Goal: Task Accomplishment & Management: Use online tool/utility

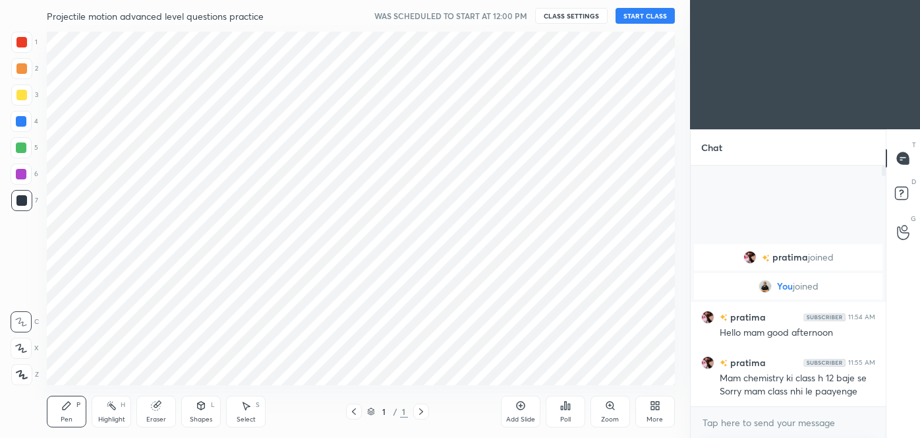
scroll to position [65580, 65295]
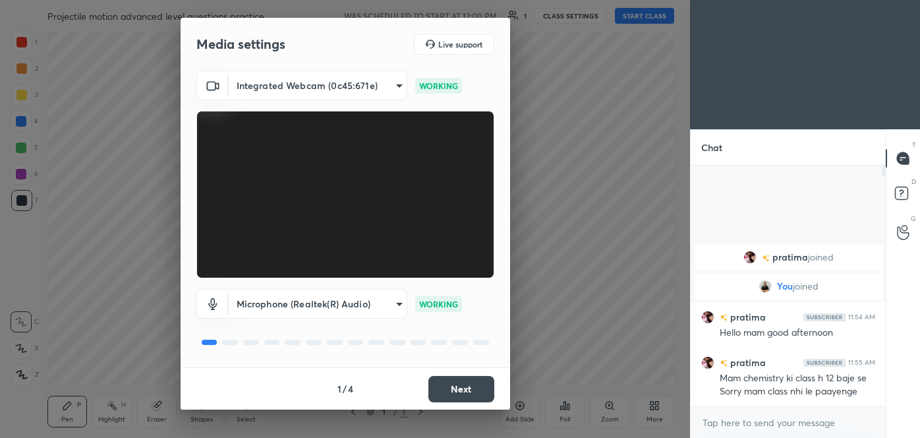
click at [458, 384] on button "Next" at bounding box center [462, 389] width 66 height 26
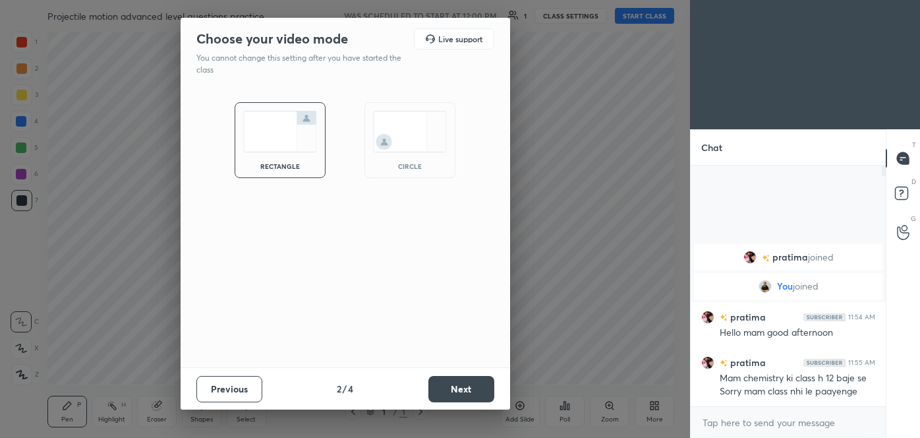
click at [454, 392] on button "Next" at bounding box center [462, 389] width 66 height 26
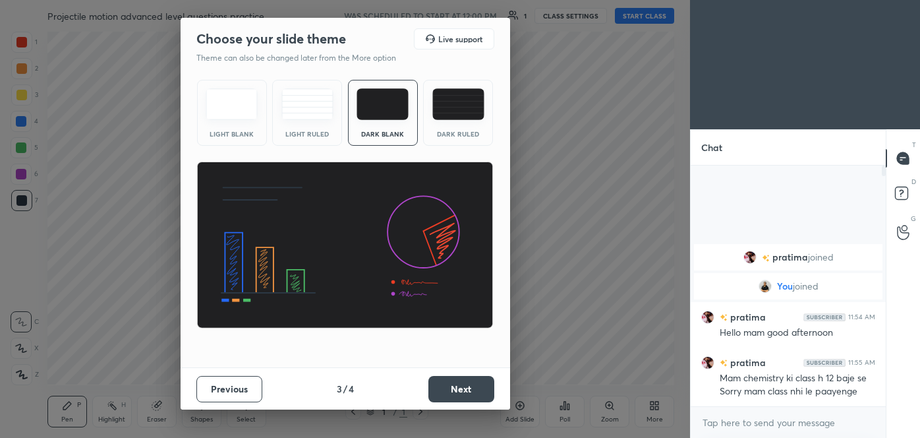
click at [461, 115] on img at bounding box center [459, 104] width 52 height 32
click at [469, 387] on button "Next" at bounding box center [462, 389] width 66 height 26
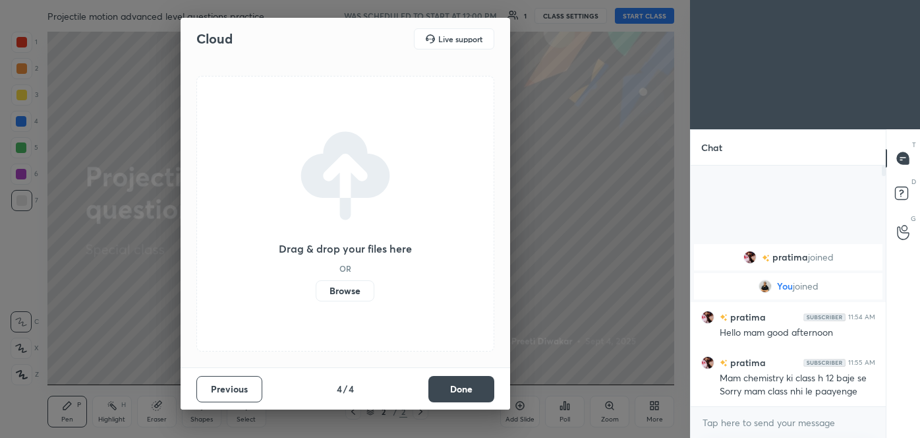
click at [341, 289] on label "Browse" at bounding box center [345, 290] width 59 height 21
click at [316, 289] on input "Browse" at bounding box center [316, 290] width 0 height 21
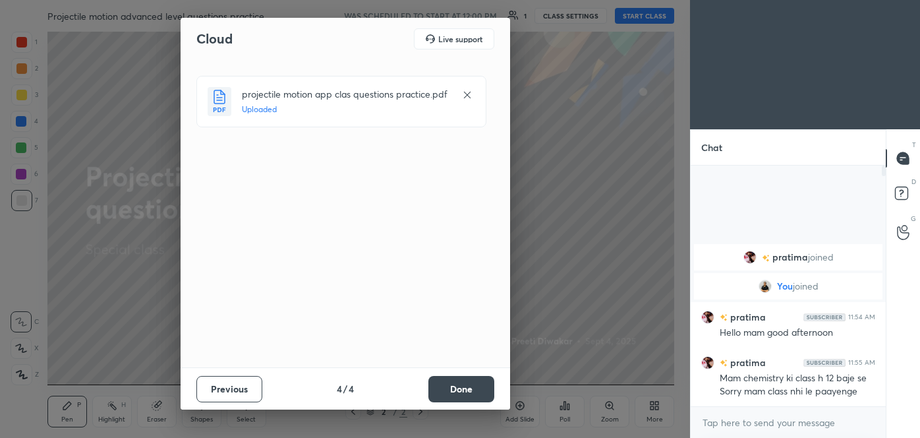
click at [441, 376] on button "Done" at bounding box center [462, 389] width 66 height 26
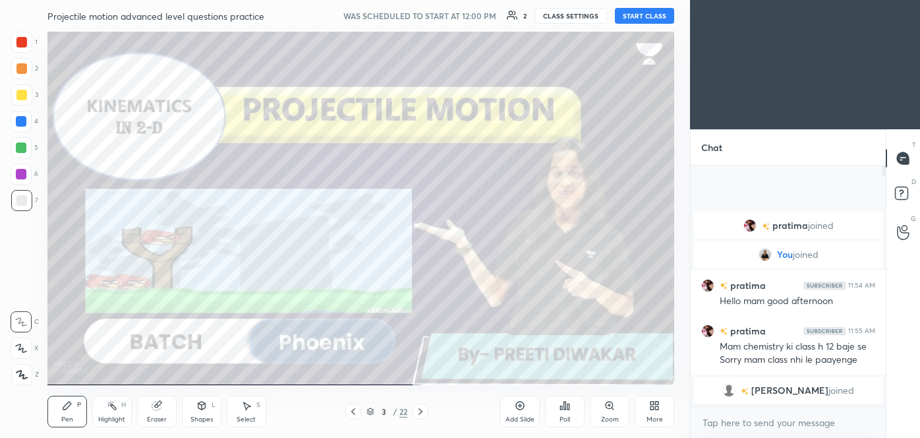
click at [654, 16] on button "START CLASS" at bounding box center [644, 16] width 59 height 16
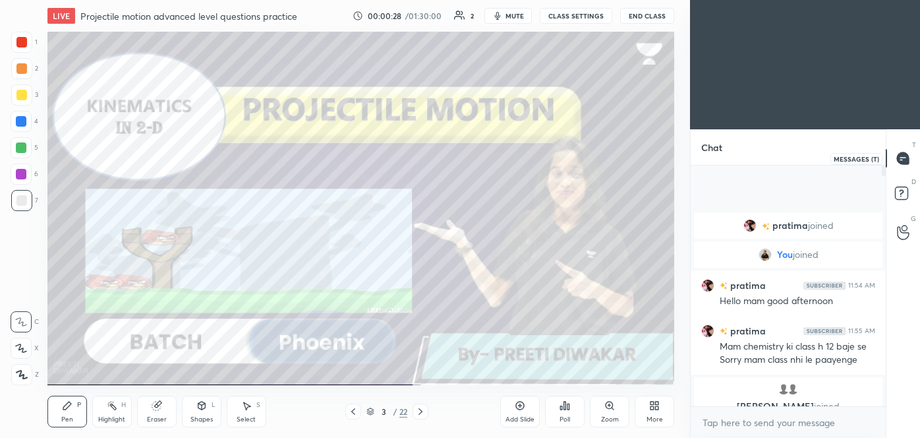
click at [905, 158] on icon at bounding box center [903, 158] width 5 height 0
click at [521, 408] on icon at bounding box center [520, 405] width 11 height 11
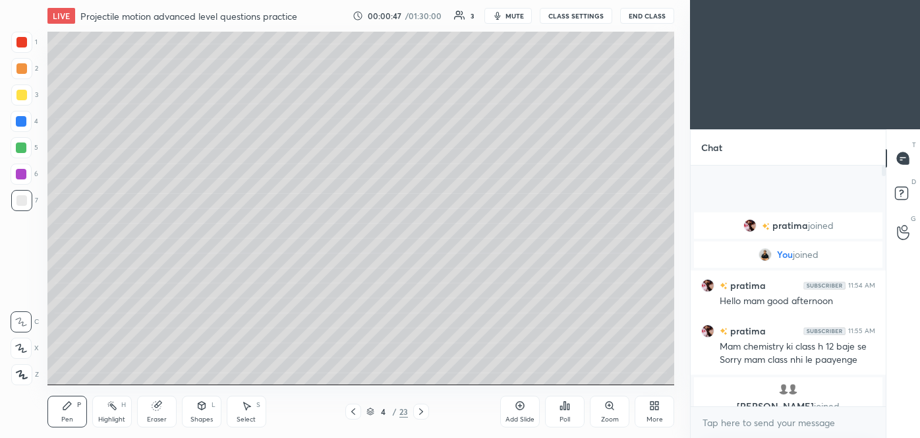
click at [24, 96] on div at bounding box center [21, 95] width 11 height 11
click at [24, 374] on icon at bounding box center [22, 374] width 12 height 9
click at [782, 389] on img "grid" at bounding box center [783, 388] width 13 height 13
click at [773, 388] on img "grid" at bounding box center [774, 388] width 13 height 13
click at [903, 229] on icon at bounding box center [903, 225] width 13 height 15
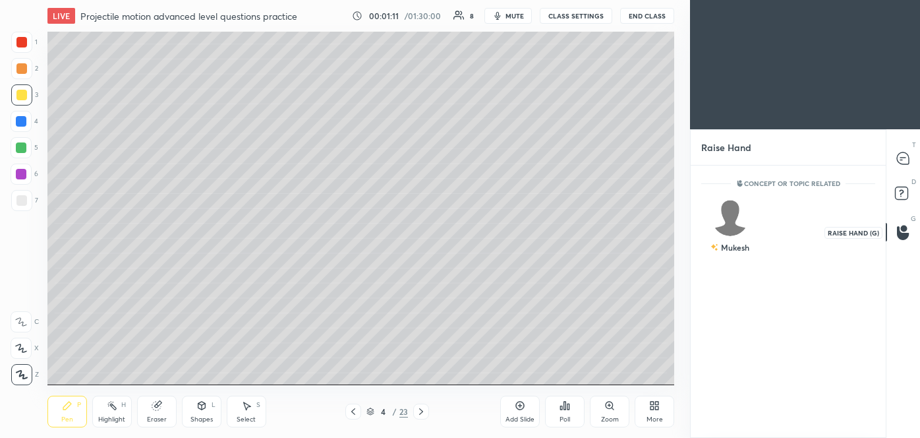
scroll to position [4, 3]
click at [903, 231] on icon at bounding box center [903, 232] width 13 height 15
click at [735, 227] on div "Mukesh" at bounding box center [730, 229] width 57 height 76
click at [735, 260] on button "INVITE" at bounding box center [729, 256] width 45 height 17
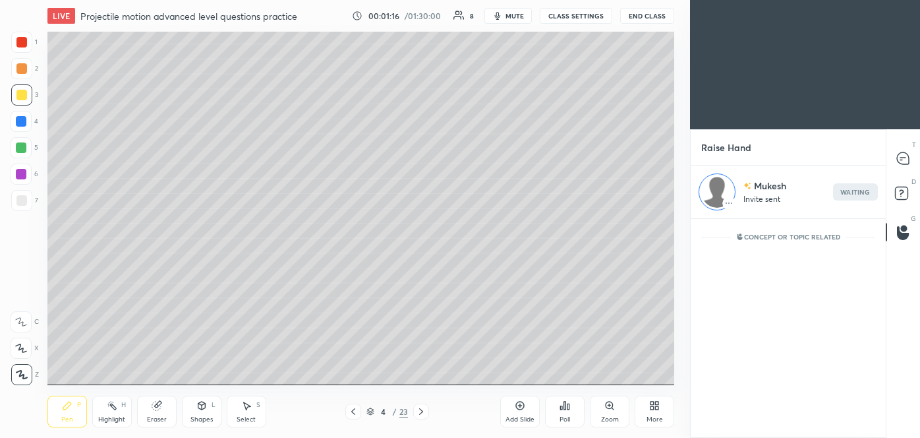
scroll to position [5, 3]
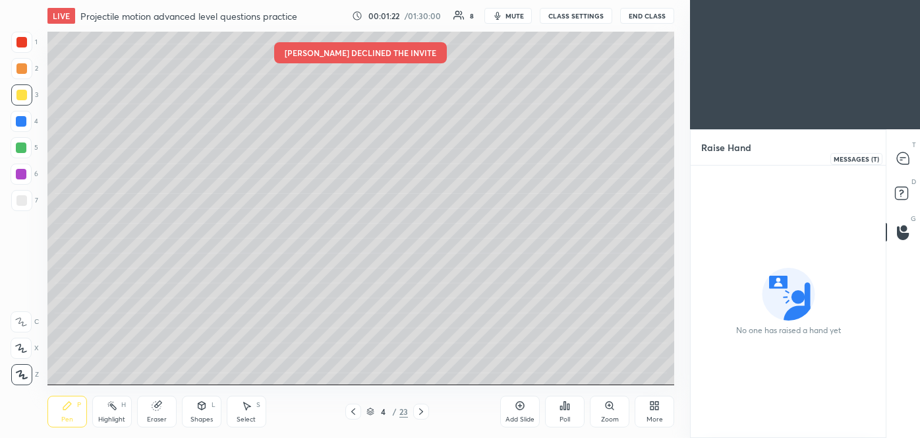
click at [903, 160] on icon at bounding box center [903, 158] width 12 height 12
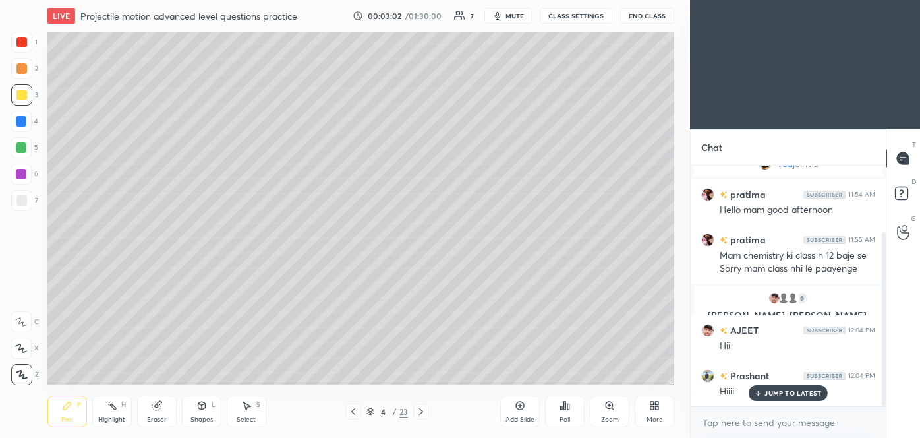
scroll to position [92, 0]
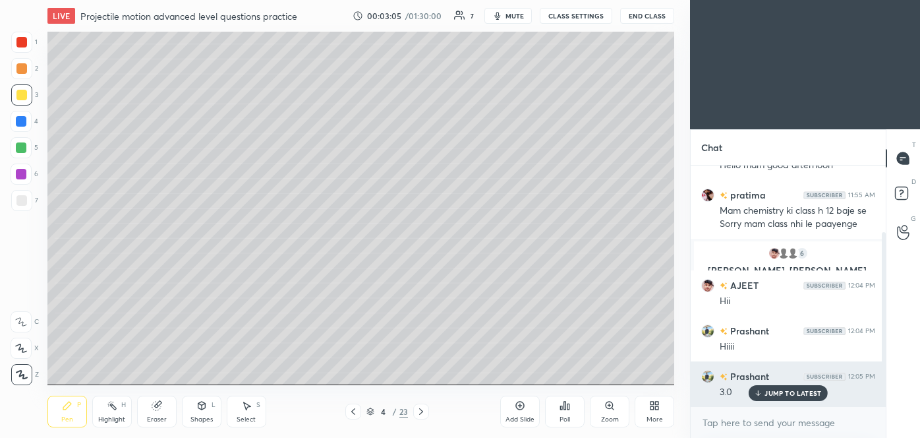
click at [784, 389] on p "JUMP TO LATEST" at bounding box center [793, 393] width 57 height 8
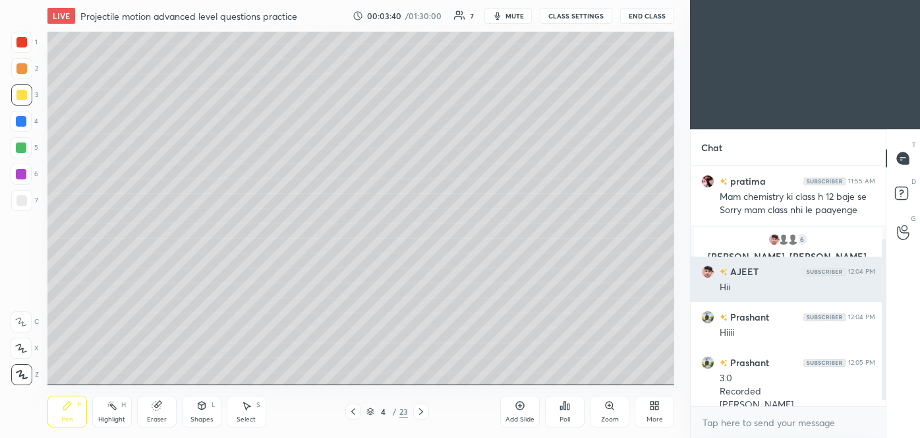
scroll to position [118, 0]
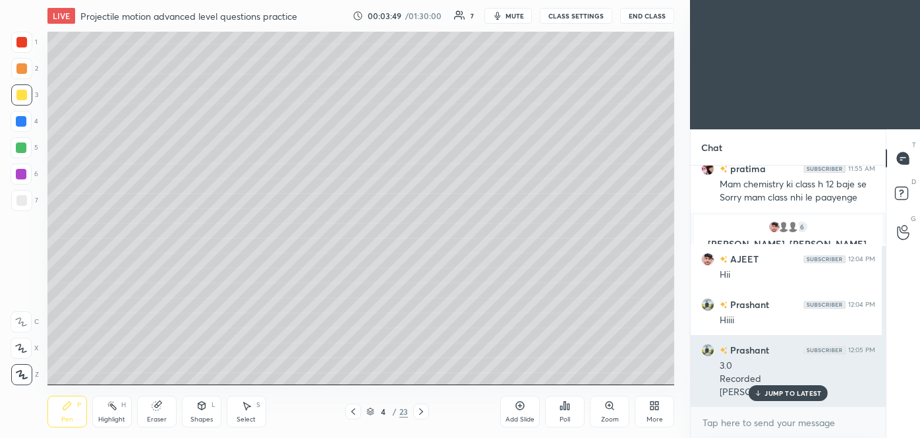
click at [792, 394] on p "JUMP TO LATEST" at bounding box center [793, 393] width 57 height 8
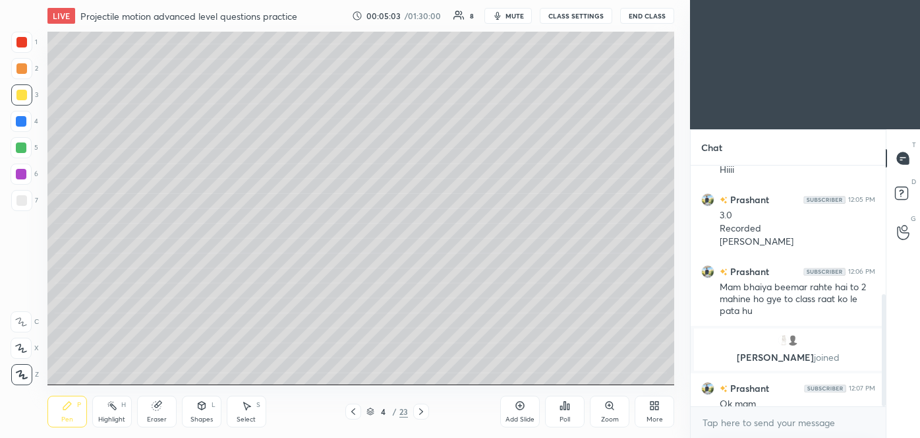
scroll to position [274, 0]
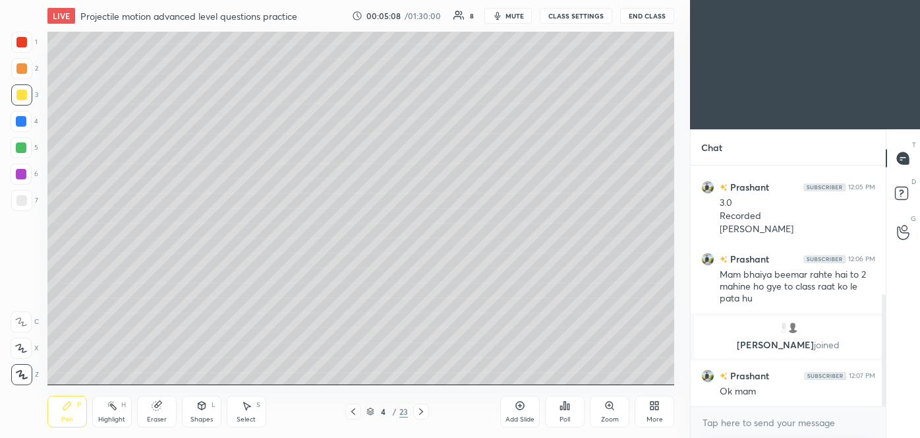
click at [354, 409] on icon at bounding box center [353, 411] width 4 height 7
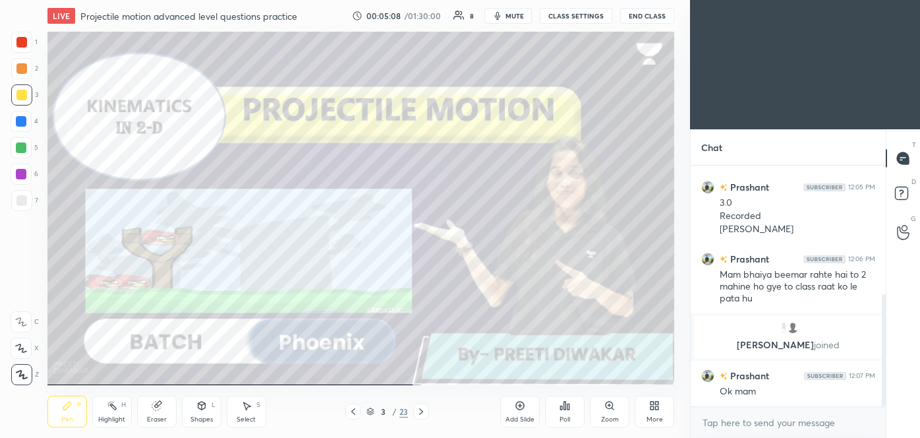
click at [524, 406] on icon at bounding box center [520, 405] width 11 height 11
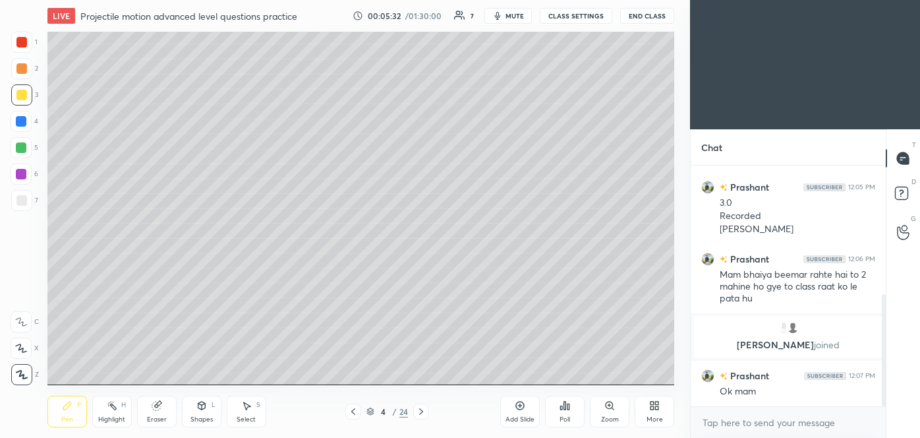
scroll to position [306, 0]
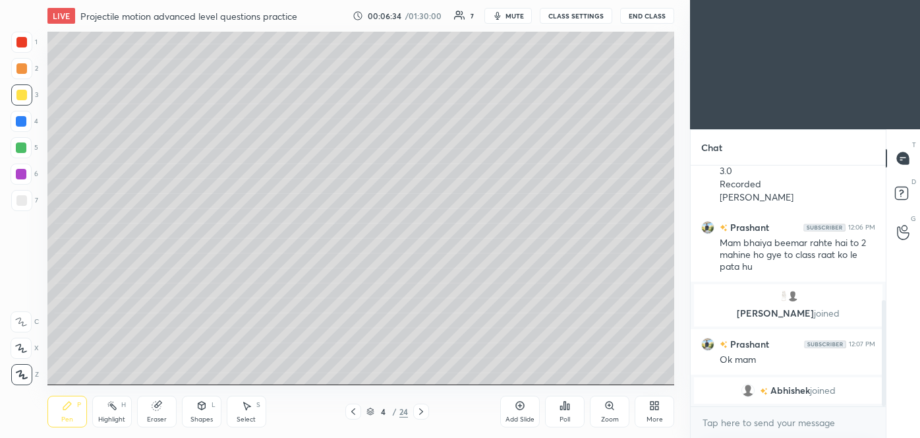
click at [420, 410] on icon at bounding box center [421, 411] width 11 height 11
click at [202, 408] on icon at bounding box center [202, 407] width 0 height 5
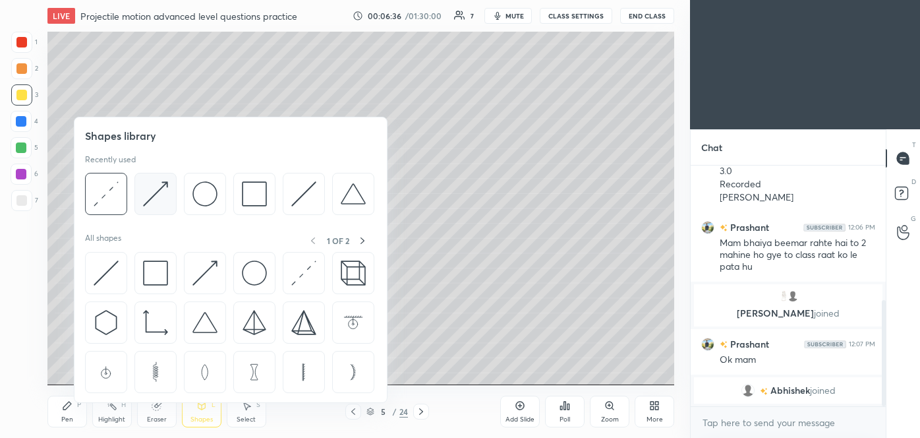
scroll to position [326, 0]
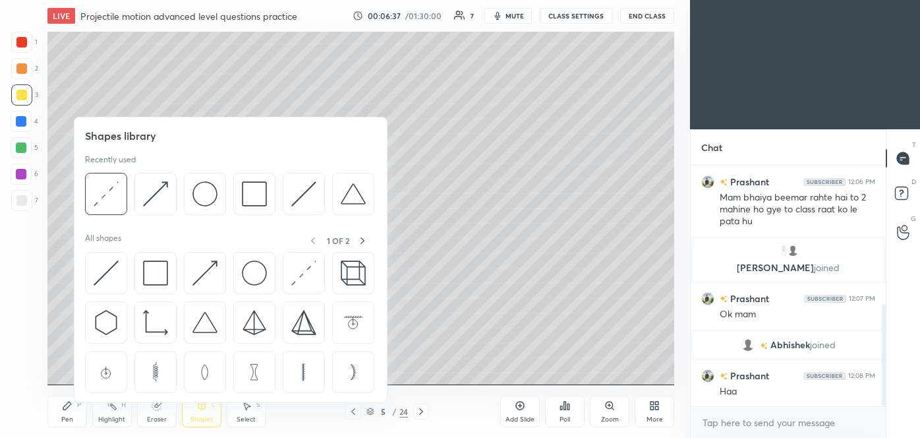
click at [303, 193] on img at bounding box center [303, 193] width 25 height 25
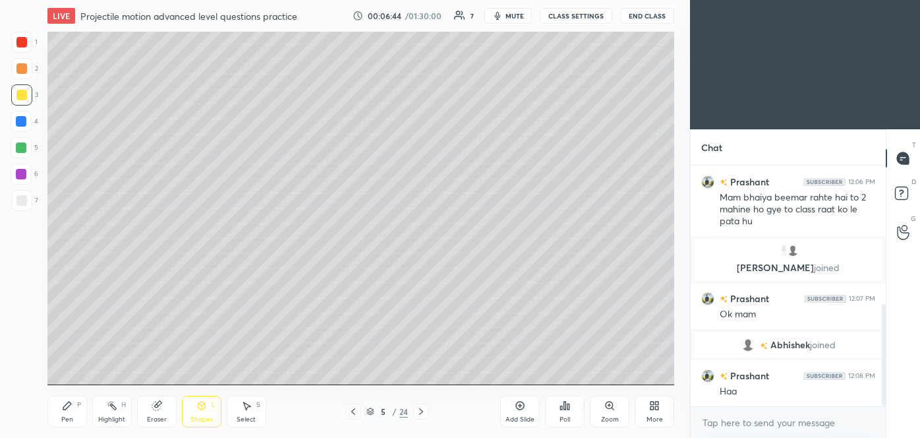
click at [64, 416] on div "Pen" at bounding box center [67, 419] width 12 height 7
click at [154, 404] on icon at bounding box center [156, 406] width 9 height 9
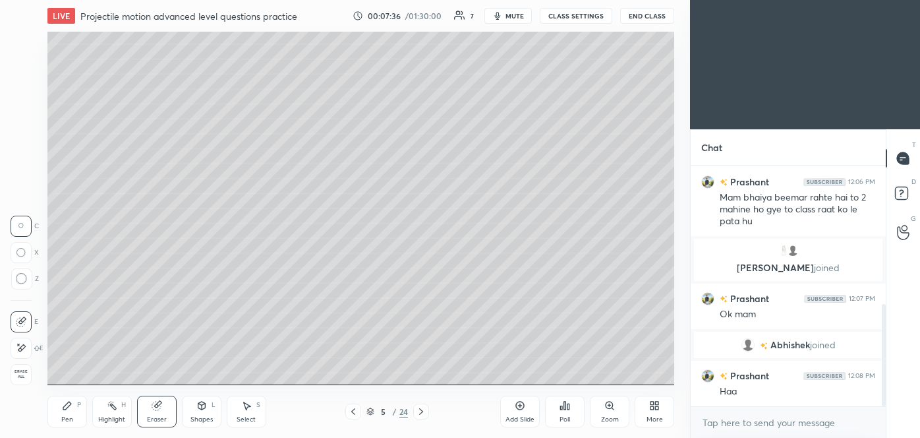
click at [21, 274] on icon at bounding box center [22, 279] width 12 height 12
click at [71, 416] on div "Pen" at bounding box center [67, 419] width 12 height 7
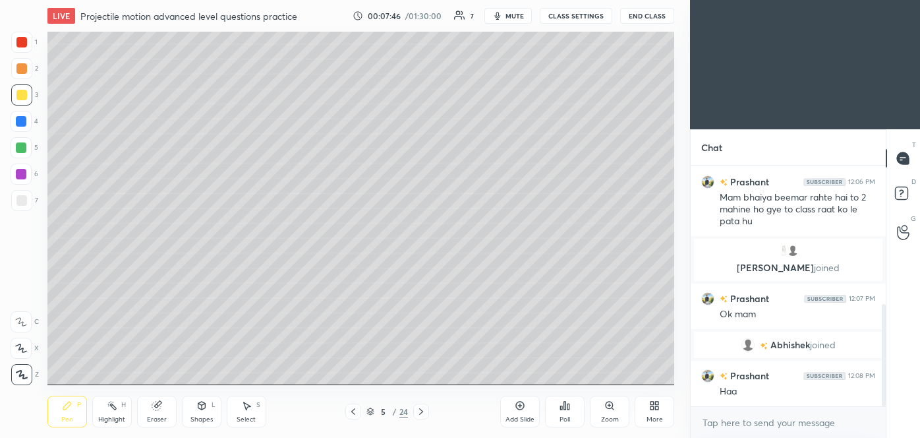
click at [200, 408] on icon at bounding box center [201, 406] width 7 height 8
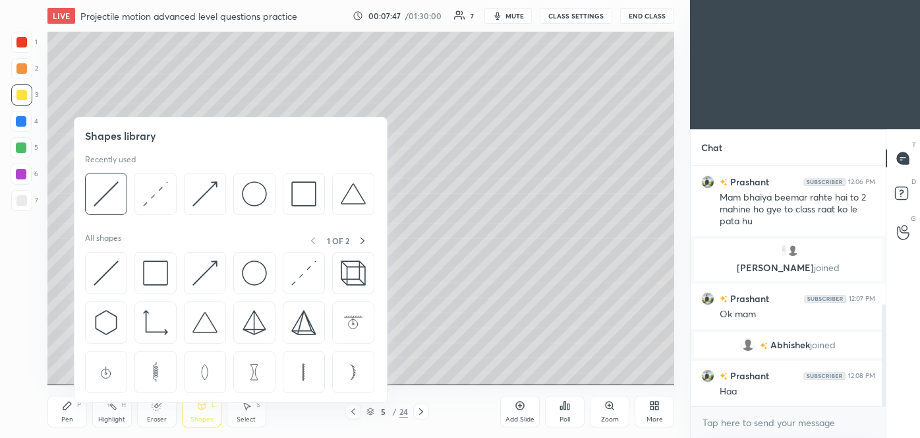
click at [200, 280] on img at bounding box center [205, 272] width 25 height 25
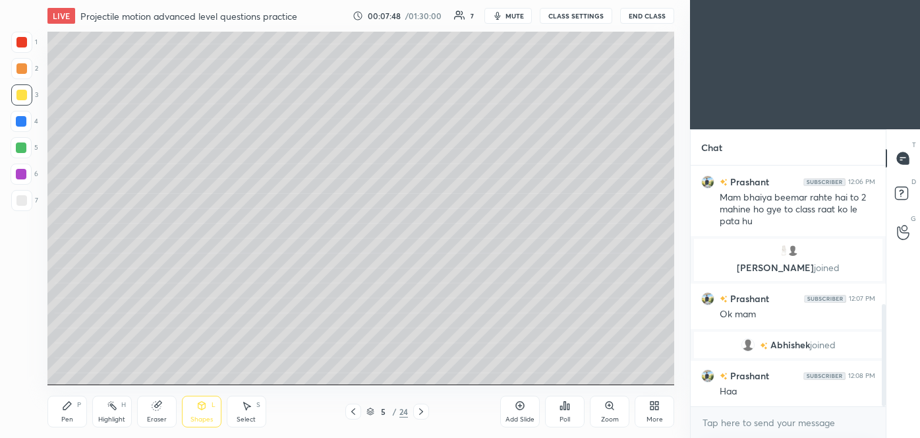
click at [18, 154] on div at bounding box center [21, 147] width 21 height 21
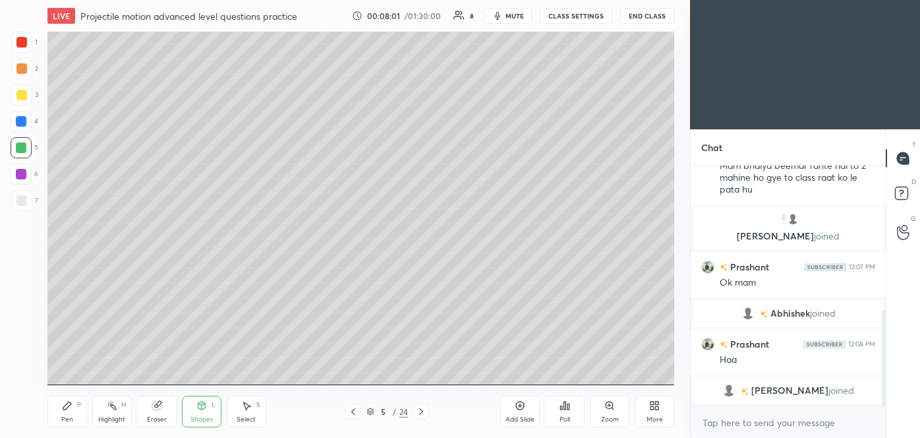
click at [69, 417] on div "Pen" at bounding box center [67, 419] width 12 height 7
click at [61, 417] on div "Pen" at bounding box center [67, 419] width 12 height 7
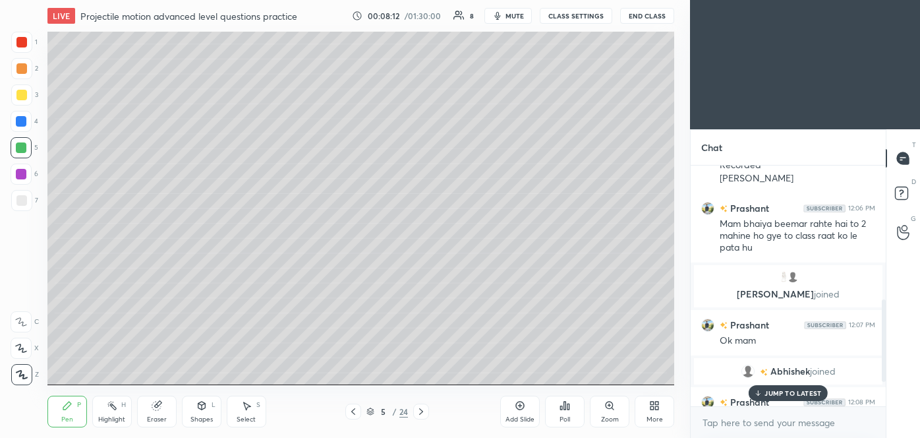
scroll to position [390, 0]
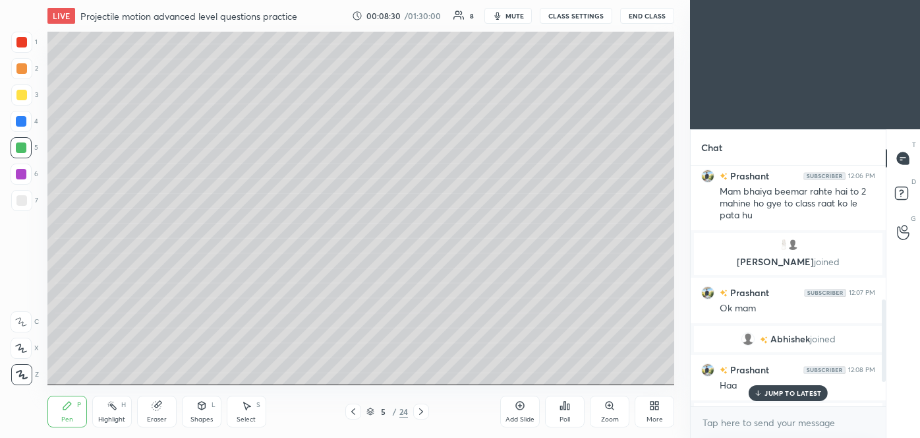
click at [803, 390] on p "JUMP TO LATEST" at bounding box center [793, 393] width 57 height 8
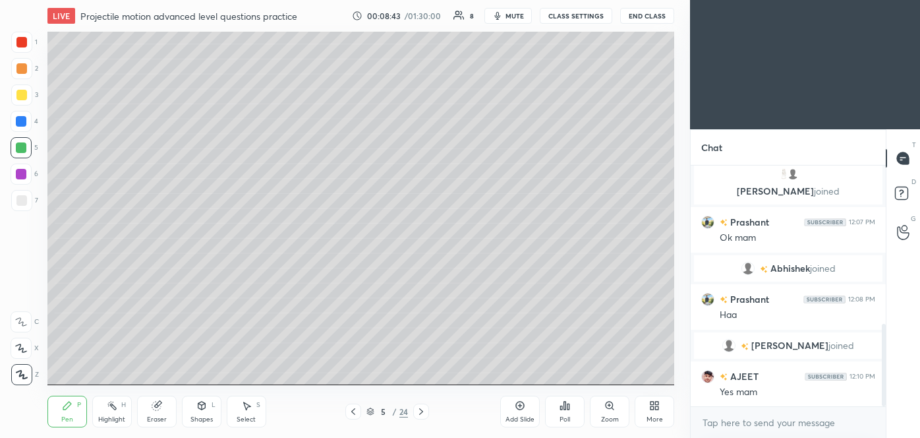
click at [22, 94] on div at bounding box center [21, 95] width 11 height 11
click at [22, 148] on div at bounding box center [21, 147] width 11 height 11
click at [817, 362] on p "JUMP TO LATEST" at bounding box center [793, 366] width 57 height 8
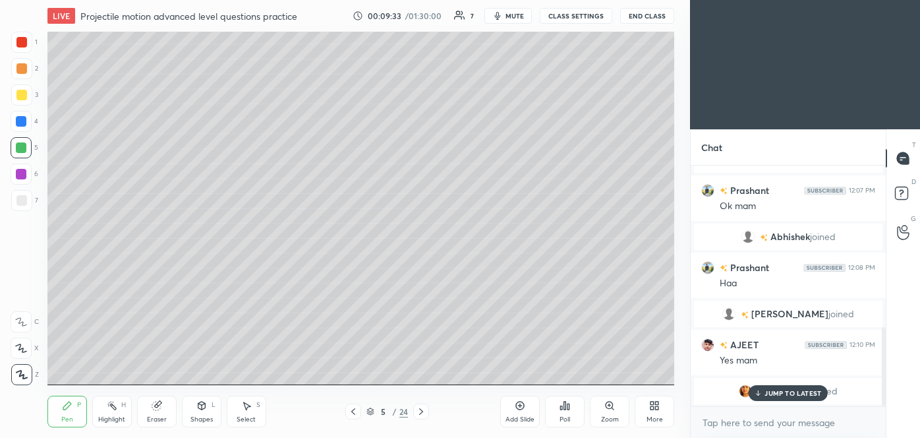
click at [787, 390] on p "JUMP TO LATEST" at bounding box center [793, 393] width 57 height 8
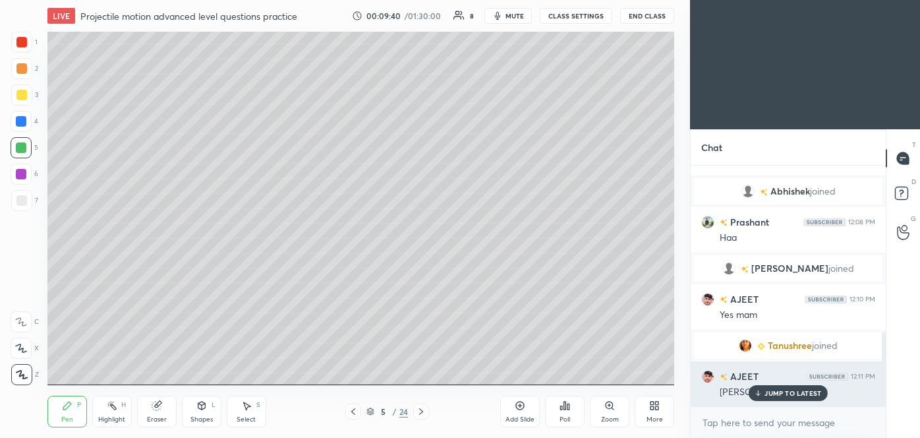
click at [791, 391] on p "JUMP TO LATEST" at bounding box center [793, 393] width 57 height 8
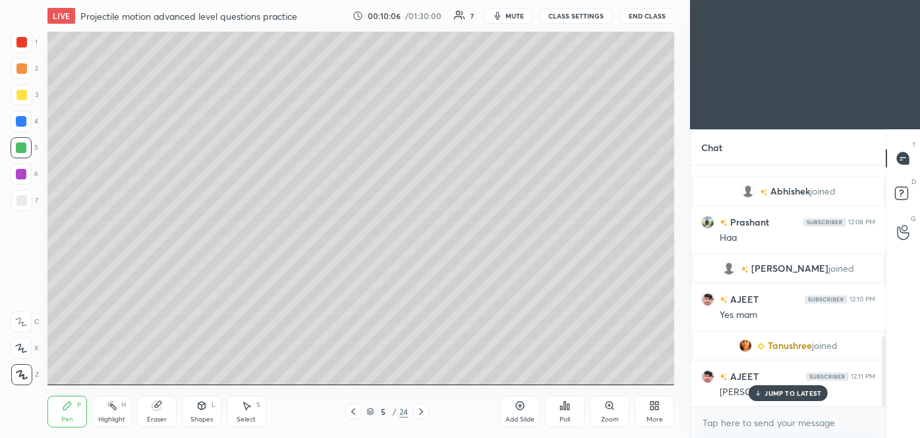
scroll to position [584, 0]
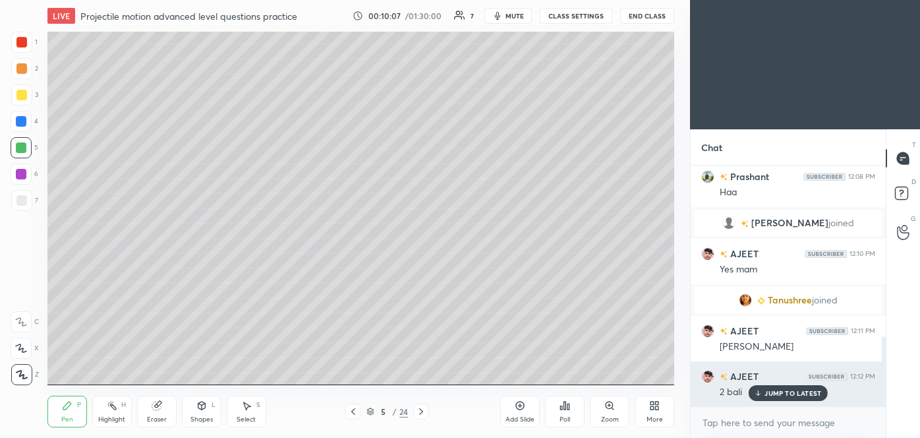
click at [781, 394] on p "JUMP TO LATEST" at bounding box center [793, 393] width 57 height 8
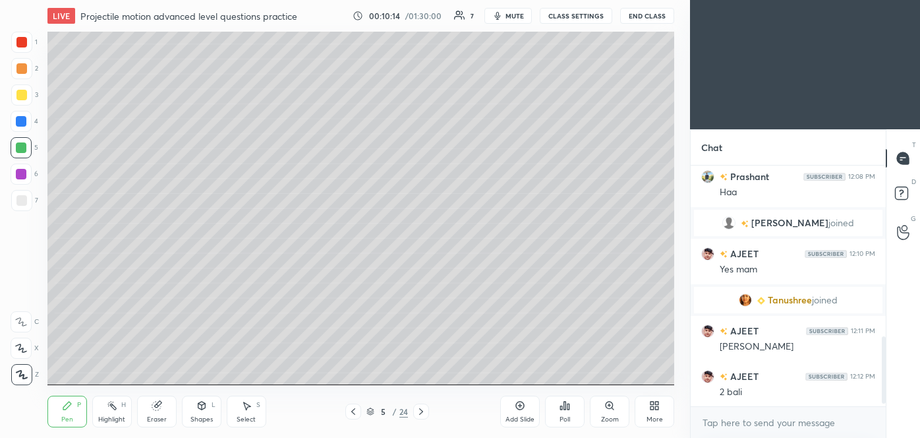
scroll to position [615, 0]
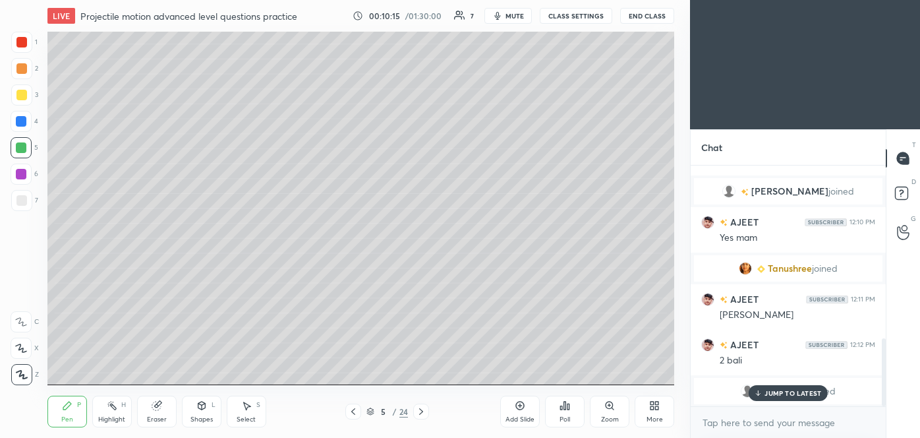
click at [787, 390] on p "JUMP TO LATEST" at bounding box center [793, 393] width 57 height 8
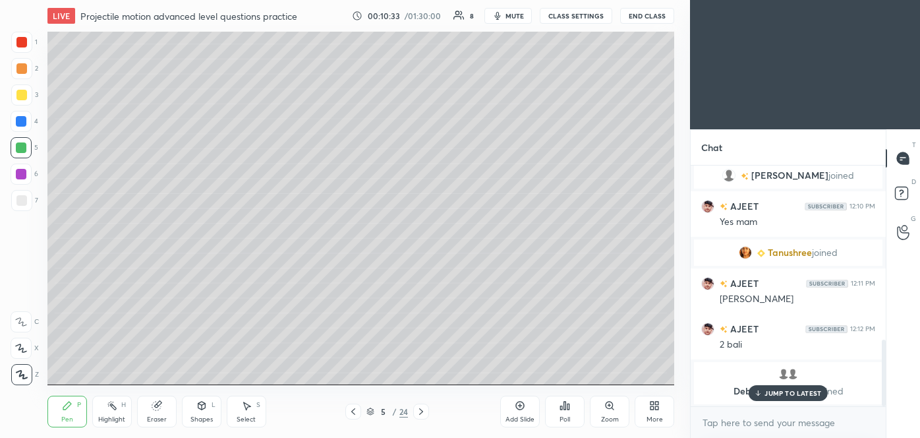
click at [779, 395] on p "JUMP TO LATEST" at bounding box center [793, 393] width 57 height 8
click at [514, 411] on div "Add Slide" at bounding box center [520, 412] width 40 height 32
click at [164, 405] on div "Eraser" at bounding box center [157, 412] width 40 height 32
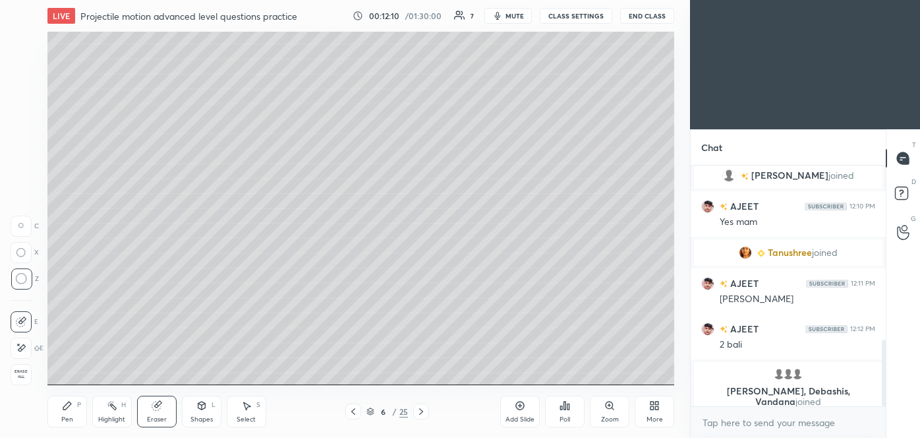
click at [67, 408] on icon at bounding box center [67, 405] width 11 height 11
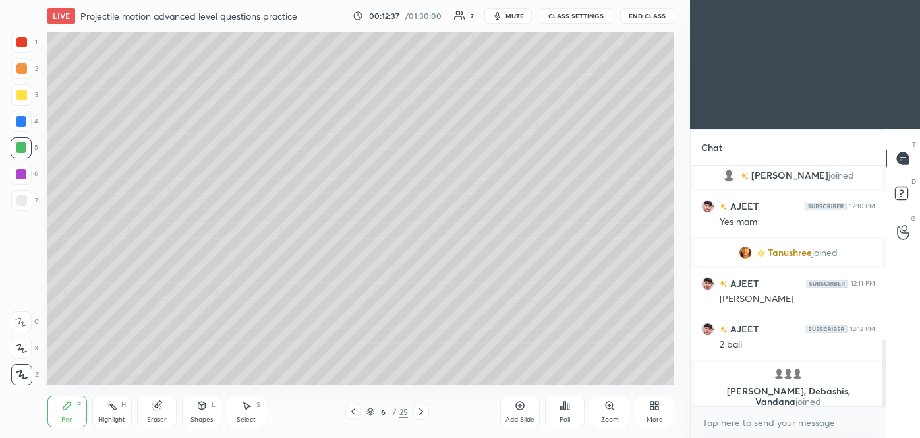
scroll to position [670, 0]
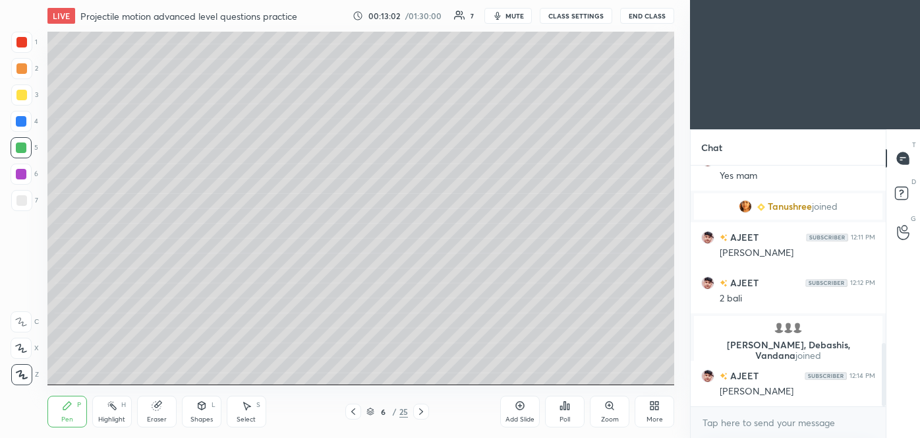
click at [349, 411] on icon at bounding box center [353, 411] width 11 height 11
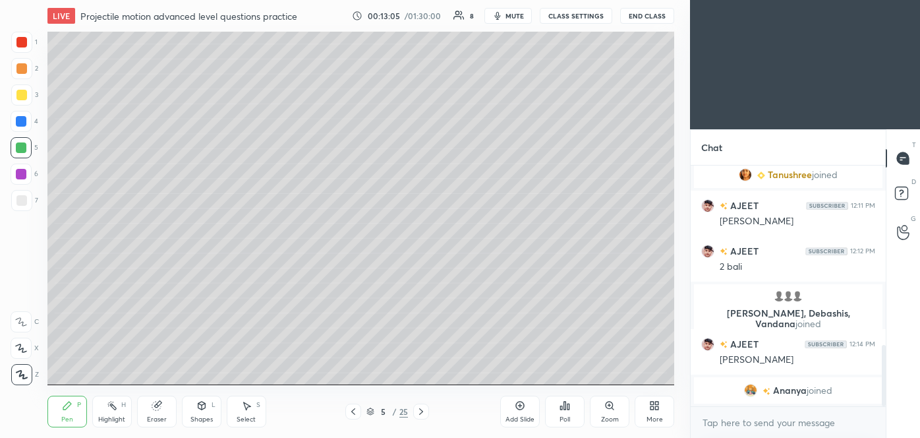
click at [425, 413] on icon at bounding box center [421, 411] width 11 height 11
click at [349, 417] on div at bounding box center [353, 412] width 16 height 16
click at [416, 410] on icon at bounding box center [421, 411] width 11 height 11
click at [353, 411] on icon at bounding box center [353, 411] width 11 height 11
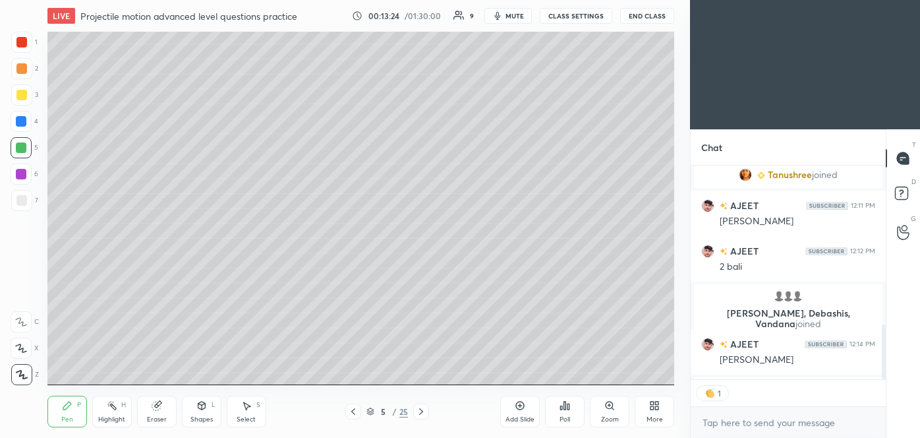
click at [424, 413] on icon at bounding box center [421, 411] width 11 height 11
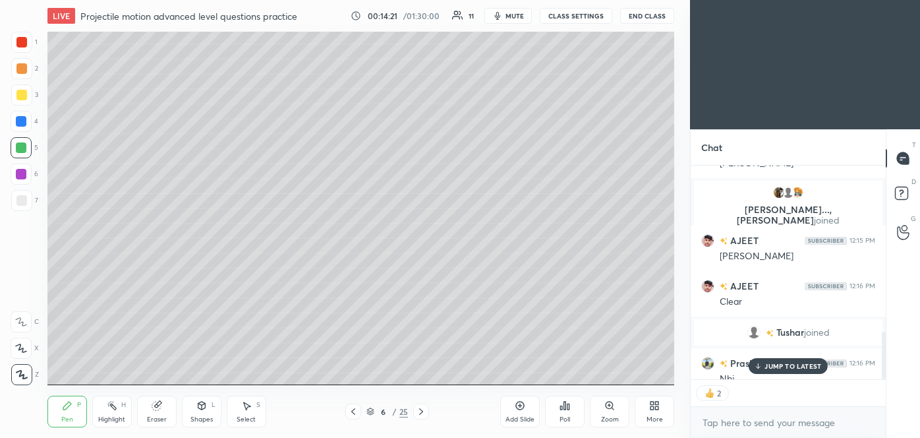
click at [787, 363] on p "JUMP TO LATEST" at bounding box center [793, 366] width 57 height 8
click at [518, 413] on div "Add Slide" at bounding box center [520, 412] width 40 height 32
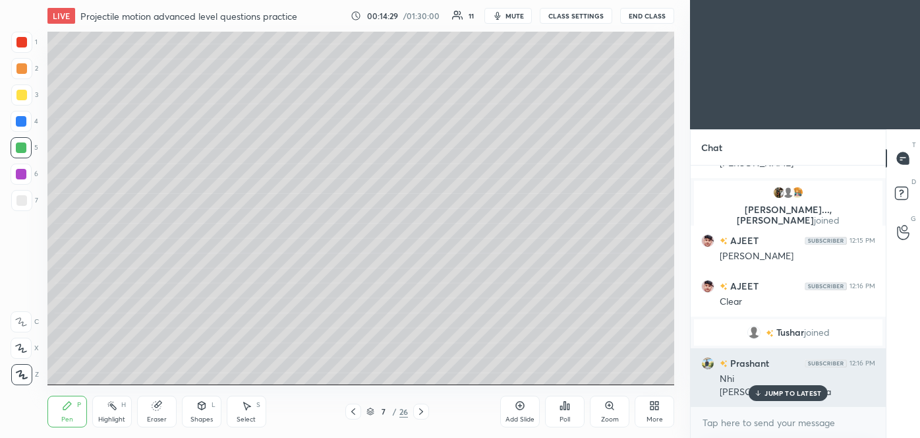
click at [775, 394] on p "JUMP TO LATEST" at bounding box center [793, 393] width 57 height 8
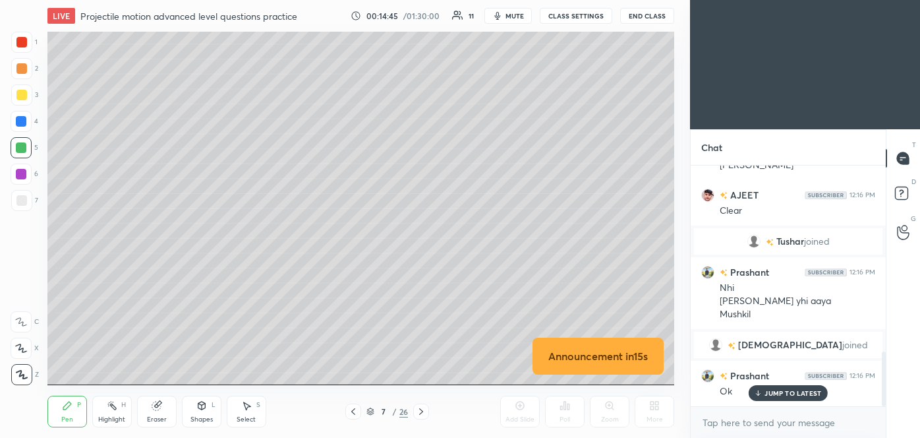
scroll to position [823, 0]
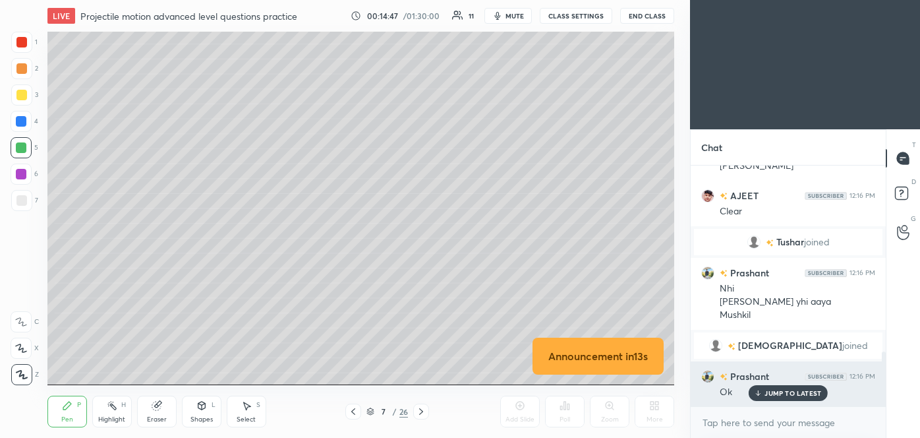
click at [786, 392] on p "JUMP TO LATEST" at bounding box center [793, 393] width 57 height 8
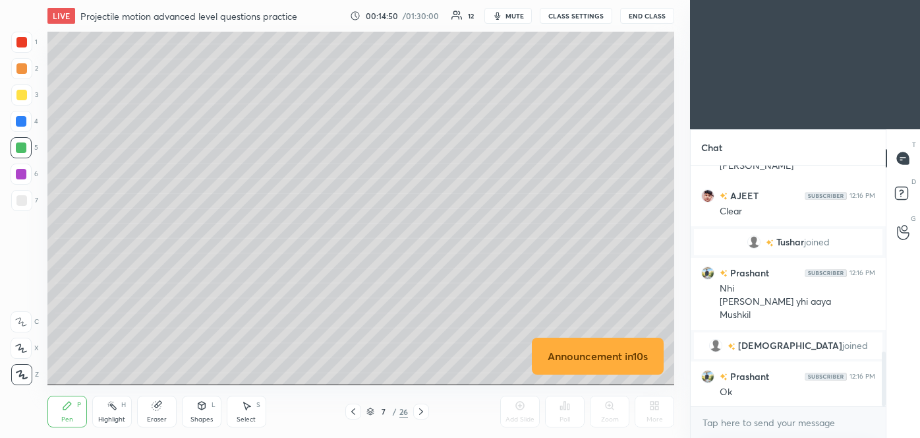
scroll to position [868, 0]
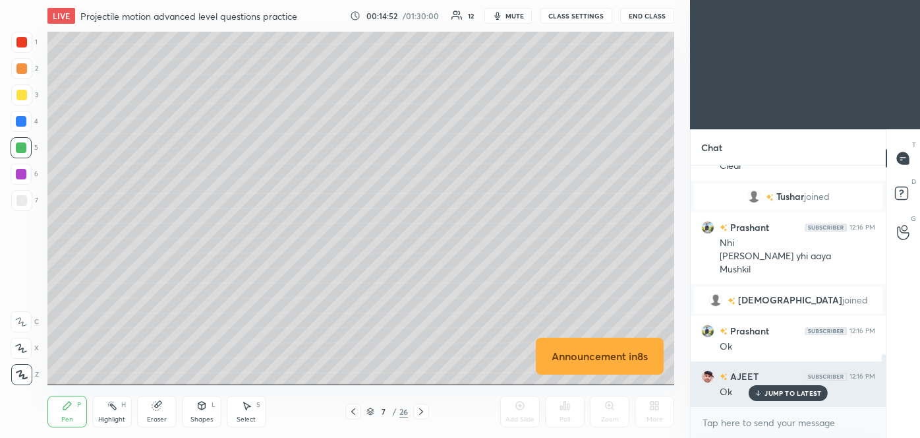
click at [798, 389] on p "JUMP TO LATEST" at bounding box center [793, 393] width 57 height 8
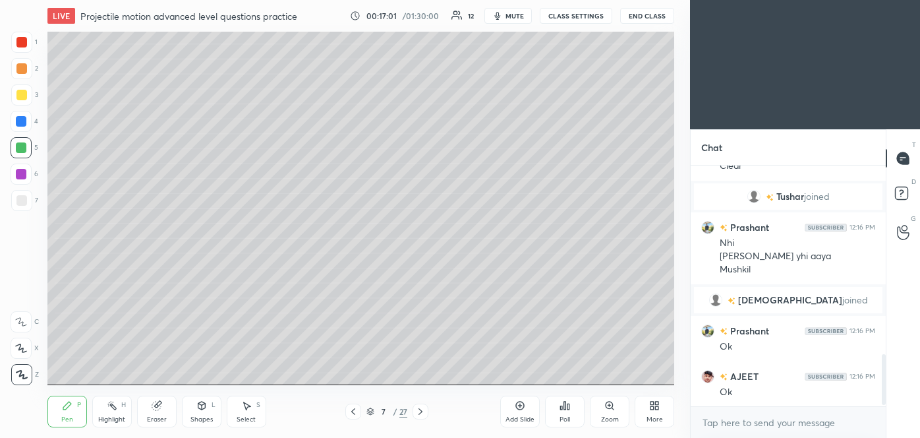
scroll to position [900, 0]
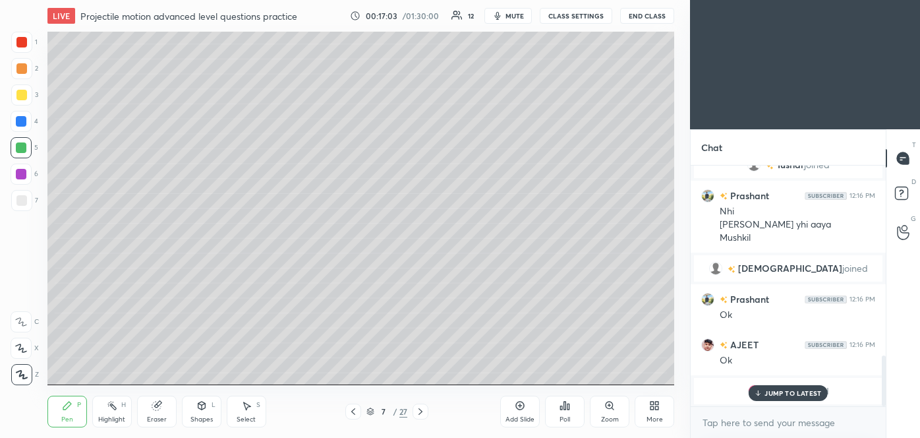
click at [805, 392] on p "JUMP TO LATEST" at bounding box center [793, 393] width 57 height 8
click at [351, 411] on icon at bounding box center [353, 411] width 4 height 7
click at [356, 414] on icon at bounding box center [353, 411] width 11 height 11
click at [422, 410] on icon at bounding box center [421, 411] width 4 height 7
click at [423, 417] on div at bounding box center [421, 412] width 16 height 16
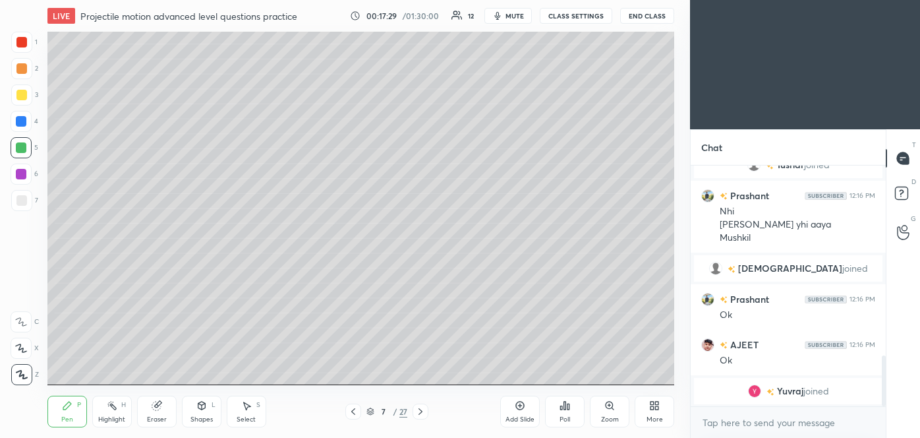
click at [33, 94] on div "3" at bounding box center [24, 94] width 27 height 21
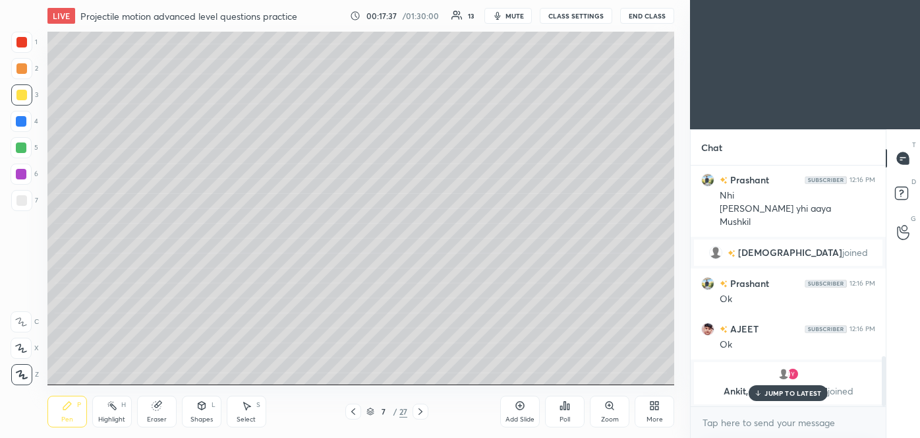
click at [787, 394] on p "JUMP TO LATEST" at bounding box center [793, 393] width 57 height 8
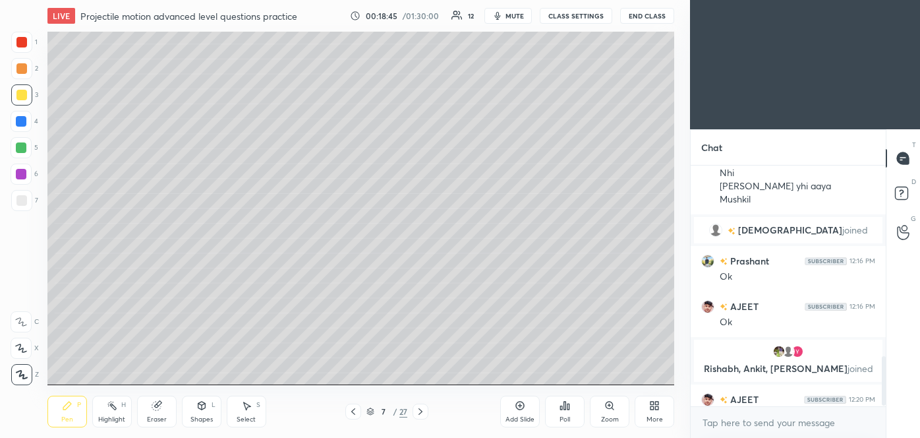
scroll to position [939, 0]
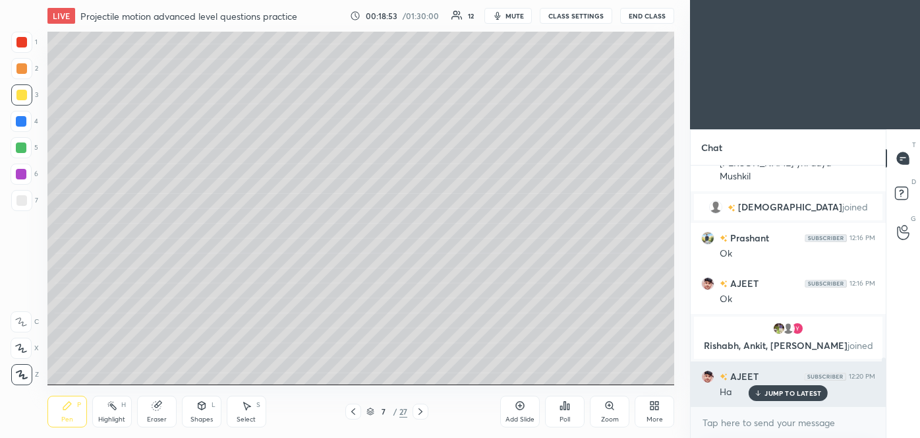
click at [808, 390] on p "JUMP TO LATEST" at bounding box center [793, 393] width 57 height 8
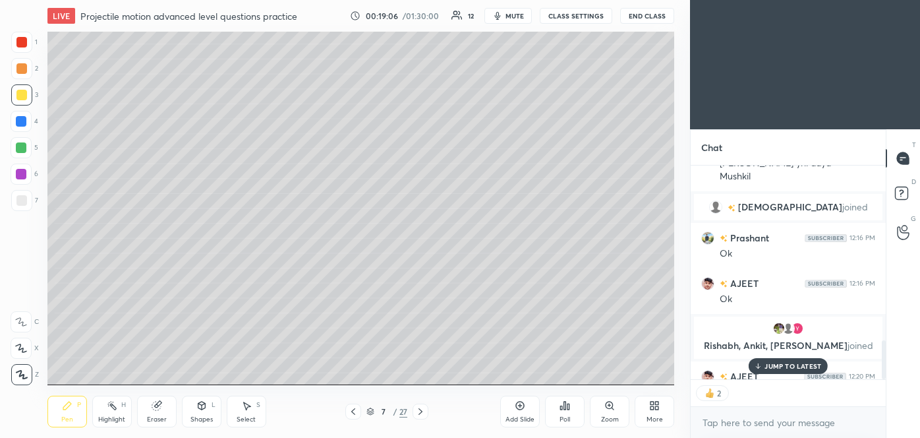
scroll to position [966, 0]
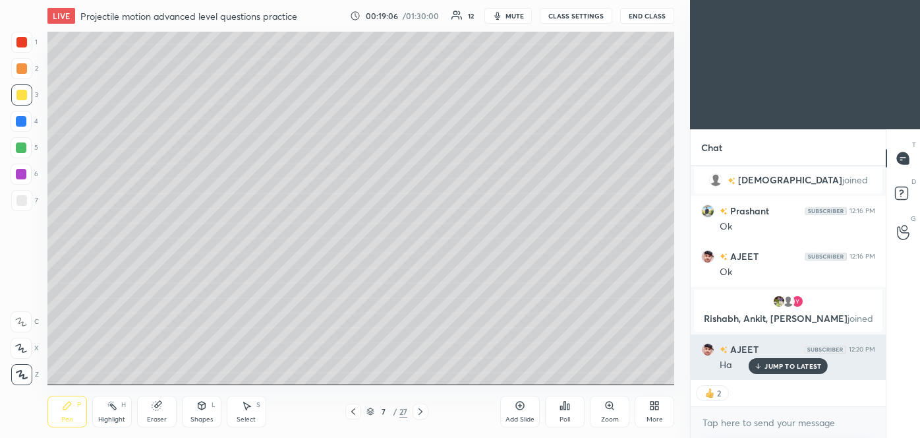
click at [800, 364] on p "JUMP TO LATEST" at bounding box center [793, 366] width 57 height 8
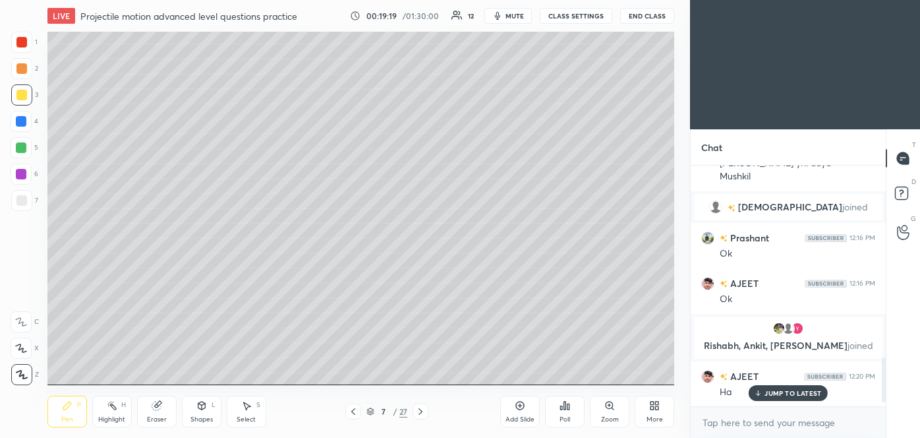
click at [770, 384] on div "Ha" at bounding box center [798, 391] width 156 height 16
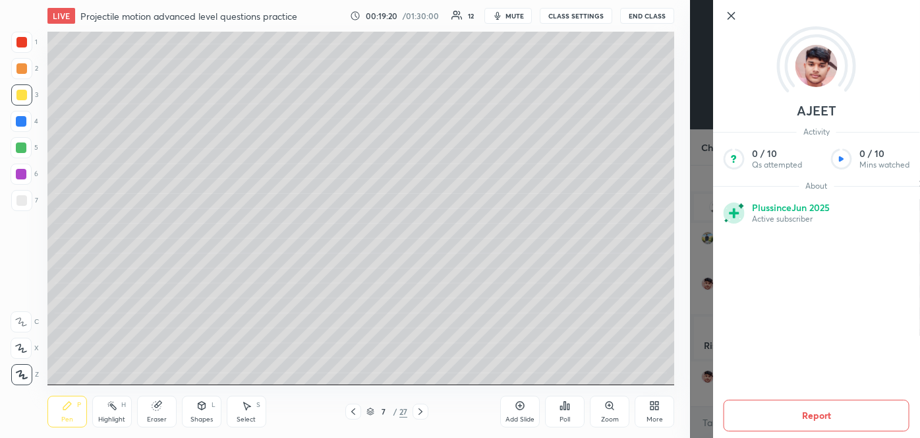
click at [709, 344] on div "[PERSON_NAME] Activity 0 / 10 Qs attempted 0 / 10 Mins watched About Plus since…" at bounding box center [805, 219] width 230 height 438
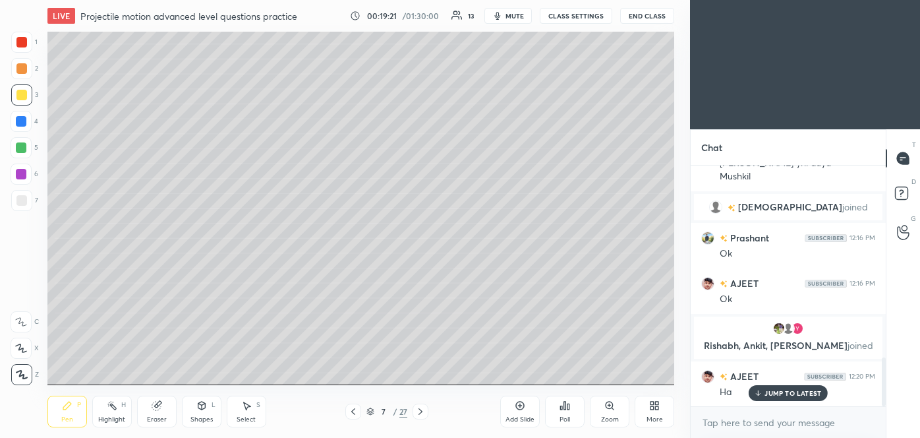
scroll to position [971, 0]
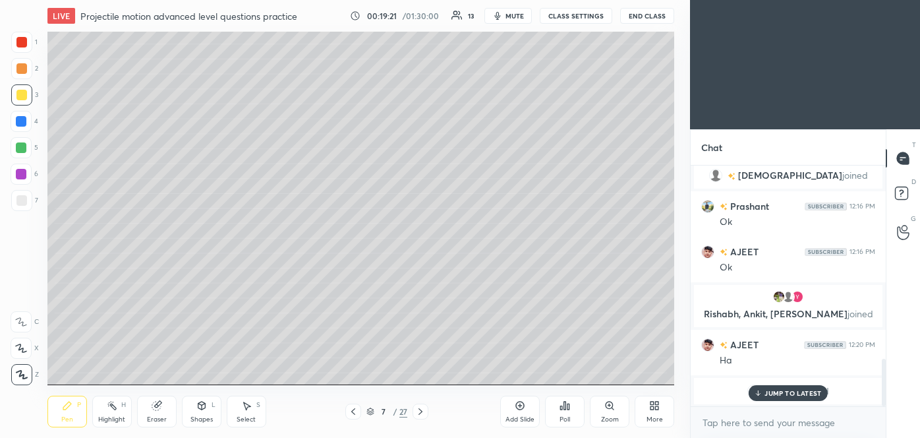
click at [784, 387] on div "JUMP TO LATEST" at bounding box center [788, 393] width 79 height 16
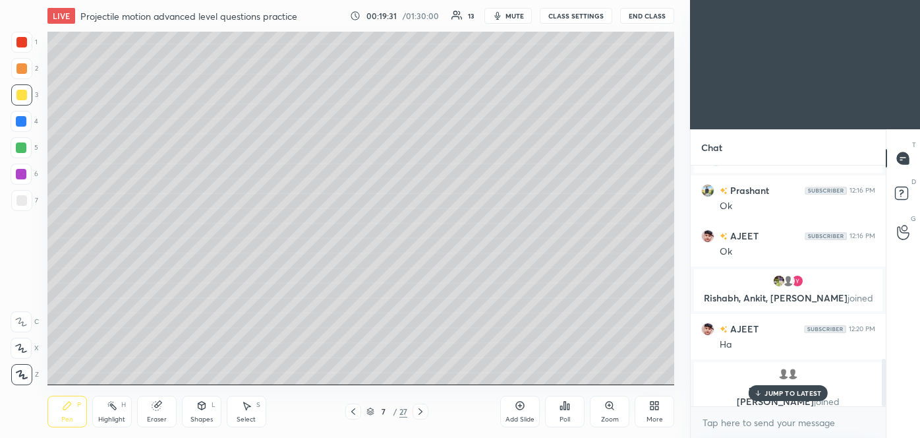
click at [807, 387] on div "JUMP TO LATEST" at bounding box center [788, 393] width 79 height 16
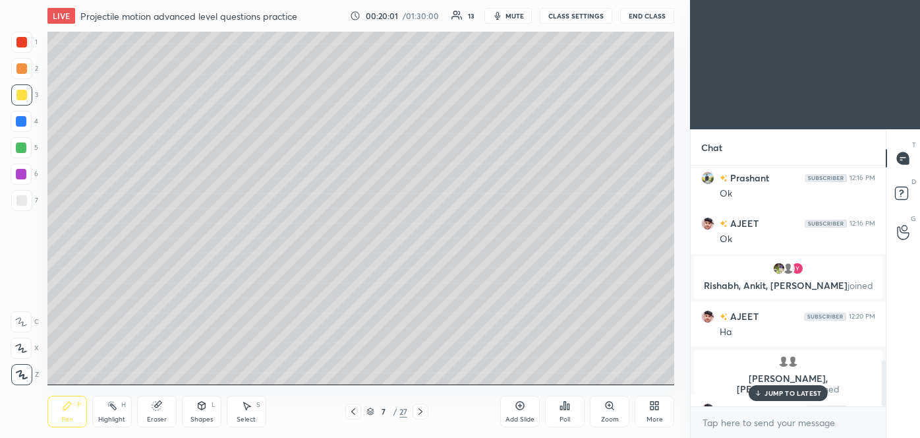
scroll to position [1019, 0]
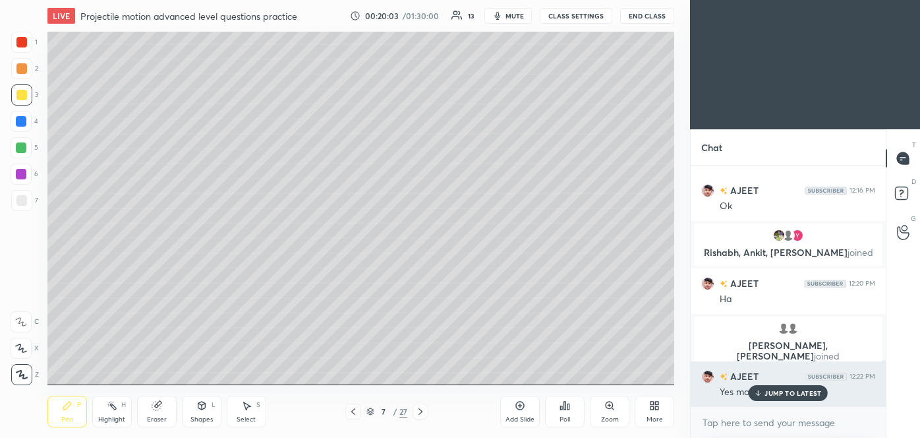
click at [768, 389] on p "JUMP TO LATEST" at bounding box center [793, 393] width 57 height 8
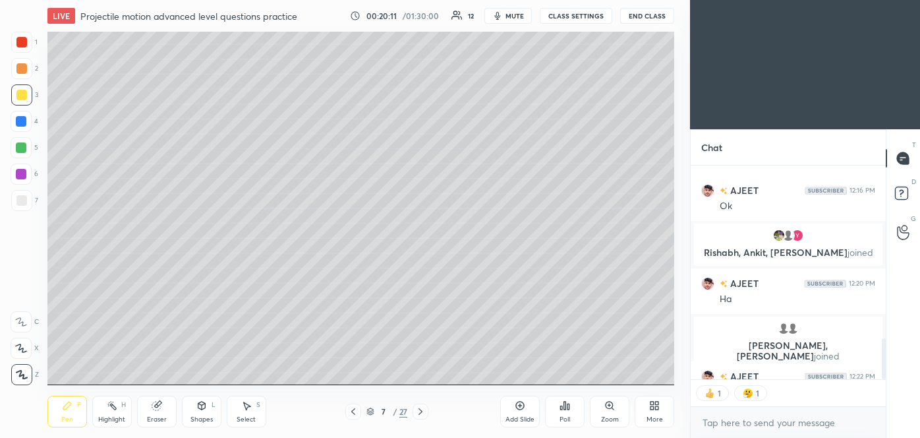
scroll to position [1046, 0]
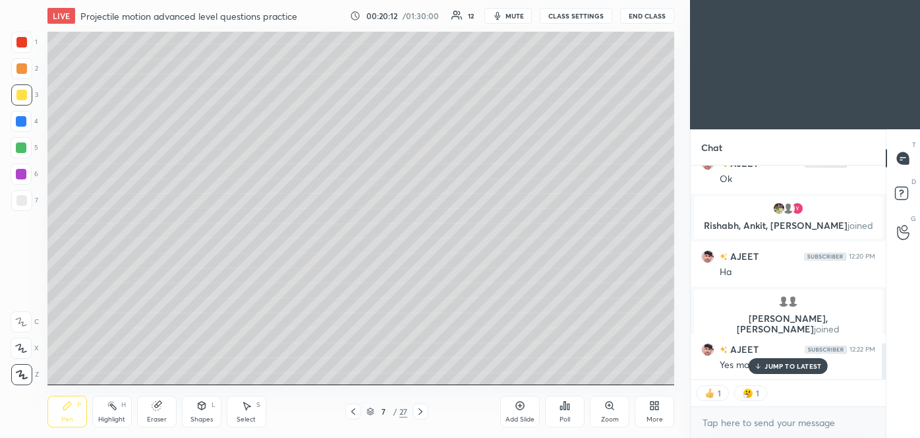
click at [783, 362] on p "JUMP TO LATEST" at bounding box center [793, 366] width 57 height 8
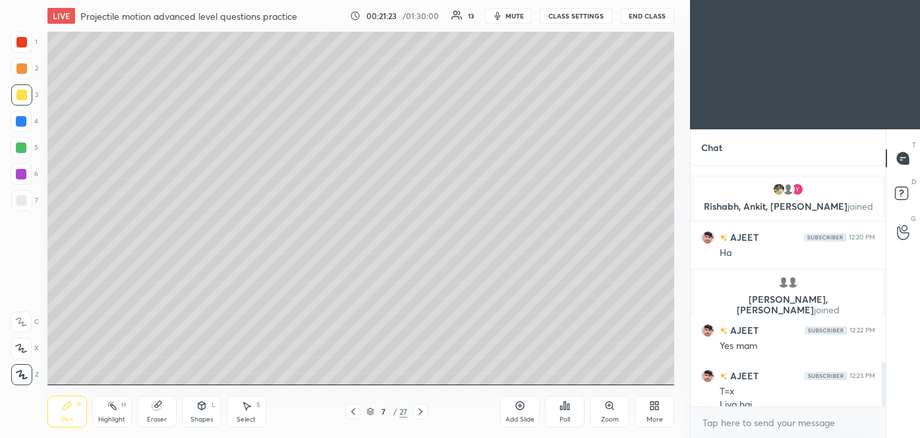
scroll to position [1078, 0]
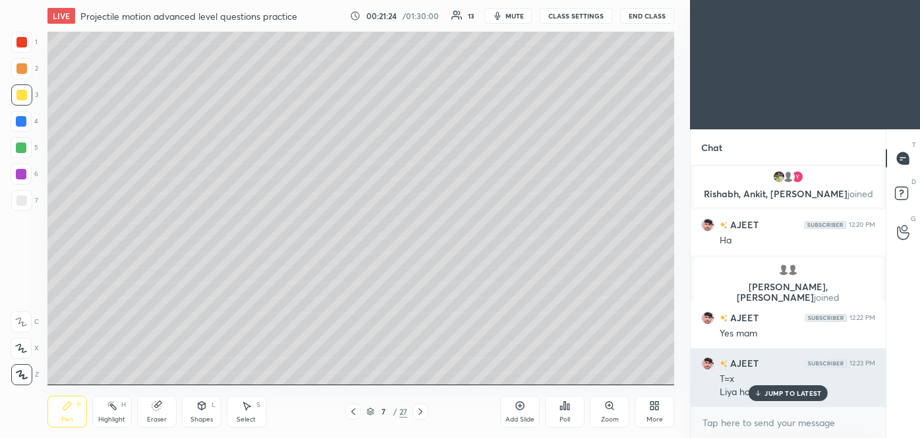
click at [798, 389] on p "JUMP TO LATEST" at bounding box center [793, 393] width 57 height 8
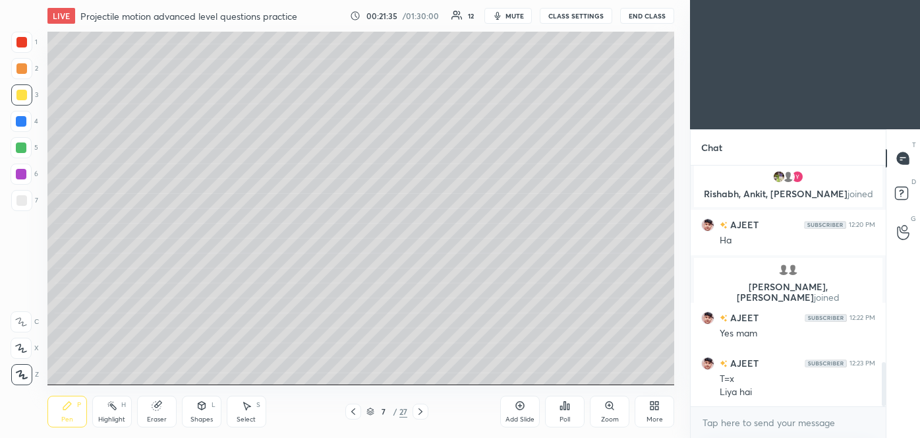
click at [30, 121] on div at bounding box center [21, 121] width 21 height 21
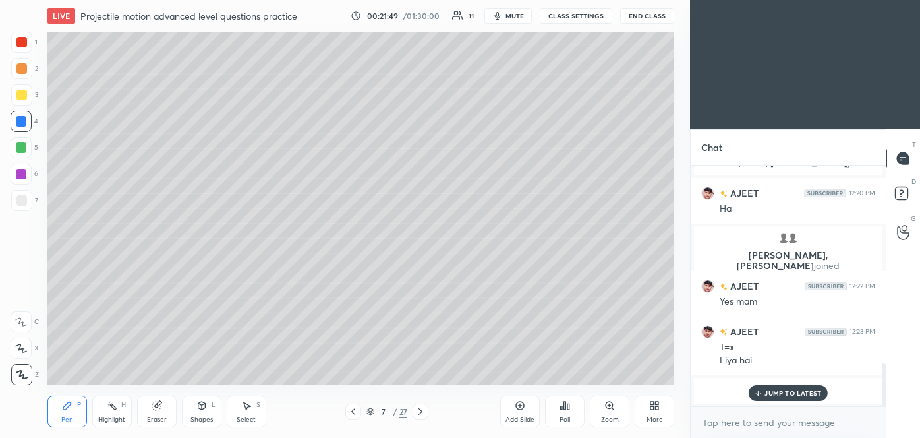
scroll to position [1132, 0]
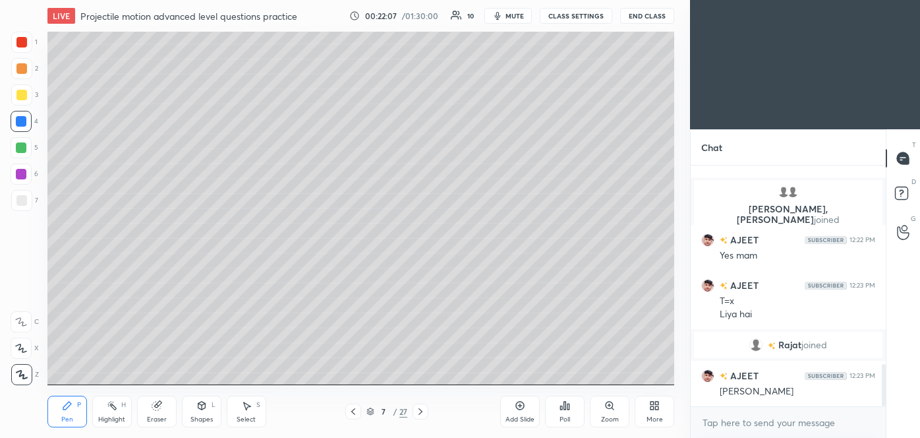
click at [520, 409] on icon at bounding box center [520, 406] width 9 height 9
click at [26, 97] on div at bounding box center [21, 94] width 21 height 21
click at [204, 405] on icon at bounding box center [201, 406] width 7 height 8
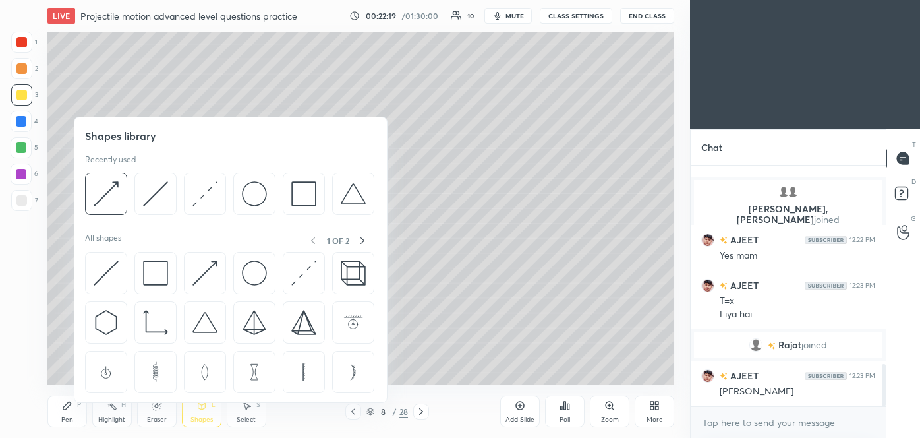
click at [164, 190] on img at bounding box center [155, 193] width 25 height 25
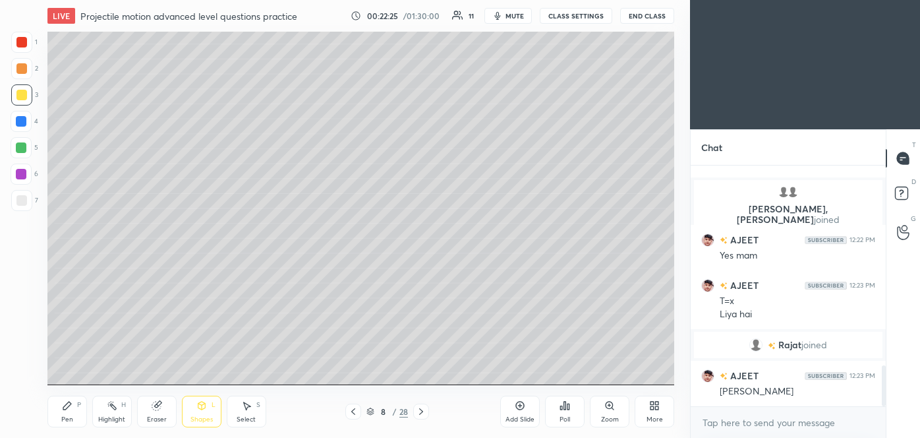
scroll to position [1164, 0]
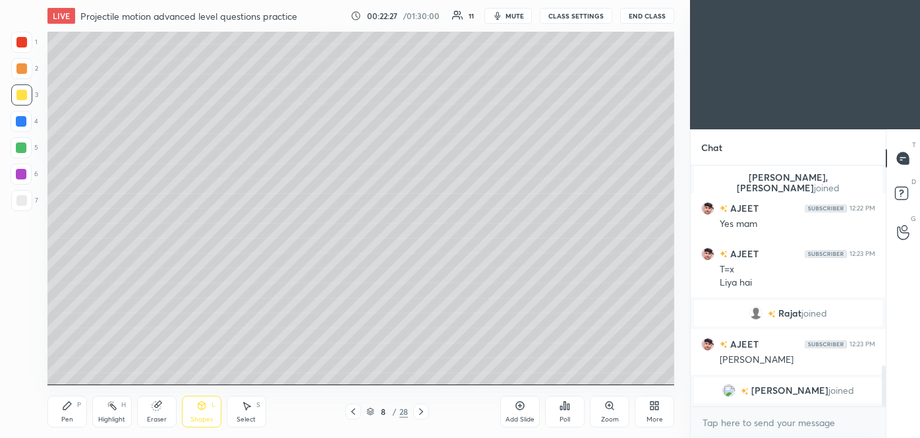
click at [71, 410] on icon at bounding box center [67, 405] width 11 height 11
click at [29, 197] on div at bounding box center [21, 200] width 21 height 21
click at [20, 101] on div at bounding box center [21, 94] width 21 height 21
click at [22, 204] on div at bounding box center [21, 200] width 11 height 11
click at [356, 414] on icon at bounding box center [353, 411] width 11 height 11
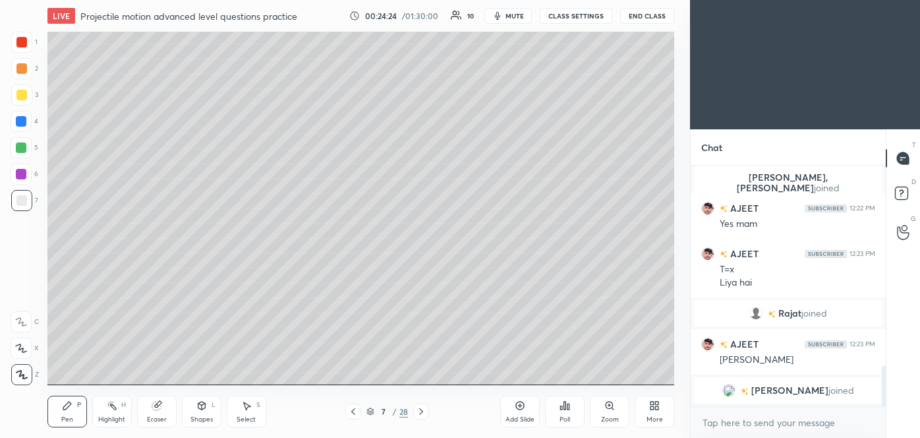
click at [351, 417] on div at bounding box center [353, 412] width 16 height 16
click at [355, 418] on div at bounding box center [353, 412] width 16 height 16
click at [420, 411] on icon at bounding box center [421, 411] width 11 height 11
click at [422, 411] on icon at bounding box center [421, 411] width 4 height 7
click at [425, 408] on icon at bounding box center [421, 411] width 11 height 11
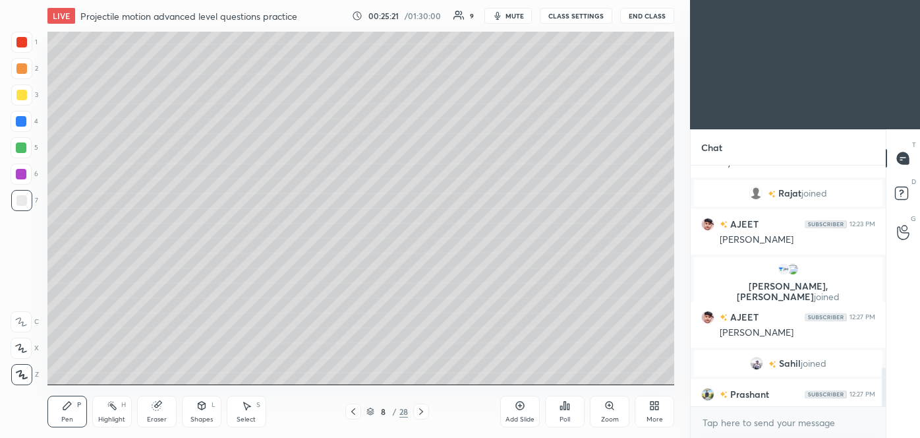
scroll to position [1274, 0]
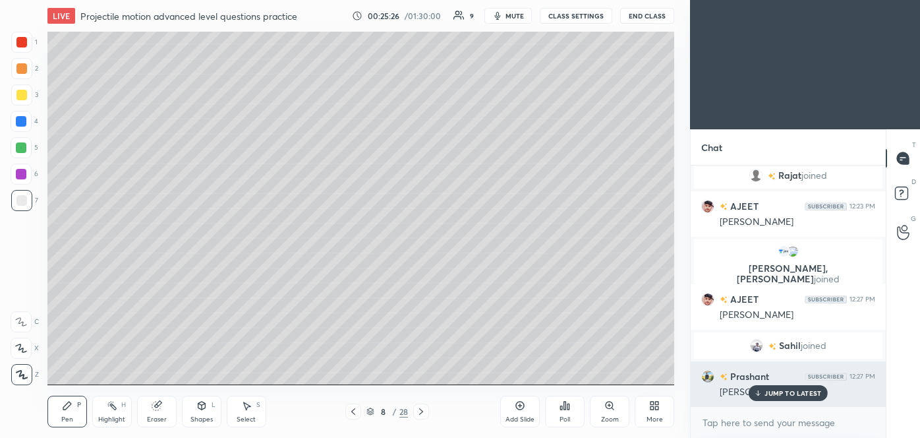
click at [806, 396] on p "JUMP TO LATEST" at bounding box center [793, 393] width 57 height 8
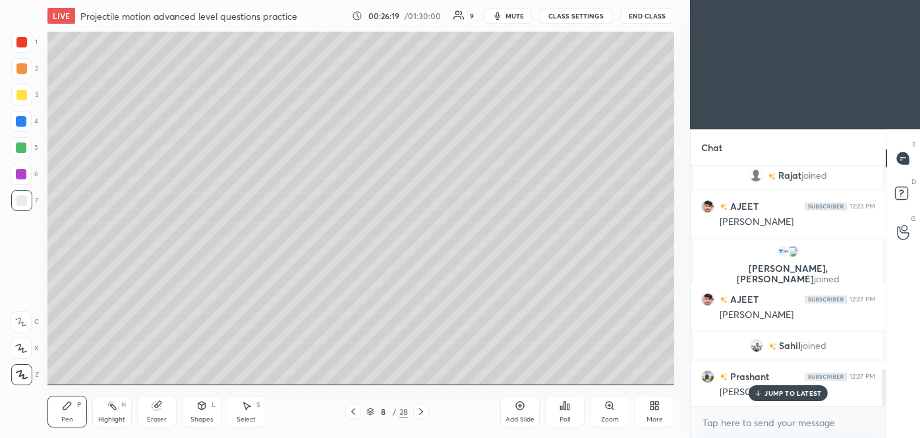
scroll to position [1306, 0]
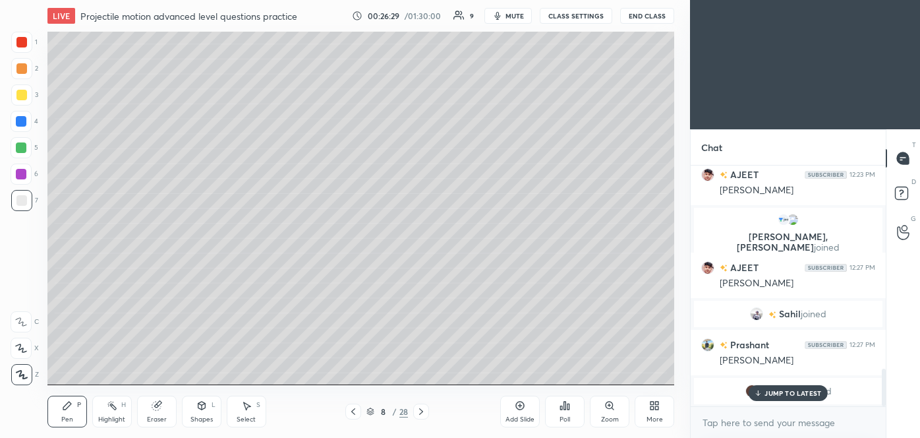
click at [793, 390] on p "JUMP TO LATEST" at bounding box center [793, 393] width 57 height 8
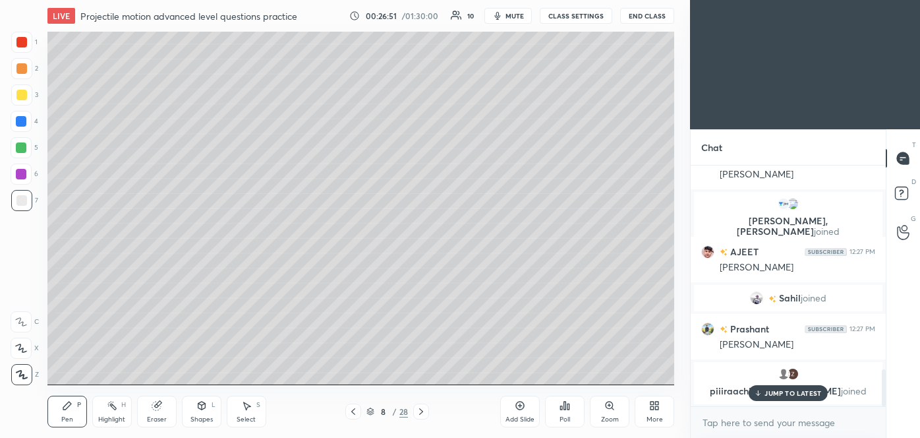
click at [785, 387] on div "JUMP TO LATEST" at bounding box center [788, 393] width 79 height 16
click at [587, 376] on div "Add Slide Poll Zoom More" at bounding box center [587, 412] width 174 height 74
click at [527, 417] on div "Add Slide" at bounding box center [520, 419] width 29 height 7
click at [353, 415] on icon at bounding box center [353, 411] width 11 height 11
click at [420, 414] on icon at bounding box center [421, 411] width 11 height 11
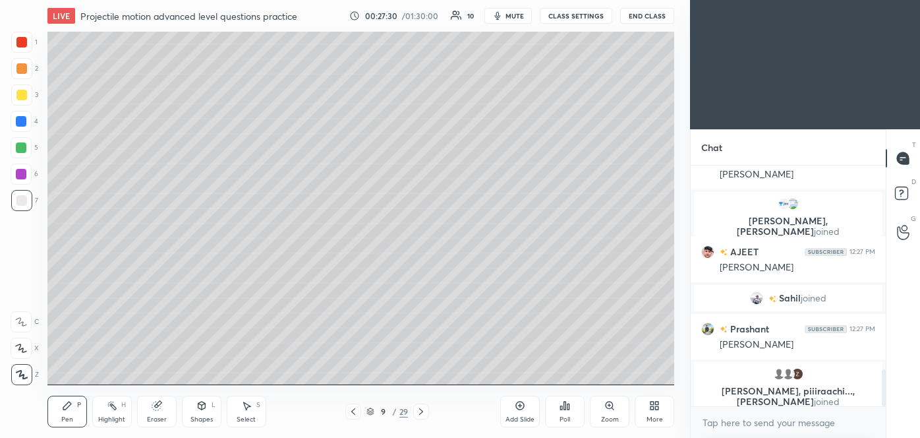
scroll to position [1333, 0]
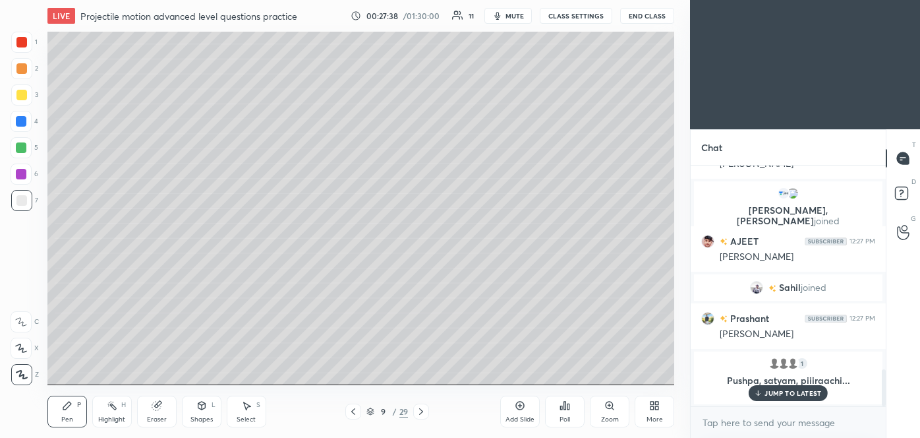
click at [795, 392] on p "JUMP TO LATEST" at bounding box center [793, 393] width 57 height 8
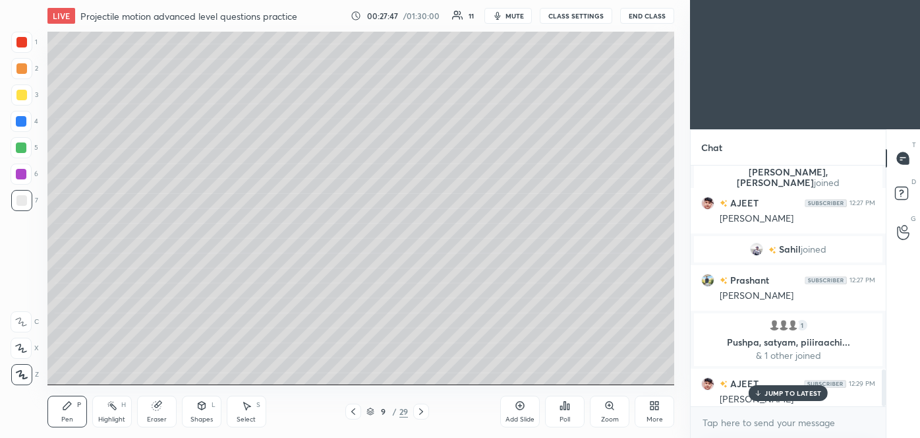
scroll to position [1340, 0]
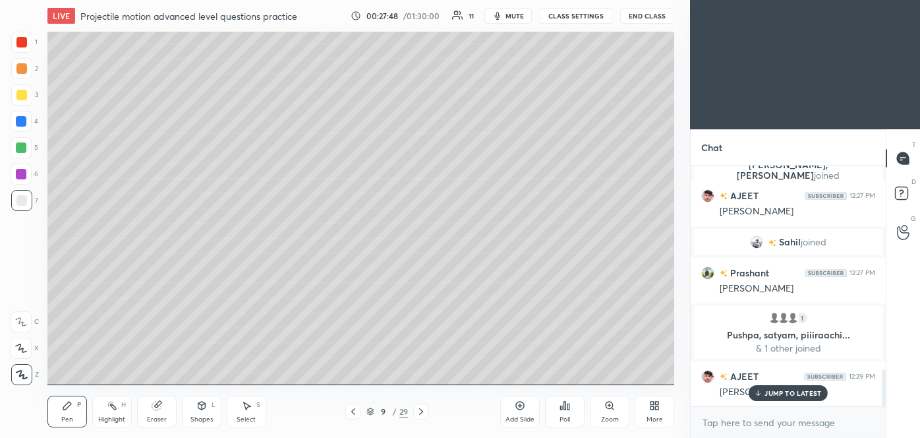
click at [784, 392] on p "JUMP TO LATEST" at bounding box center [793, 393] width 57 height 8
click at [353, 411] on icon at bounding box center [353, 411] width 11 height 11
click at [420, 417] on div at bounding box center [421, 412] width 16 height 16
click at [203, 410] on icon at bounding box center [201, 405] width 11 height 11
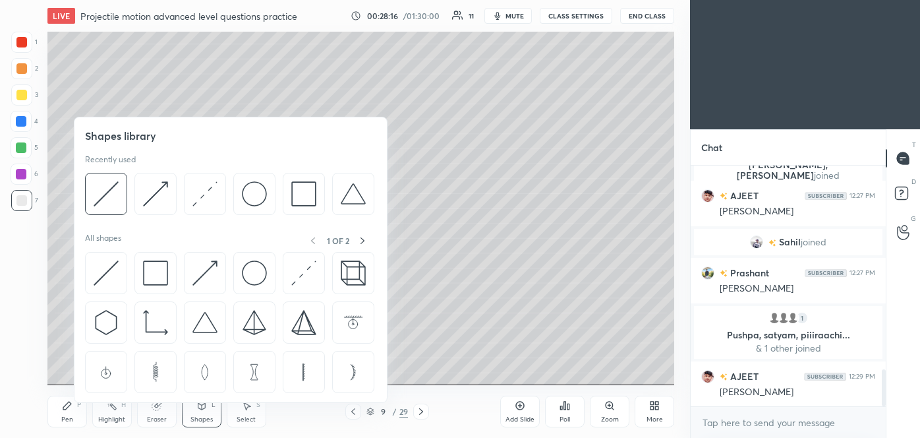
click at [286, 196] on div at bounding box center [304, 194] width 42 height 42
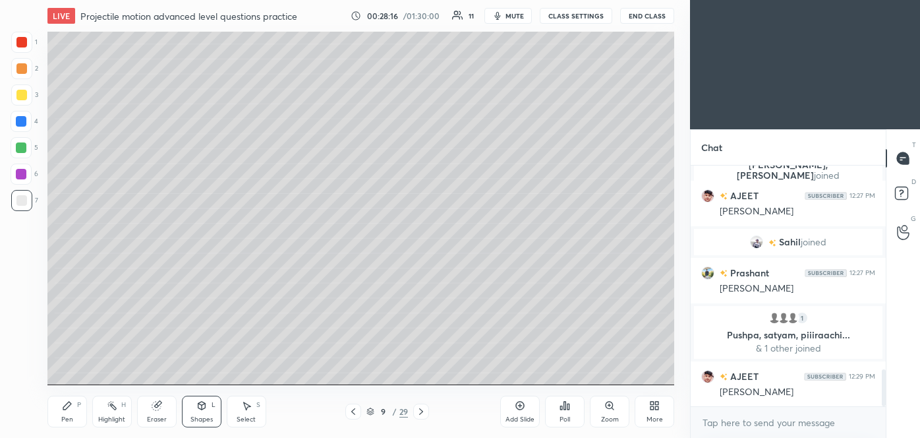
click at [26, 100] on div at bounding box center [21, 94] width 21 height 21
click at [65, 413] on div "Pen P" at bounding box center [67, 412] width 40 height 32
click at [203, 413] on div "Shapes L" at bounding box center [202, 412] width 40 height 32
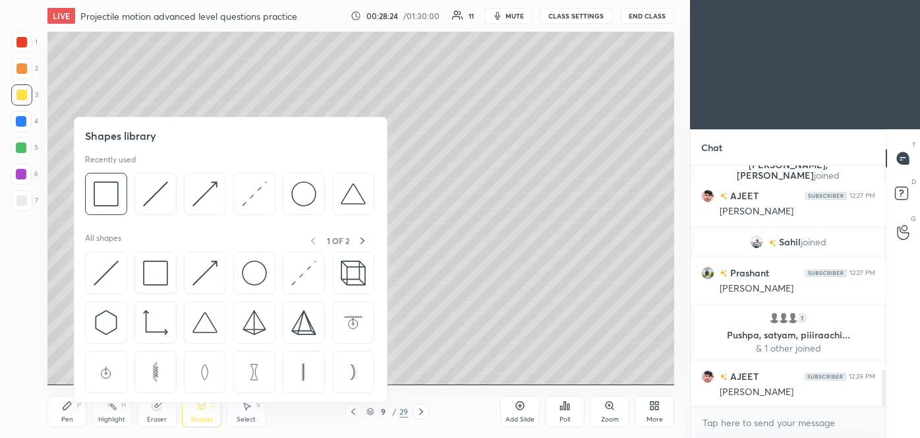
click at [210, 203] on img at bounding box center [205, 193] width 25 height 25
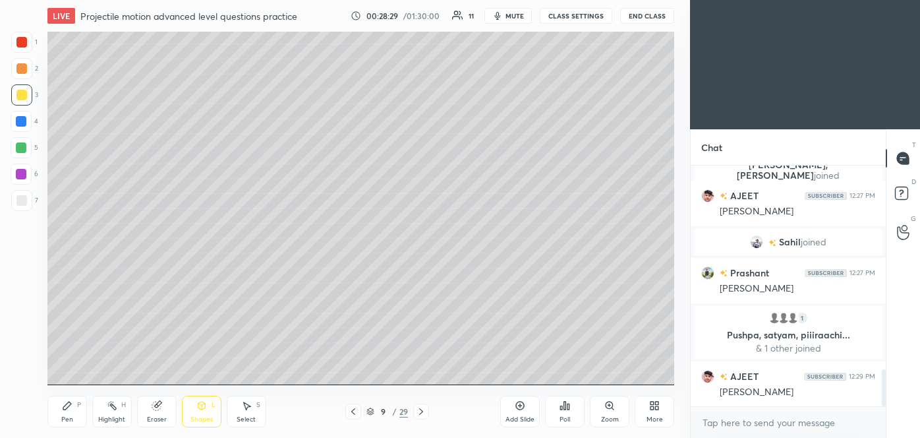
click at [70, 418] on div "Pen" at bounding box center [67, 419] width 12 height 7
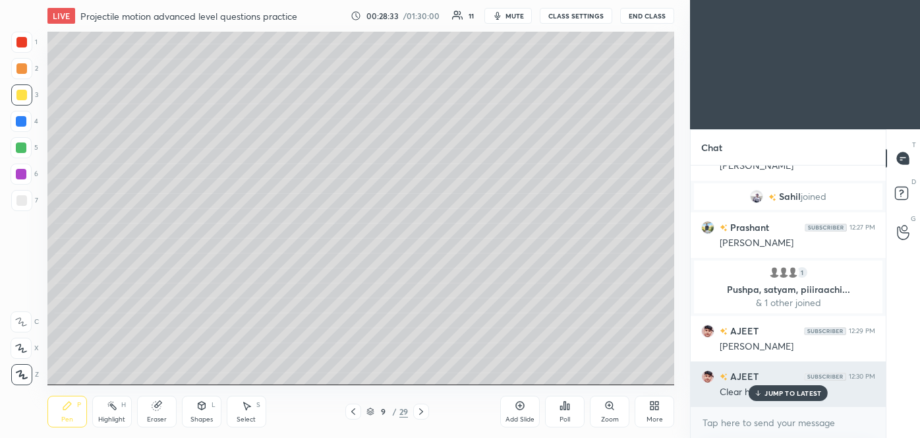
click at [785, 398] on div "JUMP TO LATEST" at bounding box center [788, 393] width 79 height 16
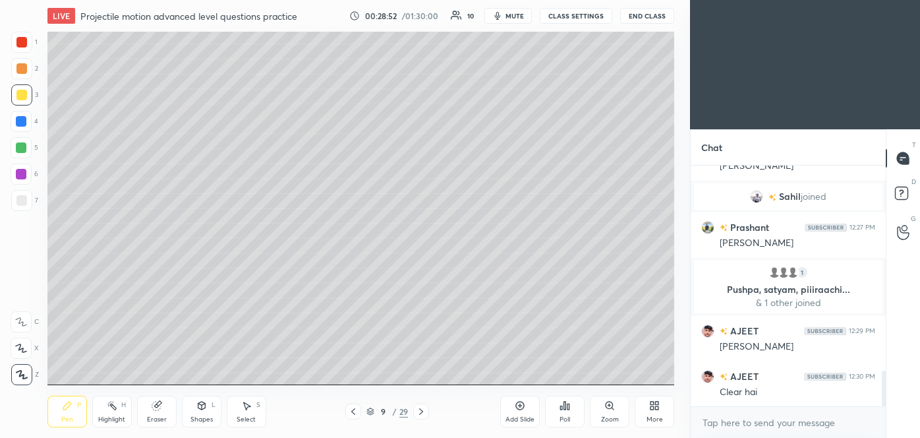
scroll to position [1431, 0]
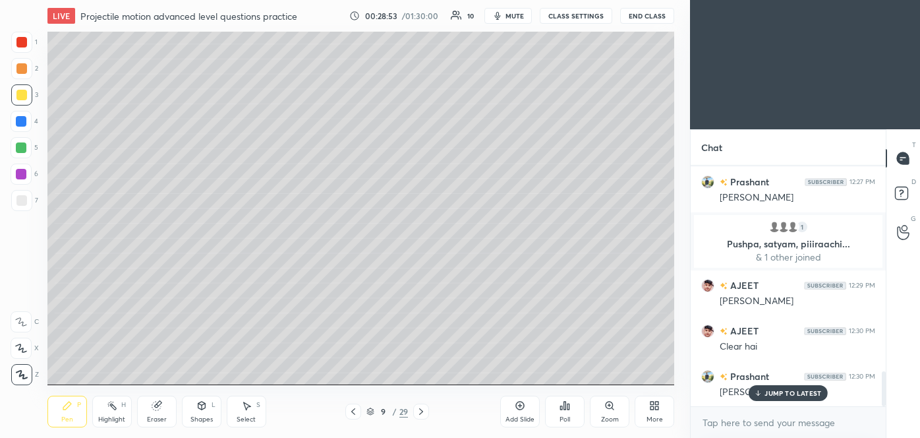
click at [777, 390] on p "JUMP TO LATEST" at bounding box center [793, 393] width 57 height 8
click at [523, 411] on div "Add Slide" at bounding box center [520, 412] width 40 height 32
click at [353, 417] on div at bounding box center [353, 412] width 16 height 16
click at [423, 415] on icon at bounding box center [422, 411] width 11 height 11
click at [356, 411] on icon at bounding box center [352, 411] width 11 height 11
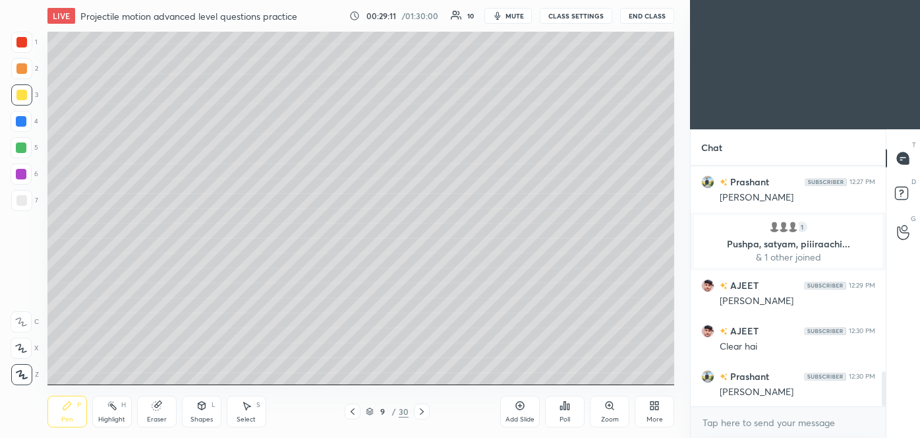
click at [426, 416] on icon at bounding box center [422, 411] width 11 height 11
click at [352, 415] on icon at bounding box center [352, 411] width 11 height 11
click at [418, 415] on icon at bounding box center [422, 411] width 11 height 11
click at [353, 411] on icon at bounding box center [352, 411] width 11 height 11
click at [425, 420] on div "Pen P Highlight H Eraser Shapes L Select S 9 / 30 Add Slide Poll Zoom More" at bounding box center [360, 411] width 627 height 53
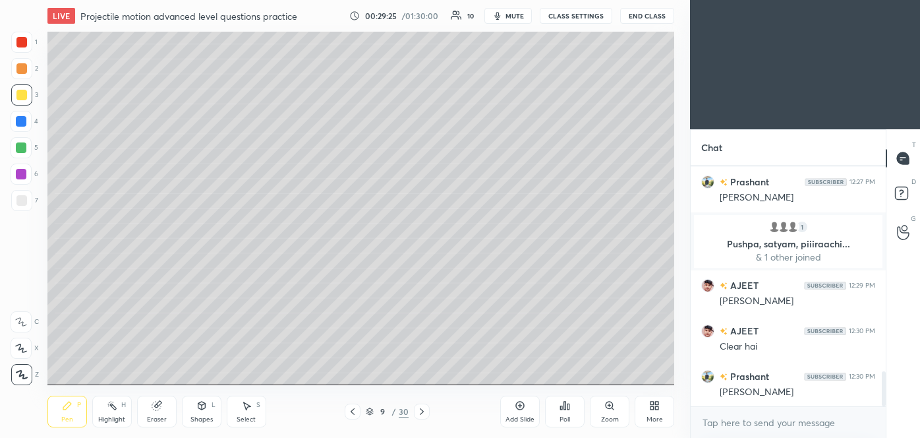
click at [421, 416] on icon at bounding box center [422, 411] width 11 height 11
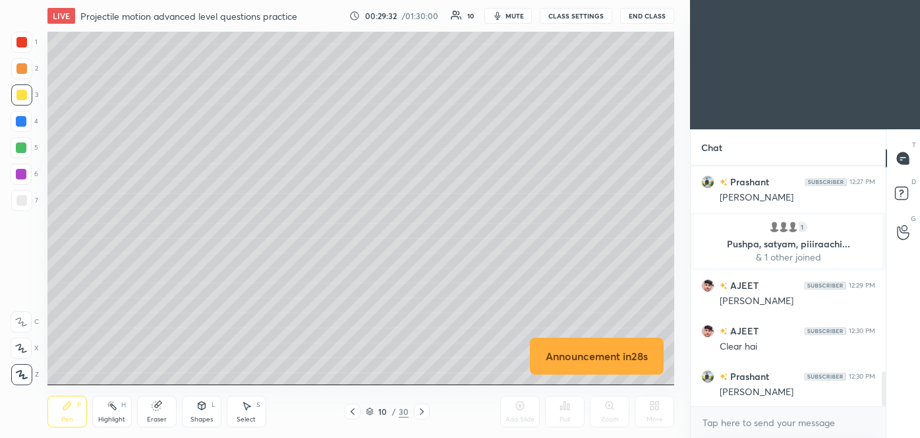
click at [29, 195] on div at bounding box center [21, 200] width 21 height 21
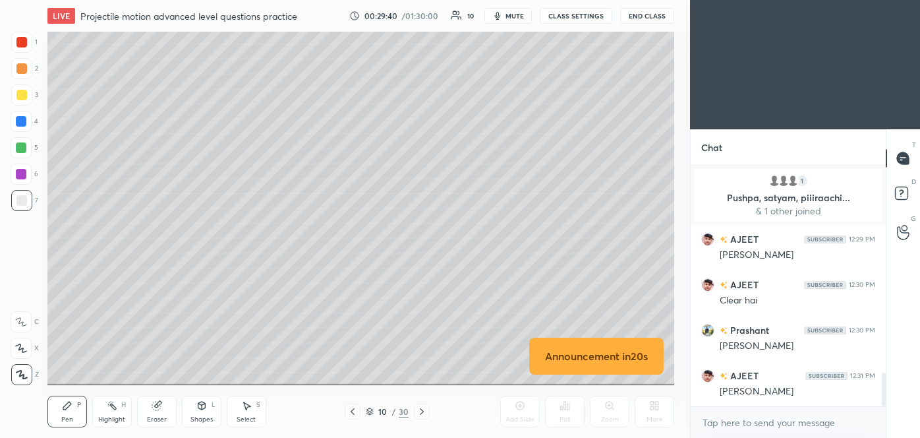
click at [22, 96] on div at bounding box center [21, 95] width 11 height 11
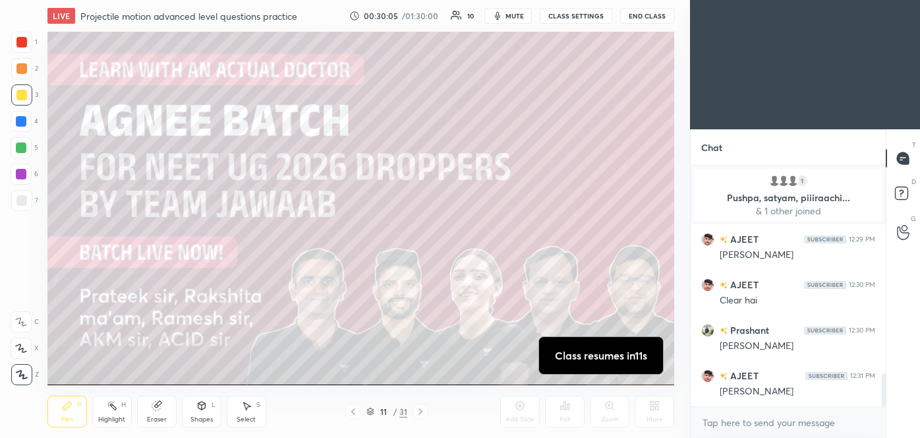
scroll to position [1509, 0]
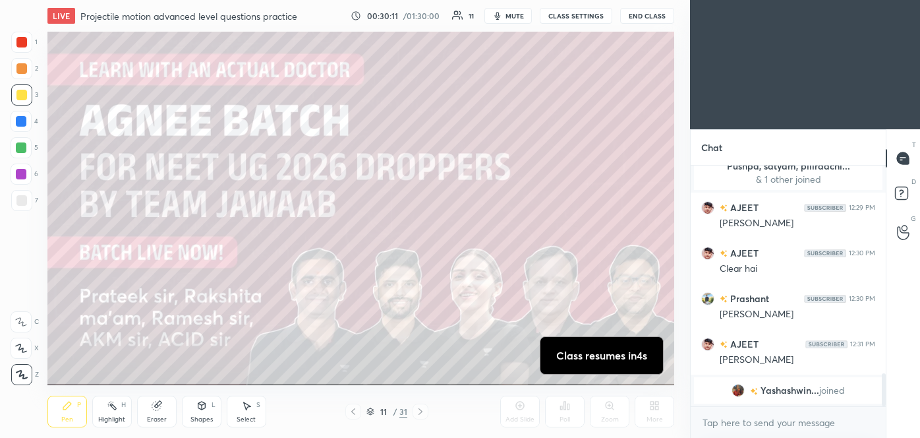
click at [357, 411] on div at bounding box center [353, 412] width 16 height 16
click at [734, 388] on img "grid" at bounding box center [738, 390] width 13 height 13
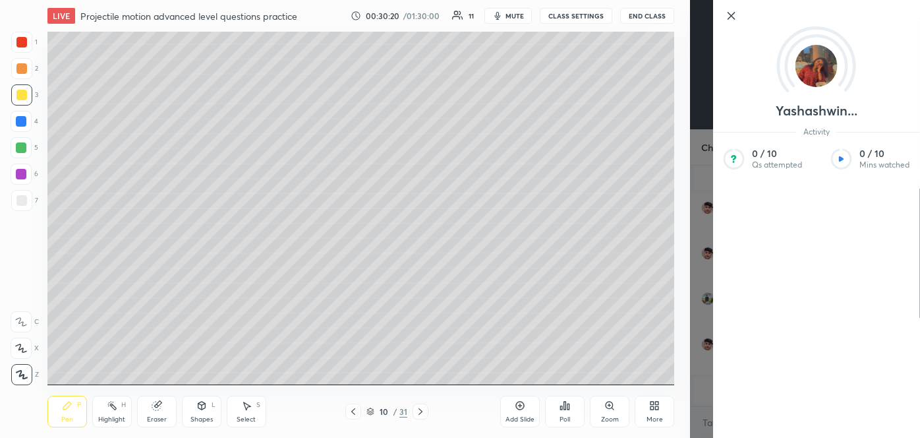
click at [700, 284] on div "Yashashwin... Activity 0 / 10 Qs attempted 0 / 10 Mins watched" at bounding box center [805, 219] width 230 height 438
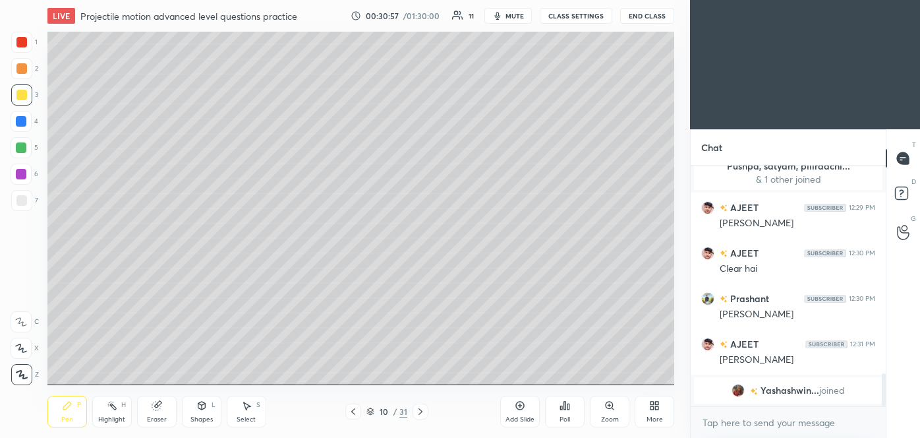
scroll to position [1503, 0]
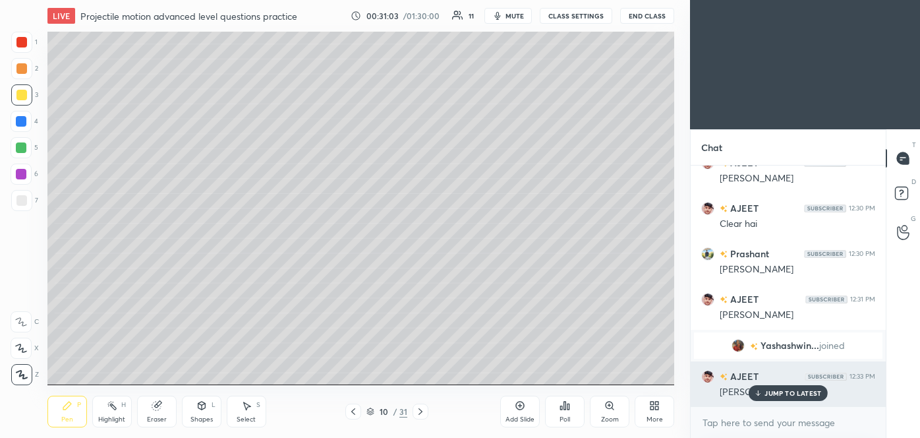
click at [810, 390] on p "JUMP TO LATEST" at bounding box center [793, 393] width 57 height 8
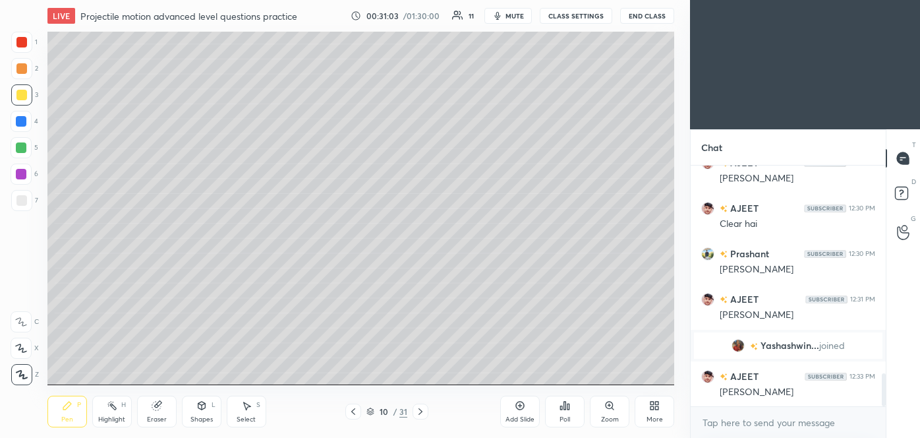
scroll to position [1549, 0]
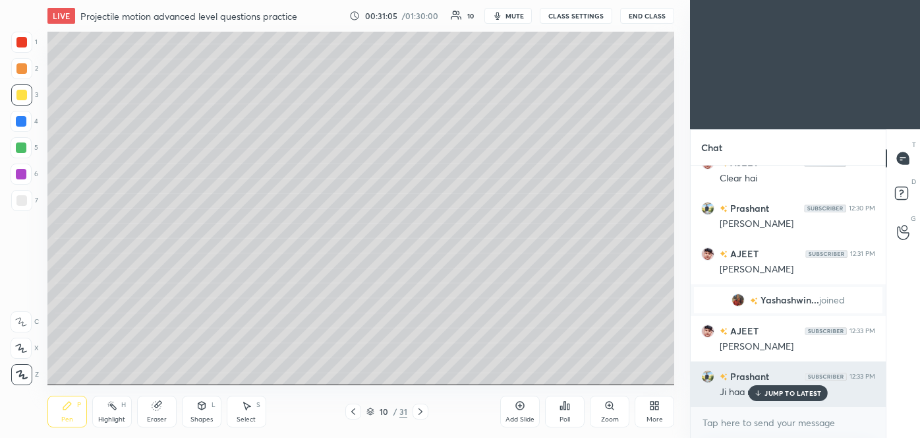
click at [784, 389] on p "JUMP TO LATEST" at bounding box center [793, 393] width 57 height 8
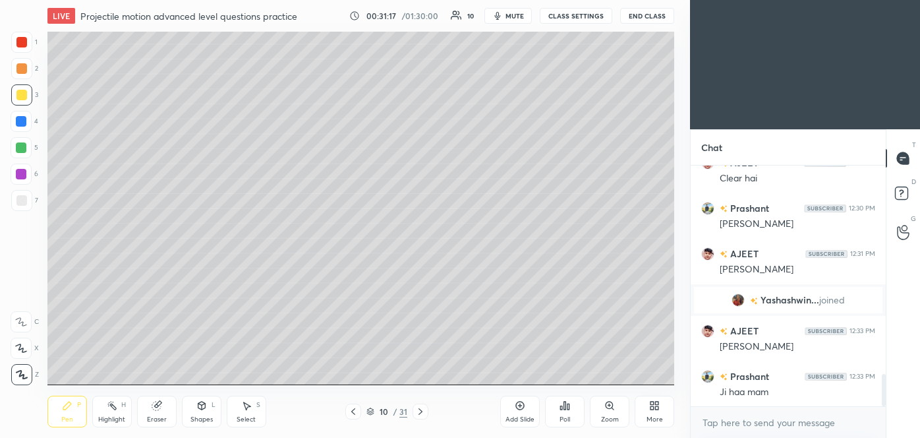
click at [512, 16] on span "mute" at bounding box center [515, 15] width 18 height 9
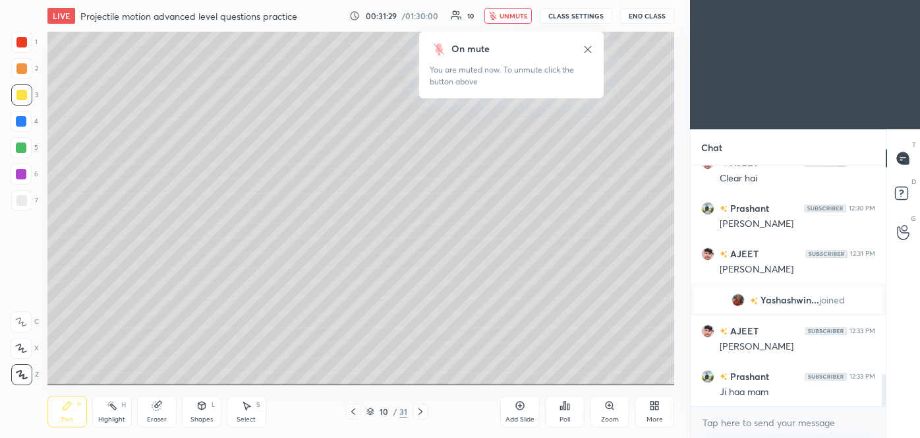
click at [520, 13] on span "unmute" at bounding box center [514, 15] width 28 height 9
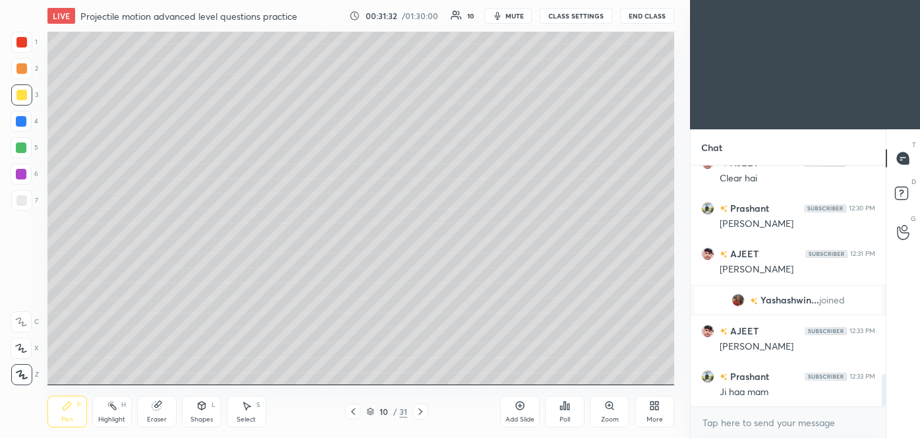
click at [519, 408] on icon at bounding box center [520, 405] width 11 height 11
click at [351, 411] on icon at bounding box center [353, 411] width 4 height 7
click at [423, 408] on icon at bounding box center [421, 411] width 11 height 11
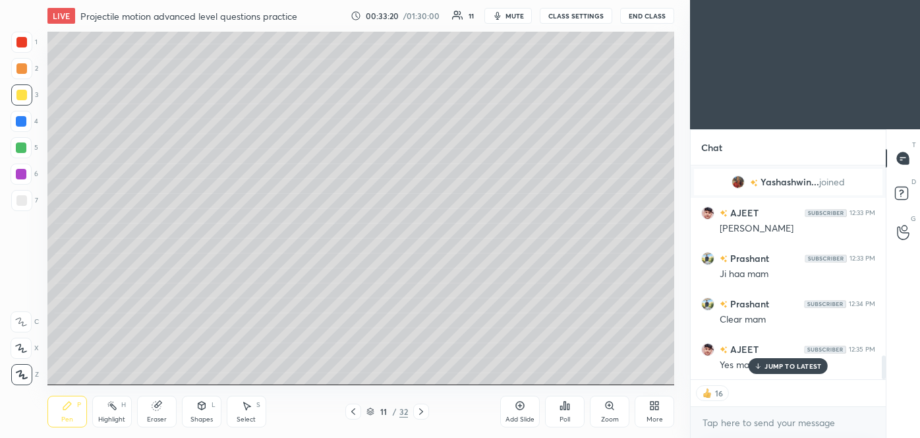
scroll to position [1712, 0]
click at [783, 366] on p "JUMP TO LATEST" at bounding box center [793, 366] width 57 height 8
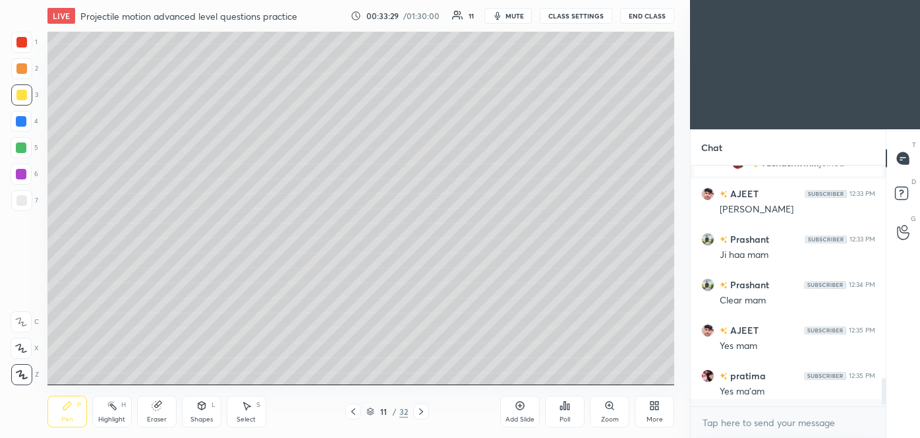
scroll to position [1686, 0]
click at [802, 365] on div "[PERSON_NAME] 12:35 PM Yes ma'am" at bounding box center [788, 383] width 195 height 45
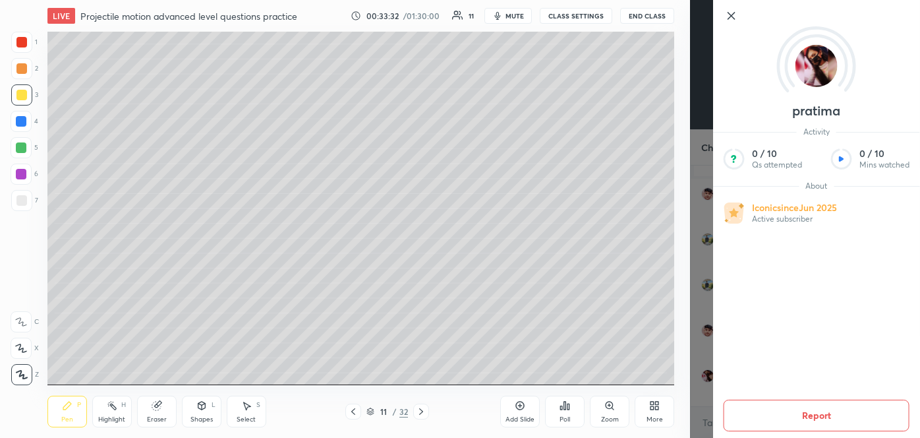
click at [703, 217] on div "[PERSON_NAME] Activity 0 / 10 Qs attempted 0 / 10 Mins watched About Iconic sin…" at bounding box center [805, 219] width 230 height 438
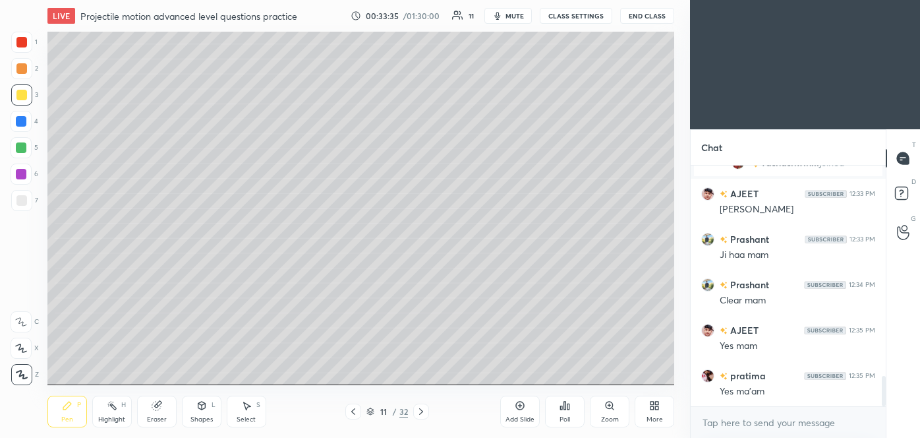
click at [524, 404] on icon at bounding box center [520, 406] width 9 height 9
click at [23, 198] on div at bounding box center [21, 200] width 11 height 11
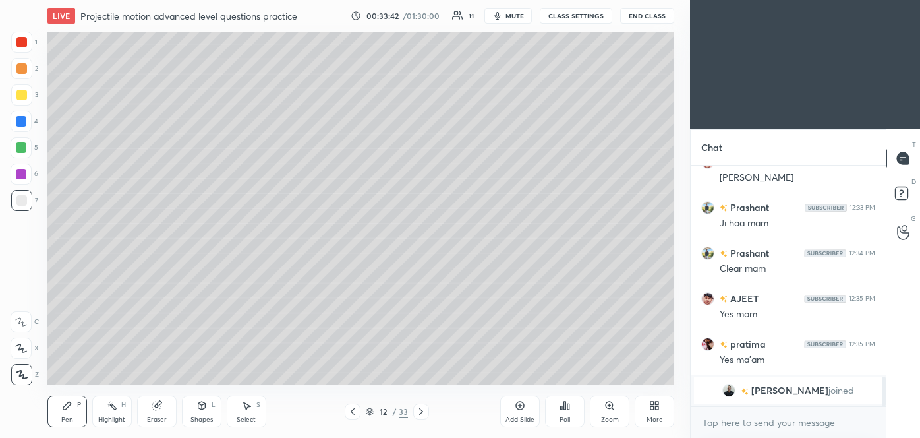
click at [736, 392] on img "grid" at bounding box center [729, 390] width 13 height 13
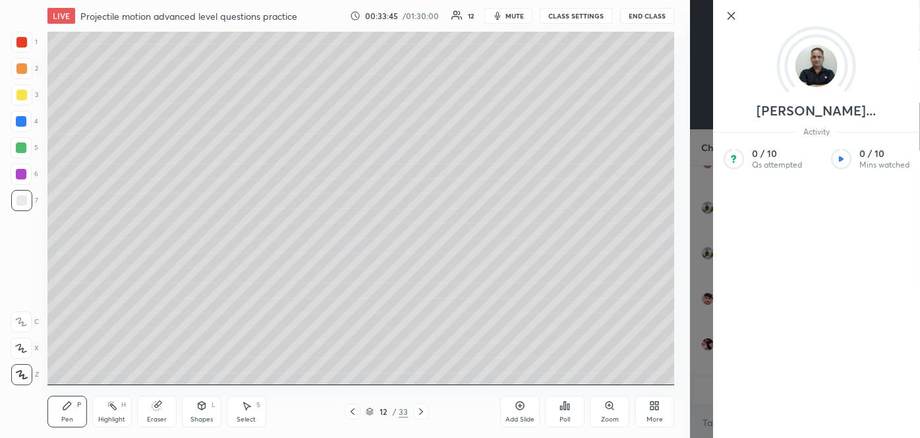
click at [704, 241] on div "[PERSON_NAME]... Activity 0 / 10 Qs attempted 0 / 10 Mins watched" at bounding box center [805, 219] width 230 height 438
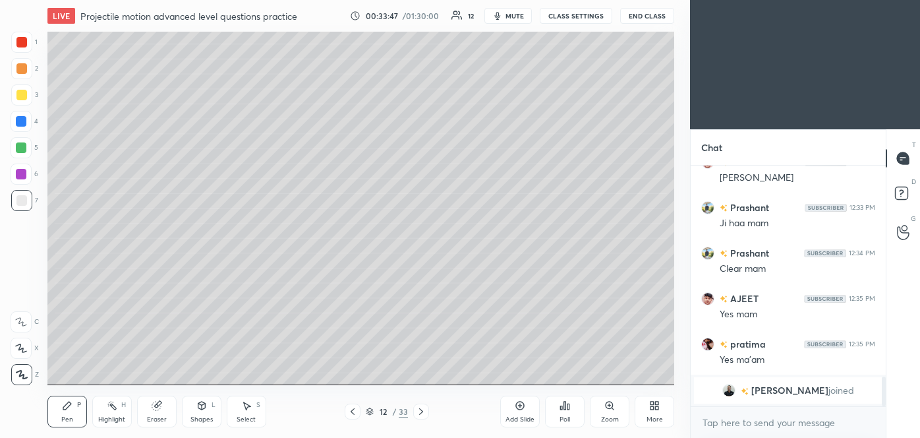
click at [21, 97] on div at bounding box center [21, 95] width 11 height 11
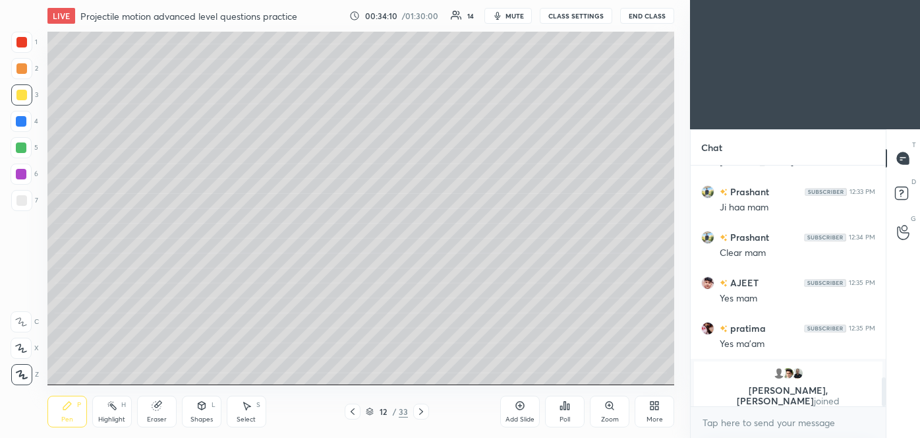
scroll to position [1744, 0]
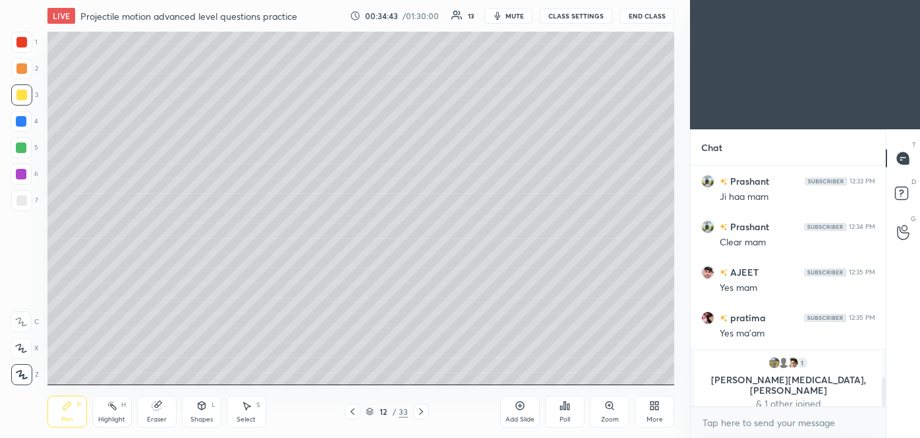
click at [202, 410] on icon at bounding box center [201, 405] width 11 height 11
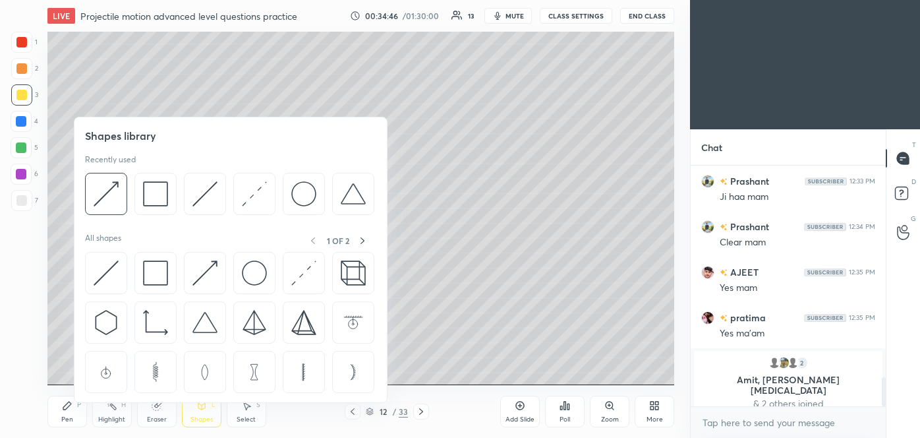
click at [204, 199] on img at bounding box center [205, 193] width 25 height 25
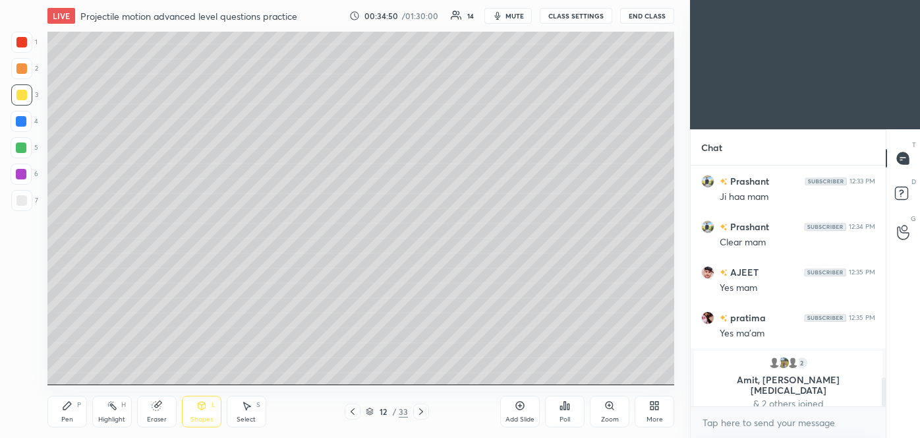
click at [64, 411] on div "Pen P" at bounding box center [67, 412] width 40 height 32
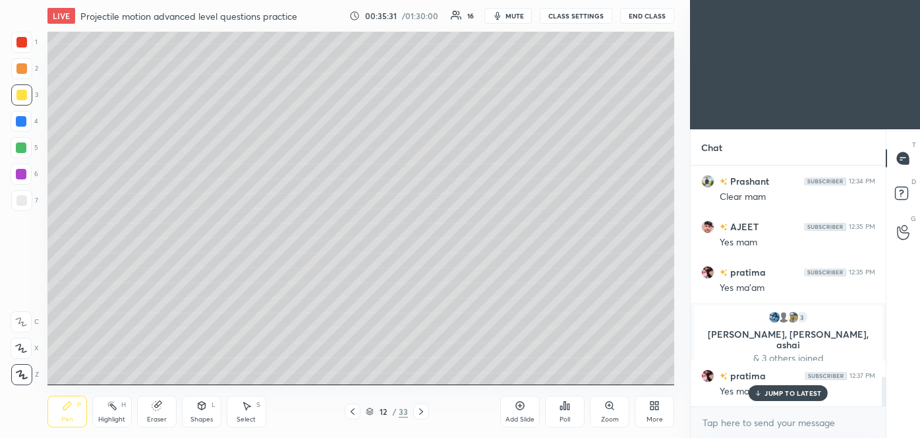
scroll to position [1696, 0]
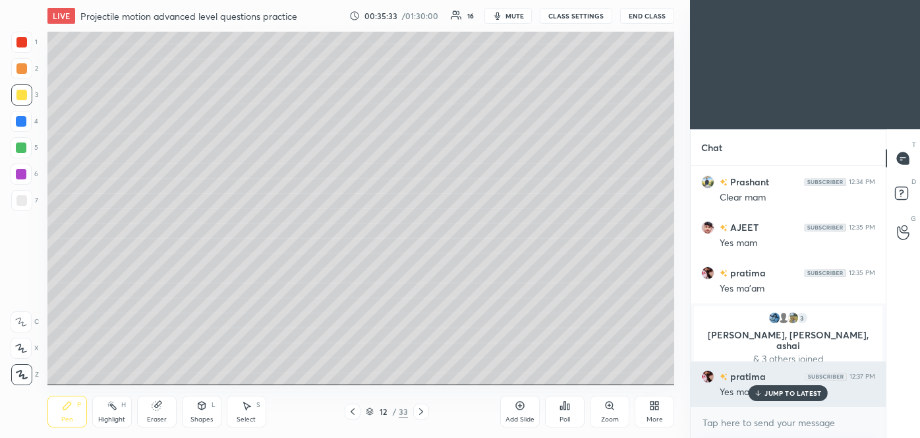
click at [782, 389] on p "JUMP TO LATEST" at bounding box center [793, 393] width 57 height 8
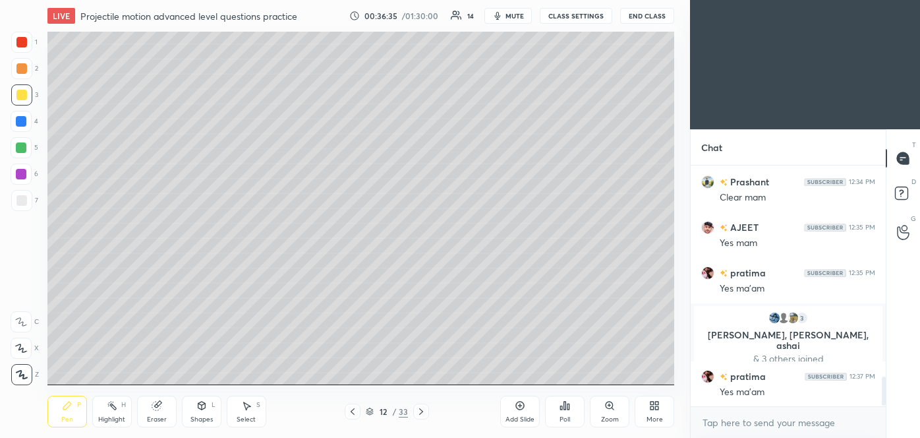
scroll to position [1742, 0]
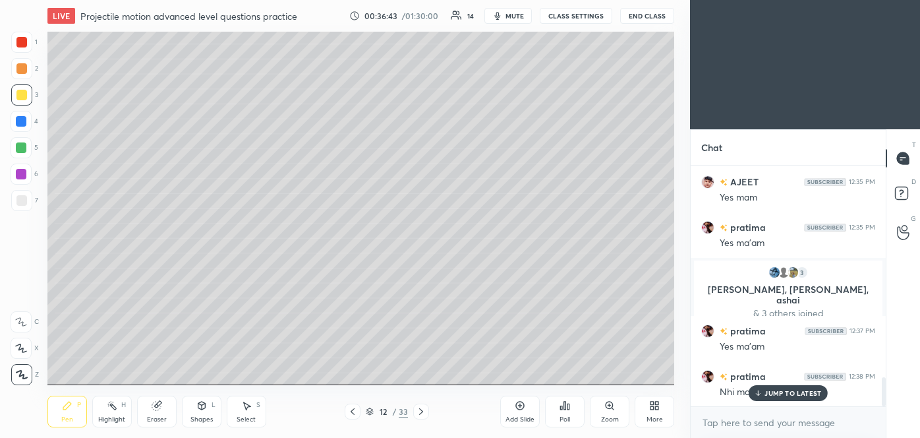
click at [795, 392] on p "JUMP TO LATEST" at bounding box center [793, 393] width 57 height 8
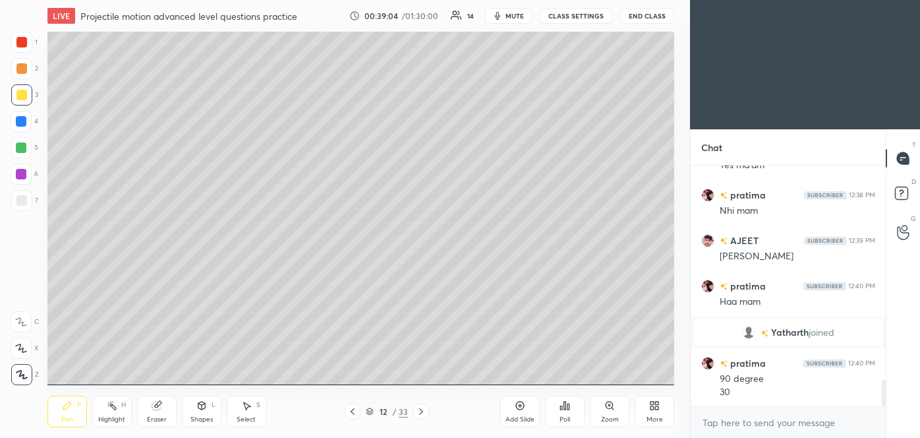
scroll to position [1932, 0]
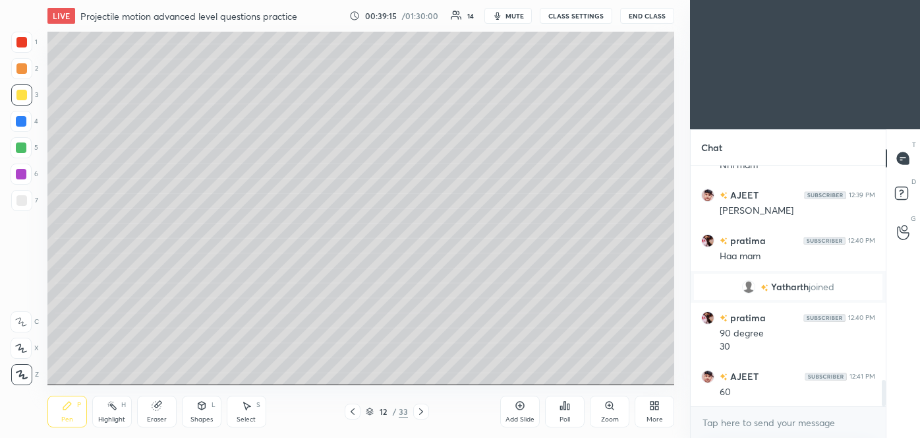
click at [520, 413] on div "Add Slide" at bounding box center [520, 412] width 40 height 32
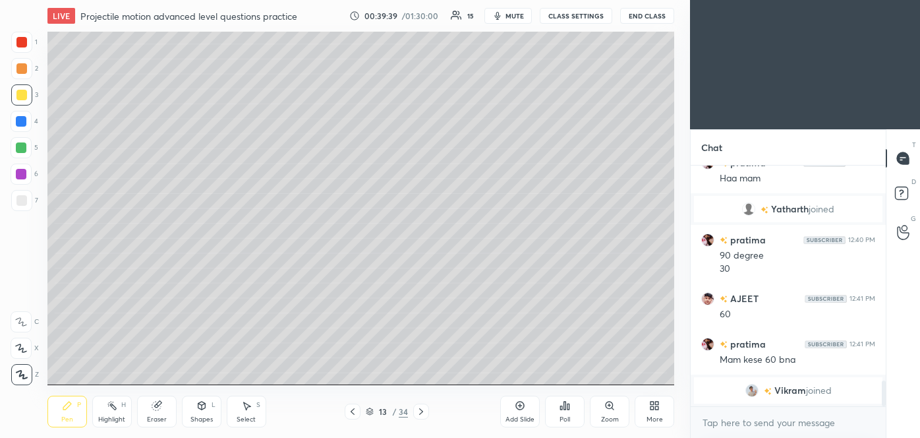
scroll to position [2002, 0]
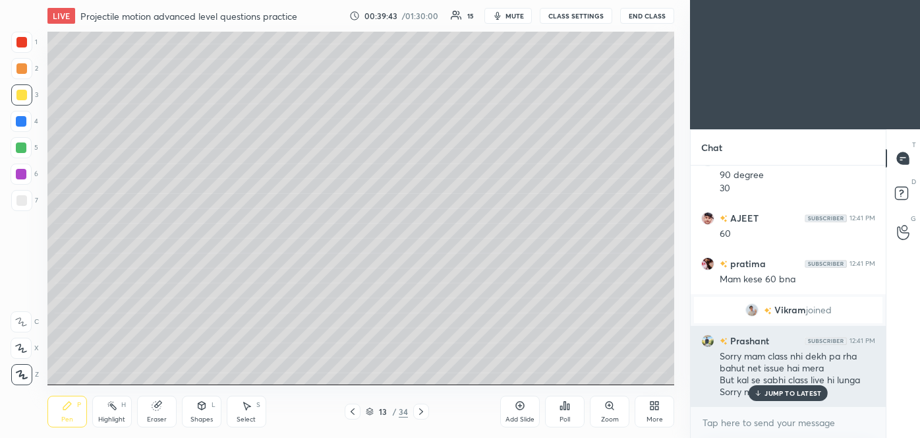
click at [795, 390] on p "JUMP TO LATEST" at bounding box center [793, 393] width 57 height 8
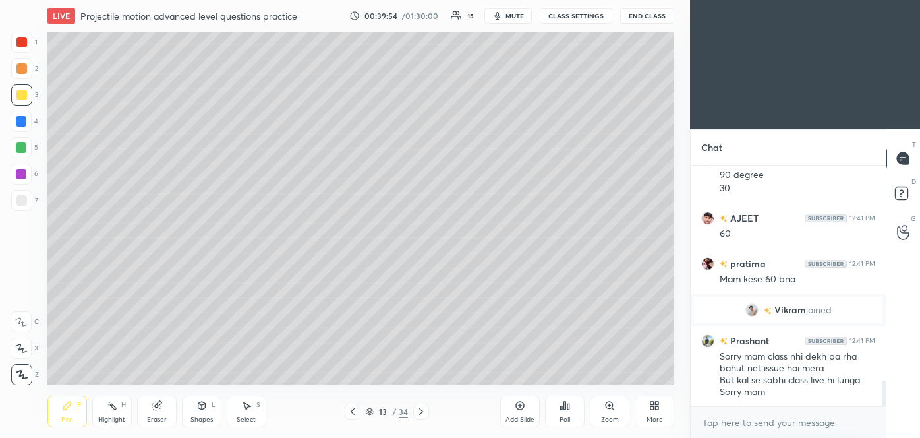
click at [752, 310] on img "grid" at bounding box center [752, 309] width 13 height 13
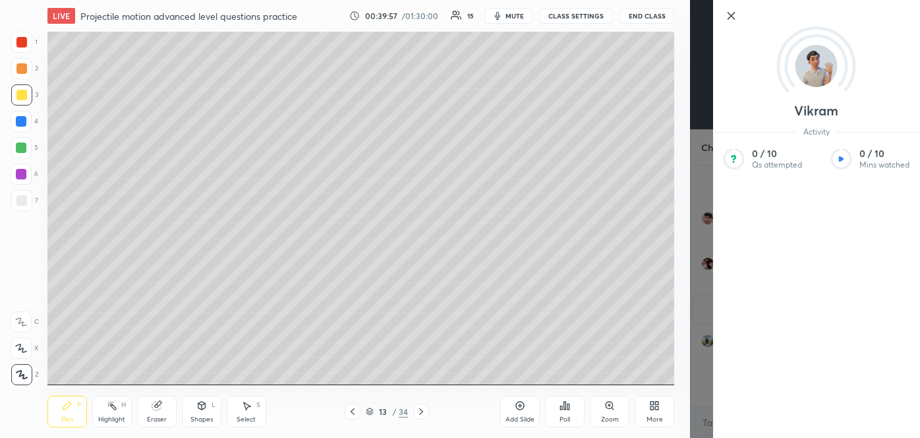
click at [703, 236] on div "Vikram Activity 0 / 10 Qs attempted 0 / 10 Mins watched" at bounding box center [805, 219] width 230 height 438
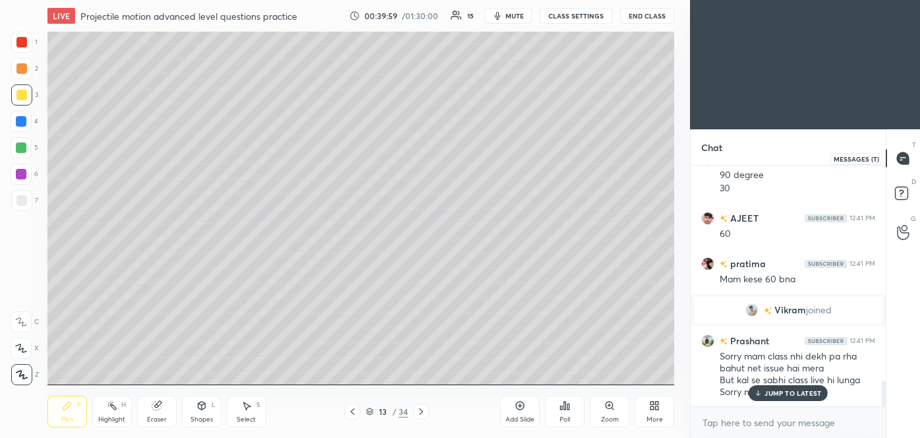
click at [905, 160] on icon at bounding box center [903, 158] width 12 height 12
click at [901, 160] on icon at bounding box center [902, 160] width 2 height 0
click at [795, 390] on p "JUMP TO LATEST" at bounding box center [793, 393] width 57 height 8
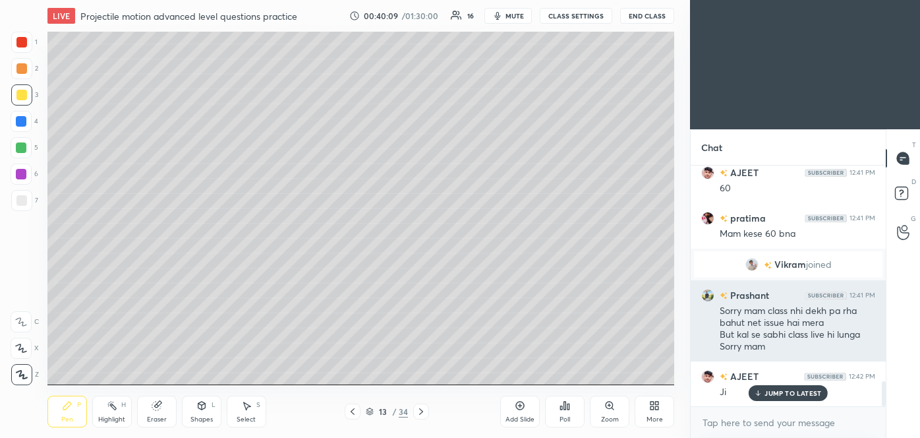
scroll to position [2080, 0]
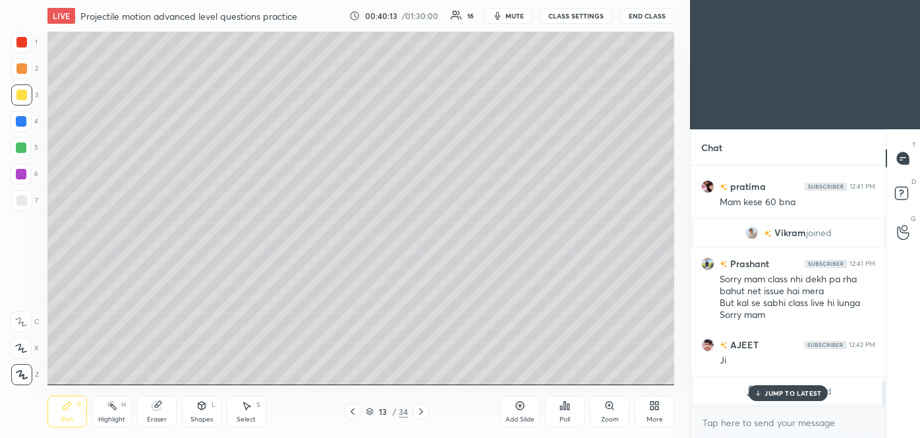
click at [795, 389] on p "JUMP TO LATEST" at bounding box center [793, 393] width 57 height 8
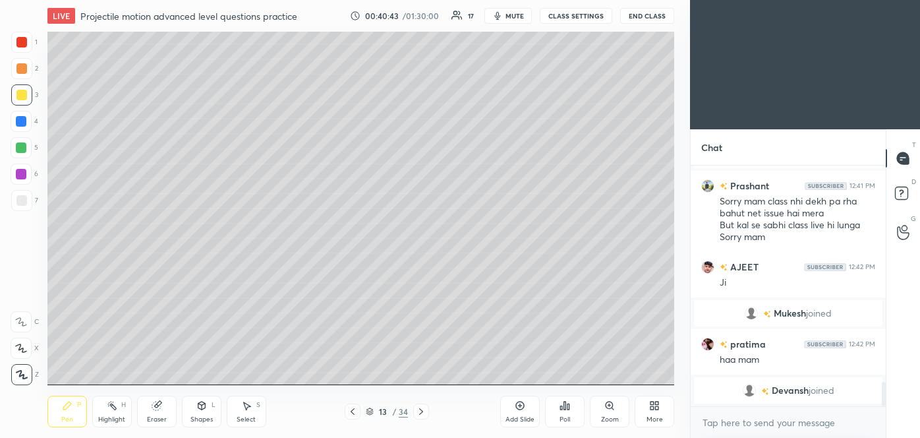
scroll to position [2178, 0]
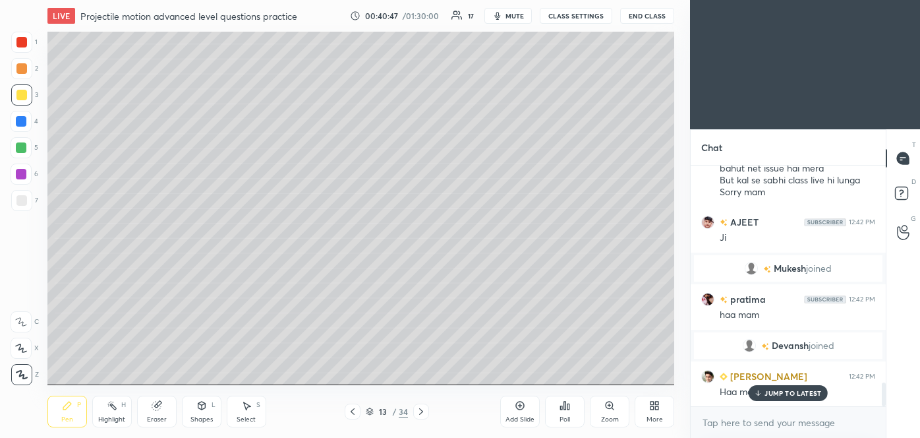
click at [783, 392] on p "JUMP TO LATEST" at bounding box center [793, 393] width 57 height 8
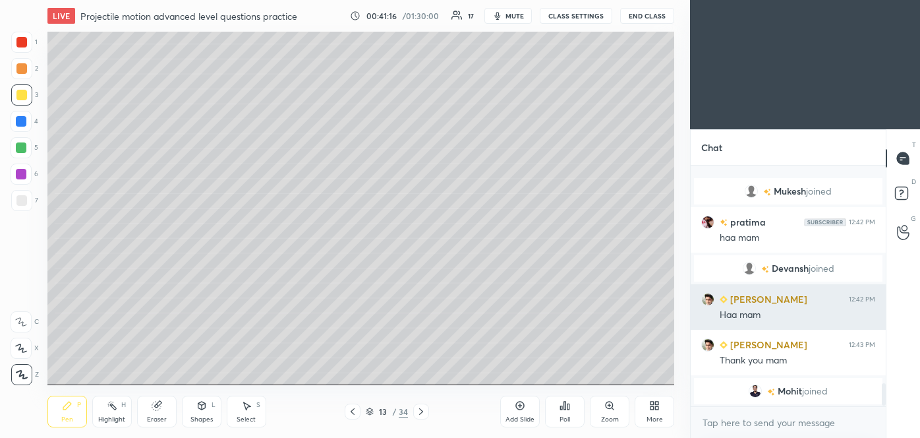
scroll to position [2301, 0]
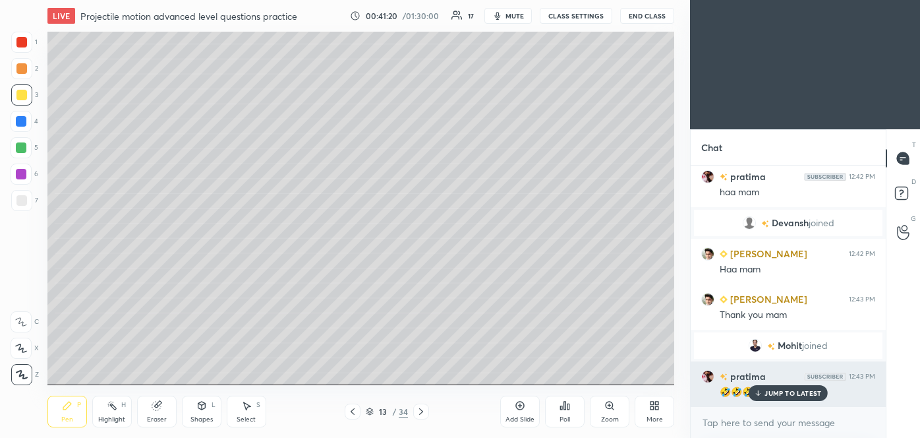
click at [795, 390] on p "JUMP TO LATEST" at bounding box center [793, 393] width 57 height 8
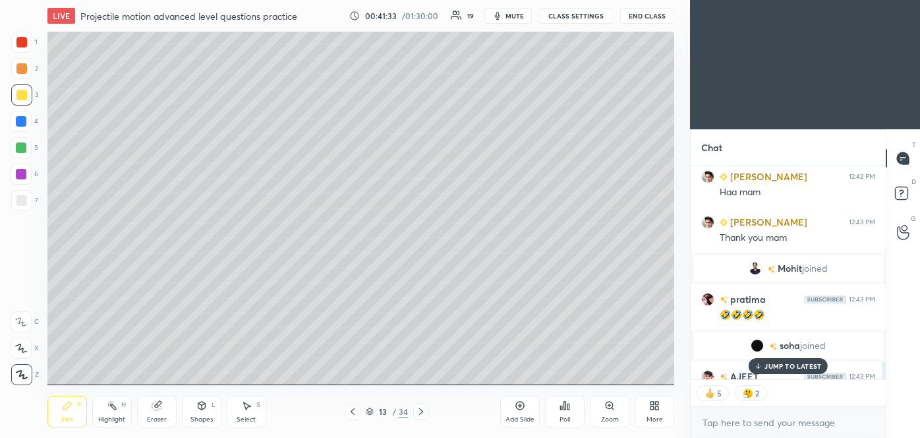
scroll to position [2375, 0]
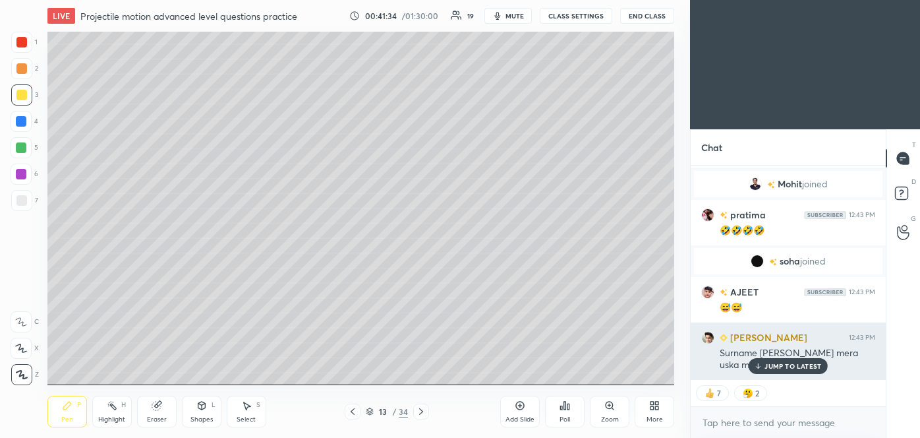
click at [789, 366] on p "JUMP TO LATEST" at bounding box center [793, 366] width 57 height 8
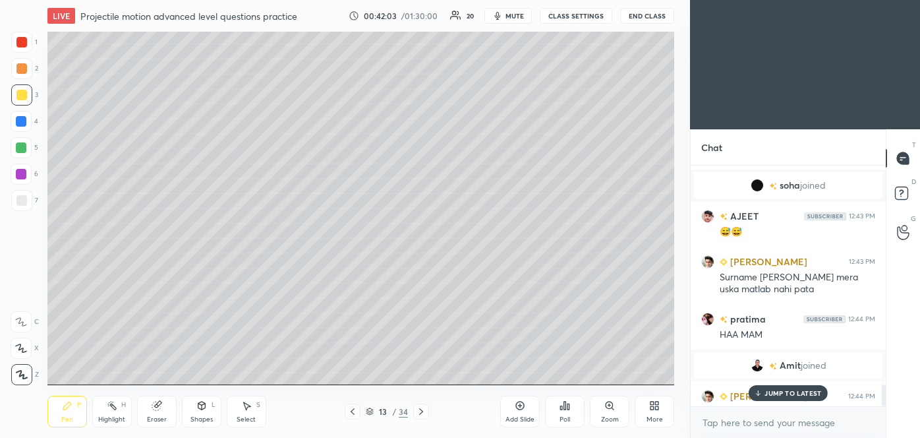
scroll to position [2445, 0]
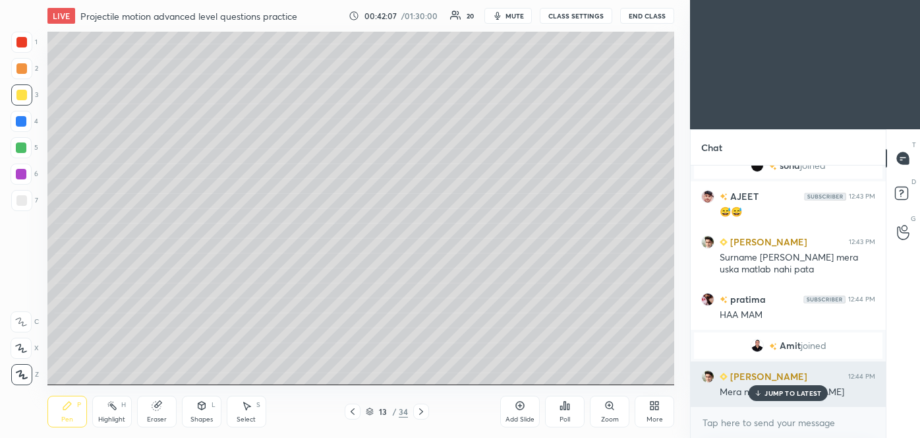
click at [799, 385] on div "JUMP TO LATEST" at bounding box center [788, 393] width 79 height 16
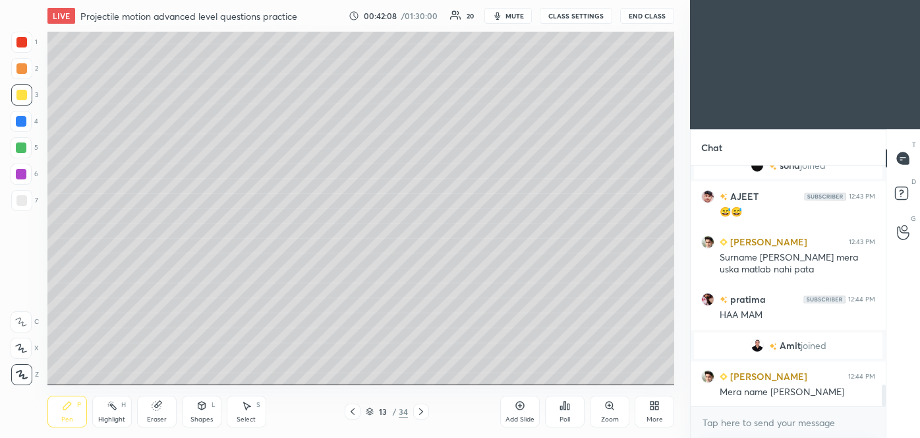
click at [754, 345] on img "grid" at bounding box center [757, 345] width 13 height 13
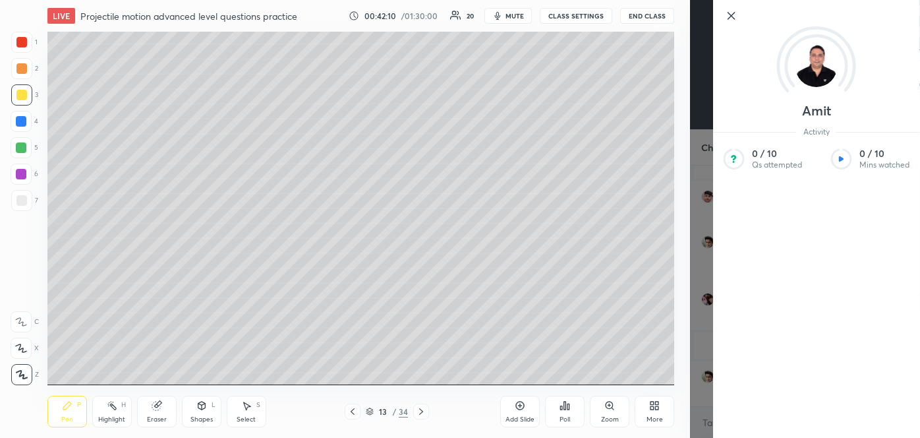
click at [708, 226] on div "Amit Activity 0 / 10 Qs attempted 0 / 10 Mins watched" at bounding box center [805, 219] width 230 height 438
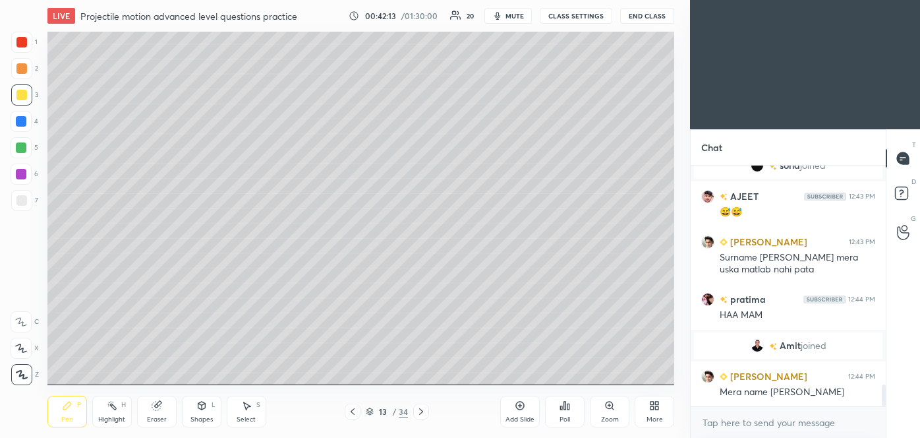
scroll to position [2491, 0]
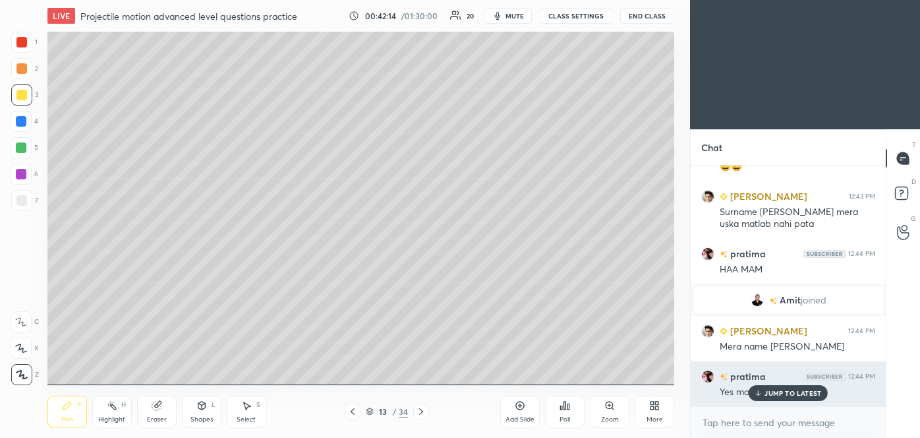
click at [803, 389] on p "JUMP TO LATEST" at bounding box center [793, 393] width 57 height 8
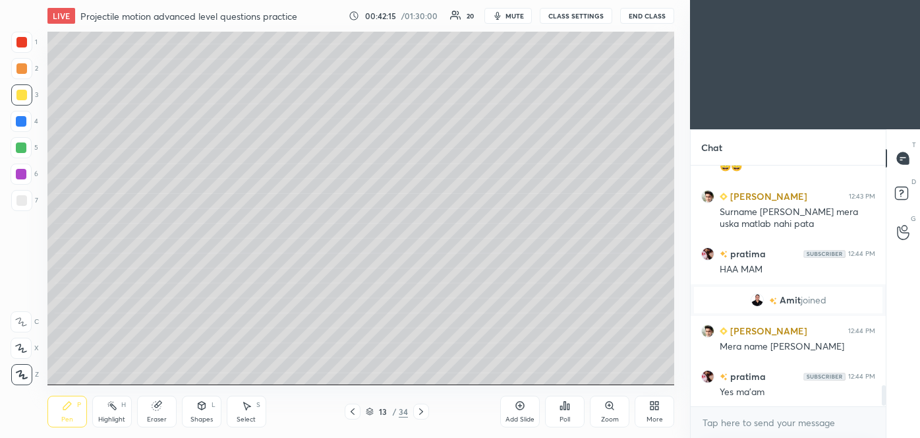
scroll to position [2537, 0]
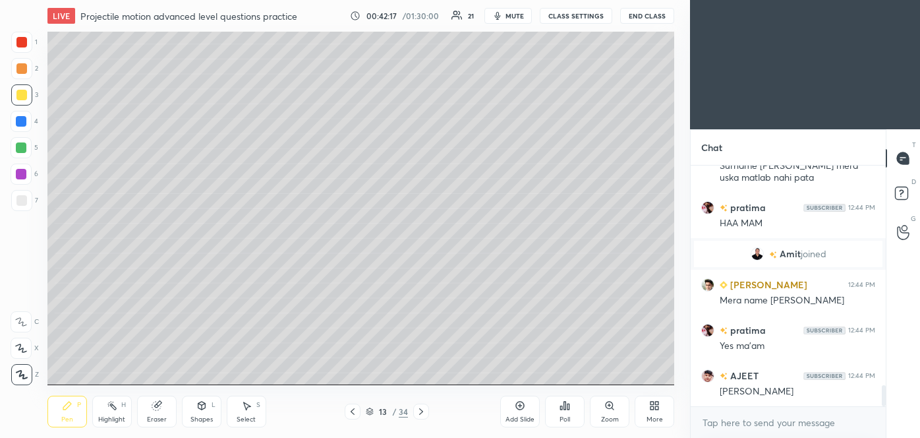
click at [524, 410] on icon at bounding box center [520, 405] width 11 height 11
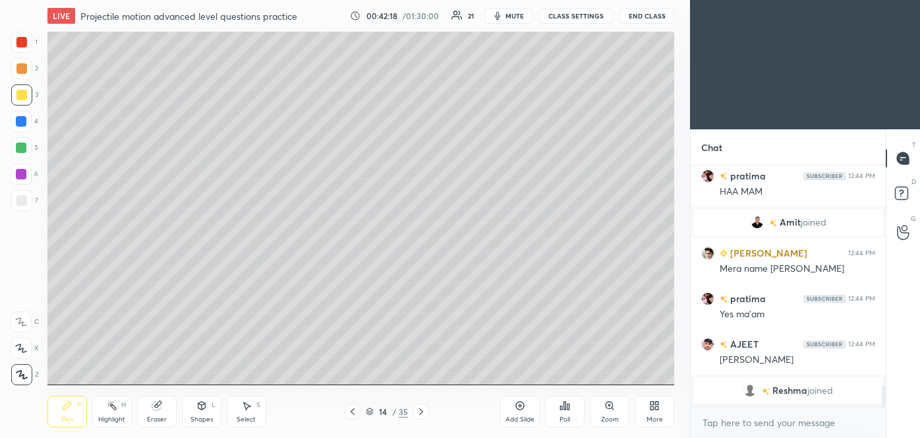
click at [25, 204] on div at bounding box center [21, 200] width 11 height 11
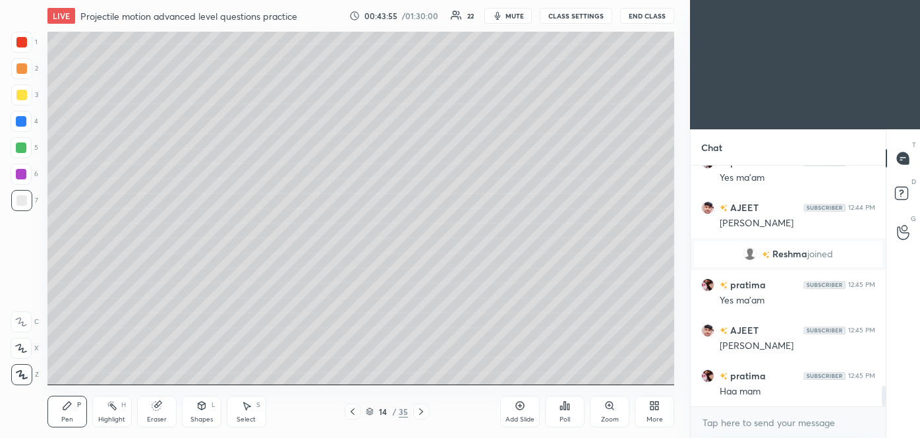
scroll to position [2642, 0]
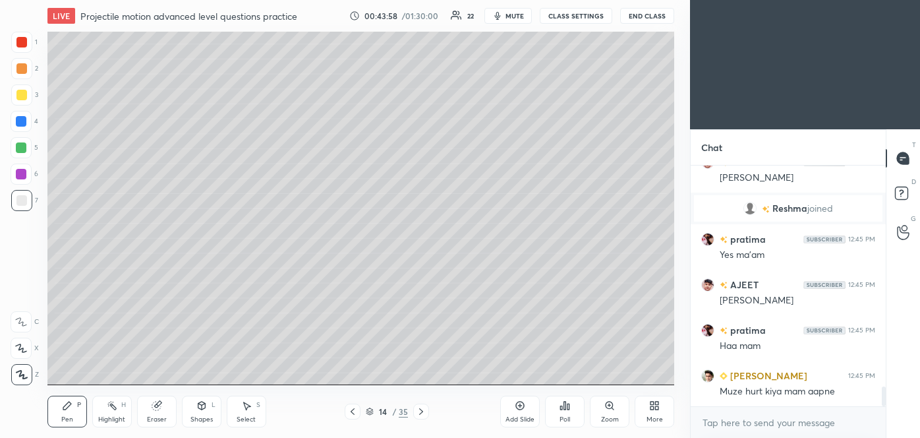
click at [22, 96] on div at bounding box center [21, 95] width 11 height 11
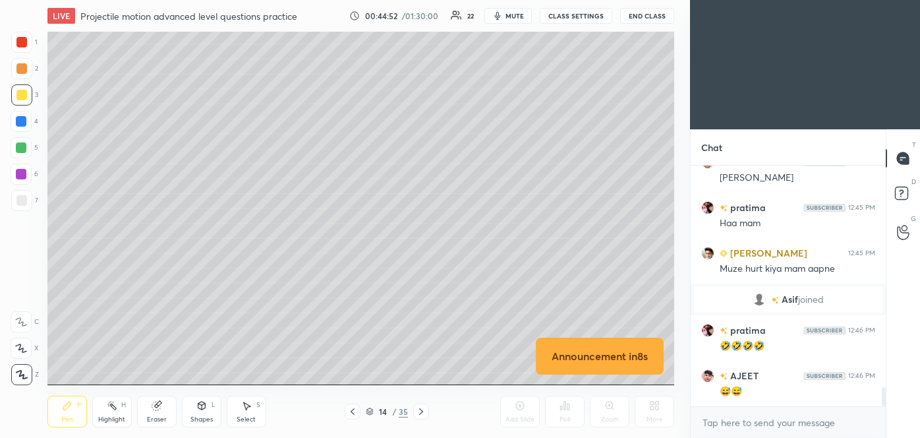
scroll to position [2787, 0]
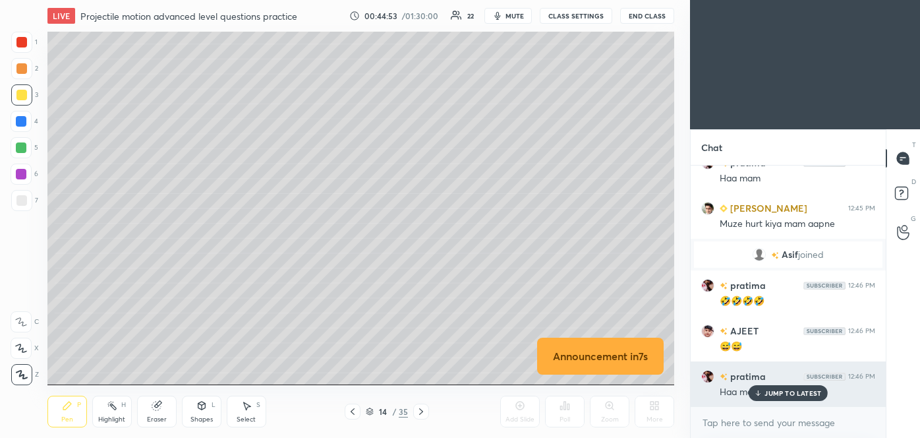
click at [783, 390] on p "JUMP TO LATEST" at bounding box center [793, 393] width 57 height 8
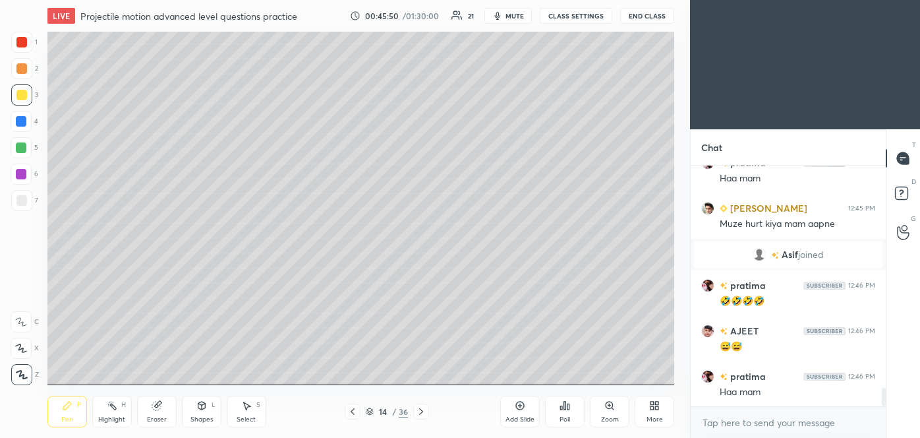
scroll to position [2844, 0]
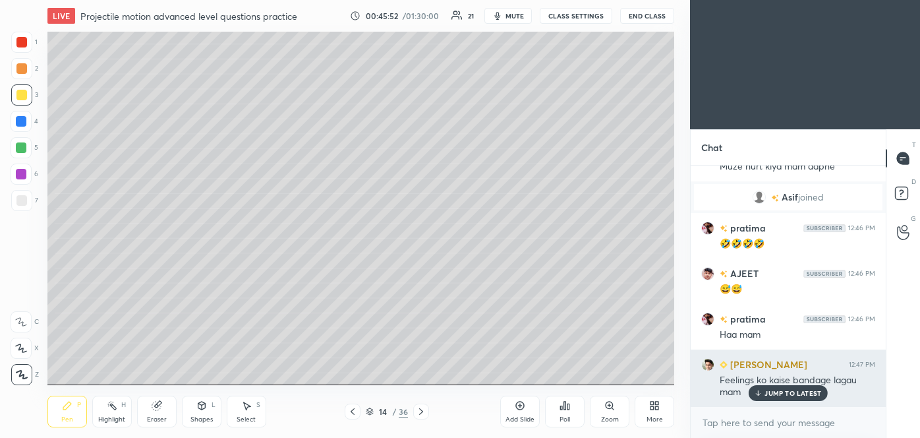
click at [791, 391] on p "JUMP TO LATEST" at bounding box center [793, 393] width 57 height 8
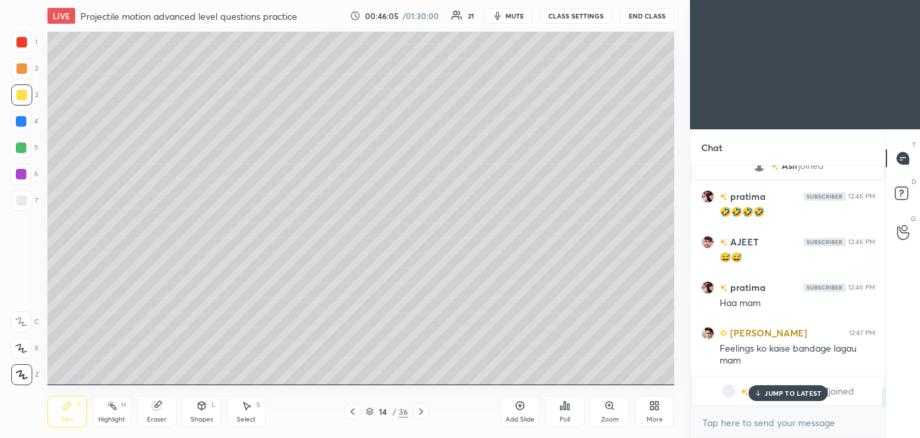
scroll to position [2862, 0]
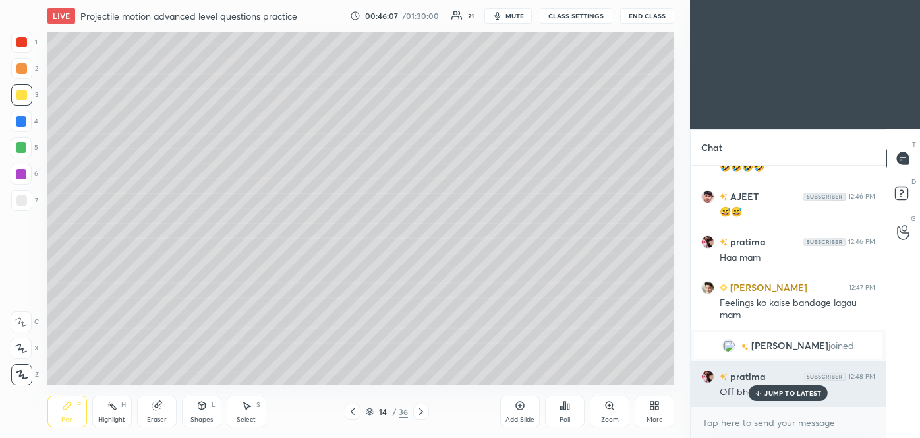
click at [793, 386] on div "JUMP TO LATEST" at bounding box center [788, 393] width 79 height 16
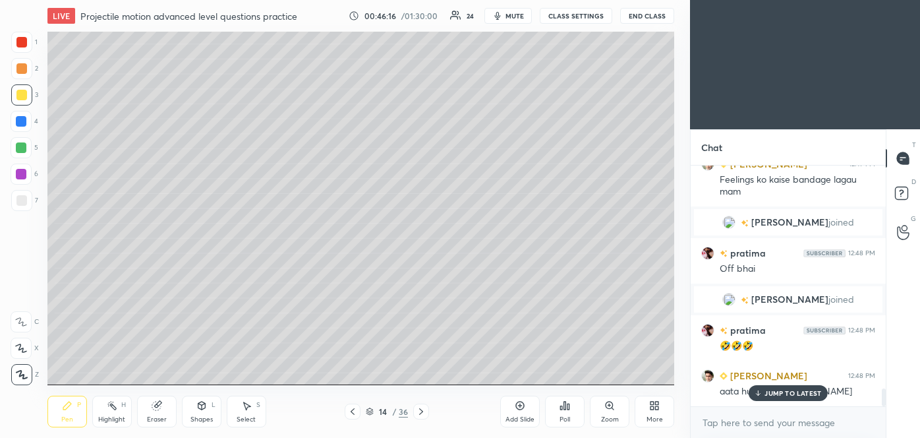
scroll to position [3019, 0]
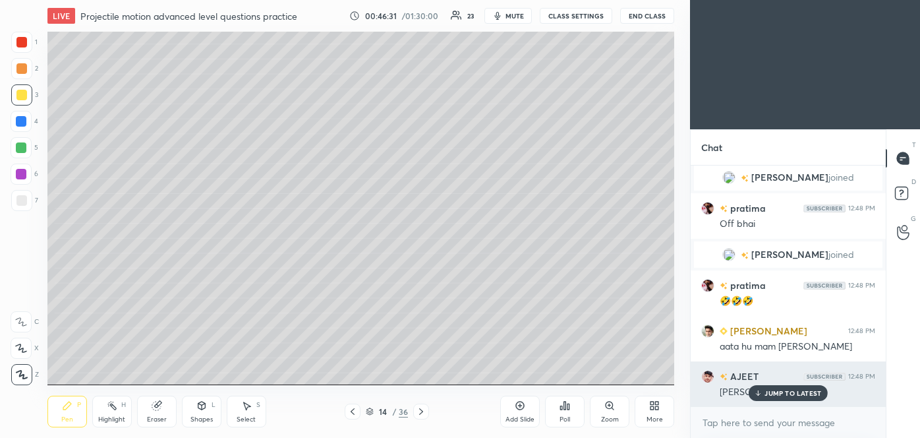
click at [787, 392] on p "JUMP TO LATEST" at bounding box center [793, 393] width 57 height 8
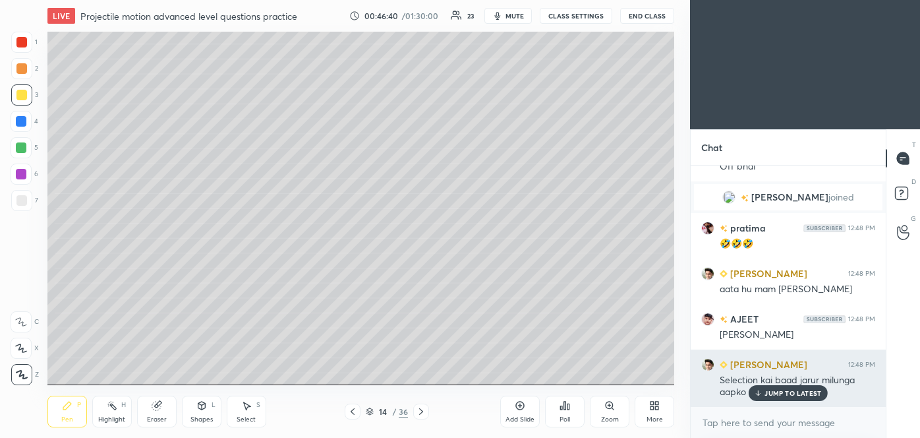
click at [779, 391] on p "JUMP TO LATEST" at bounding box center [793, 393] width 57 height 8
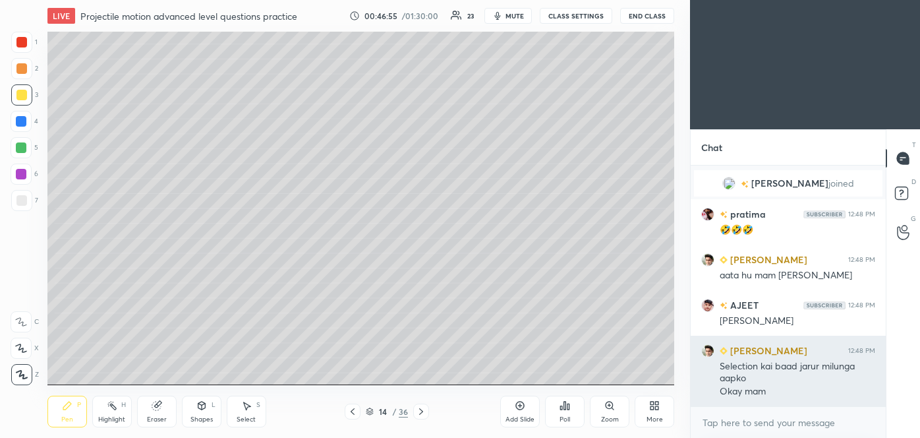
scroll to position [3135, 0]
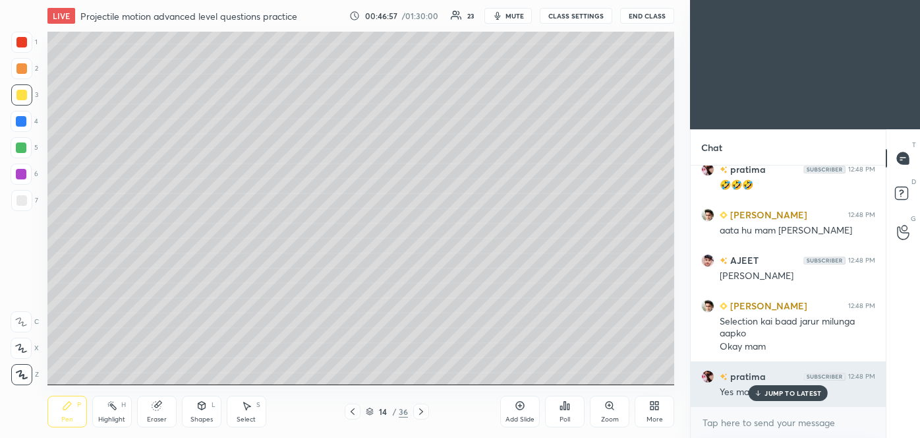
click at [795, 390] on p "JUMP TO LATEST" at bounding box center [793, 393] width 57 height 8
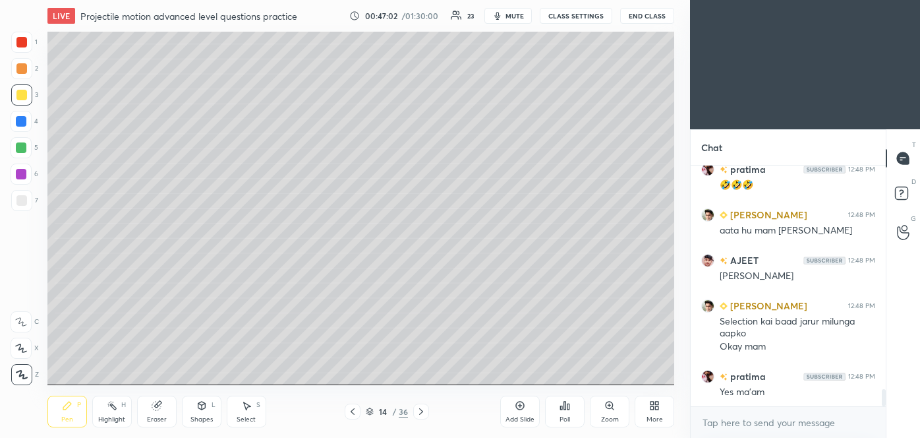
click at [20, 206] on div at bounding box center [21, 200] width 21 height 21
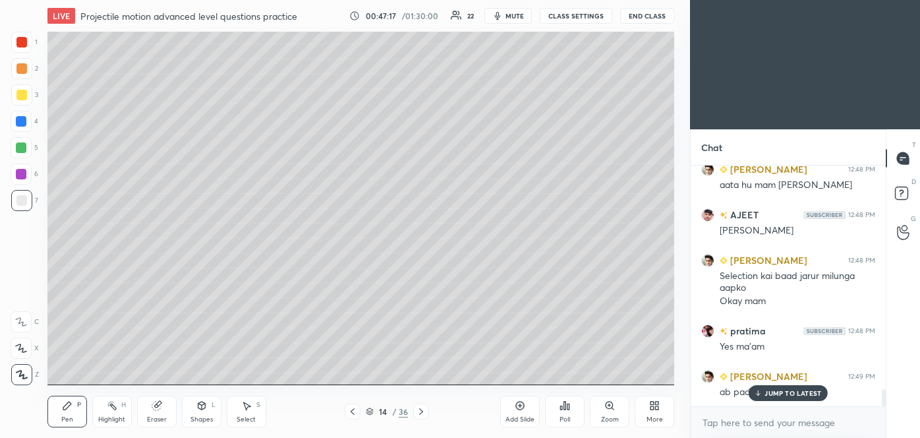
click at [787, 396] on p "JUMP TO LATEST" at bounding box center [793, 393] width 57 height 8
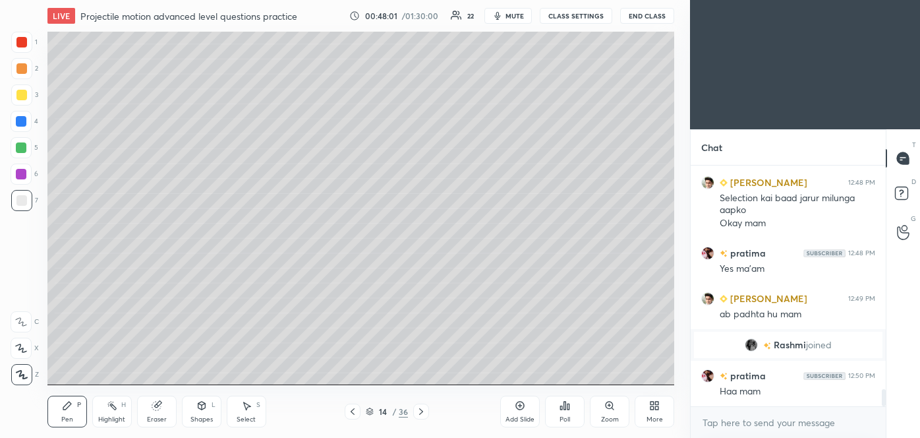
scroll to position [3184, 0]
click at [165, 402] on div "Eraser" at bounding box center [157, 412] width 40 height 32
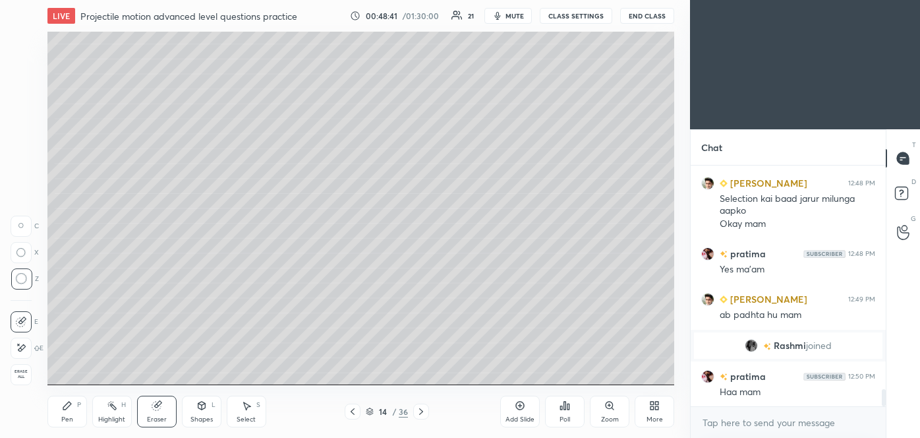
click at [72, 413] on div "Pen P" at bounding box center [67, 412] width 40 height 32
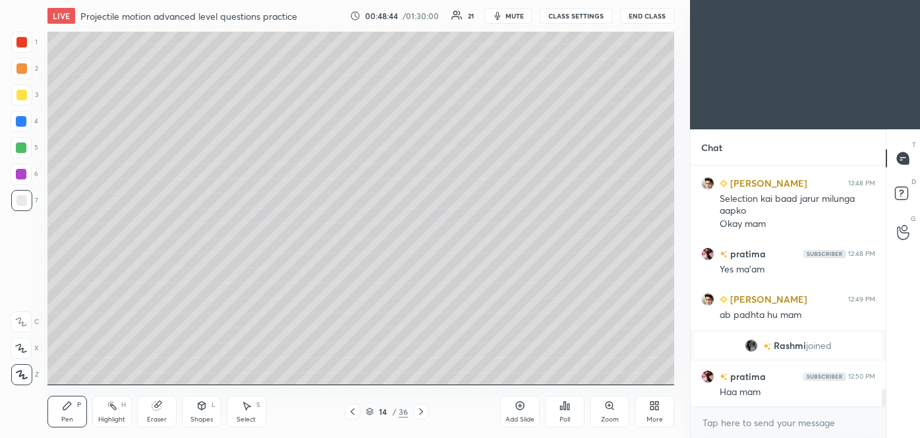
click at [14, 99] on div at bounding box center [21, 94] width 21 height 21
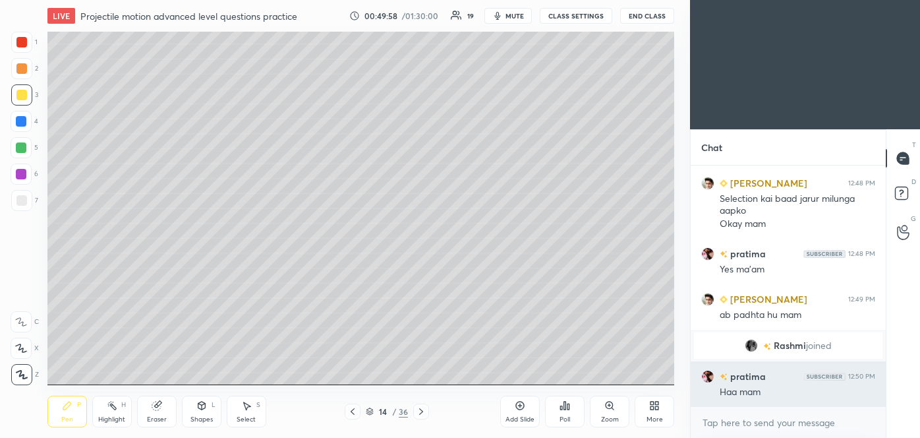
scroll to position [3229, 0]
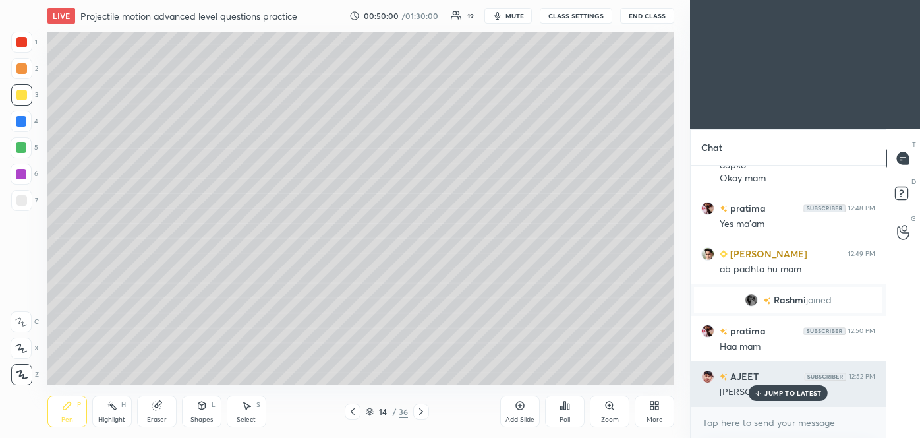
click at [777, 395] on p "JUMP TO LATEST" at bounding box center [793, 393] width 57 height 8
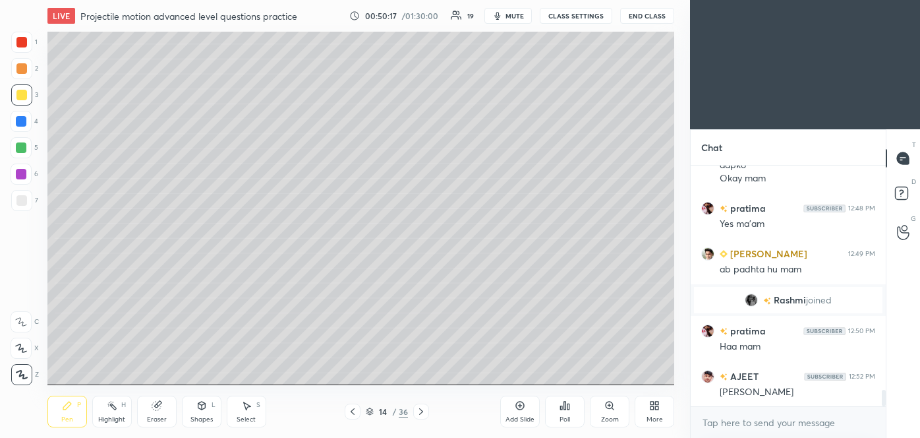
click at [22, 148] on div at bounding box center [21, 147] width 11 height 11
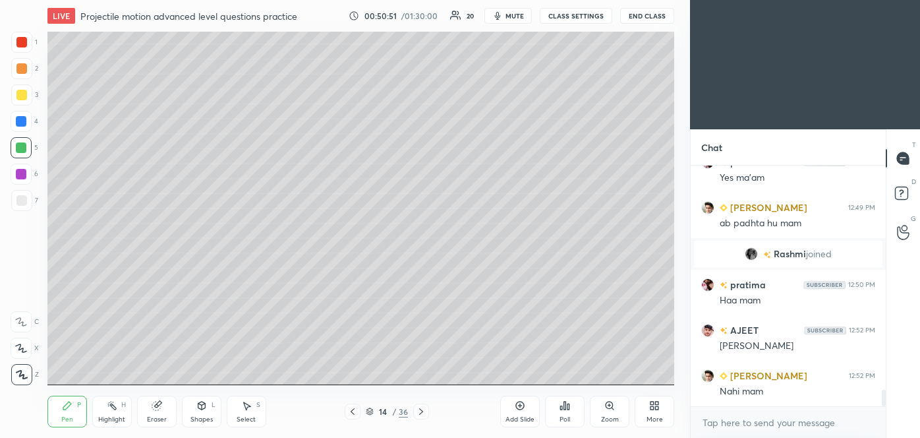
click at [529, 406] on div "Add Slide" at bounding box center [520, 412] width 40 height 32
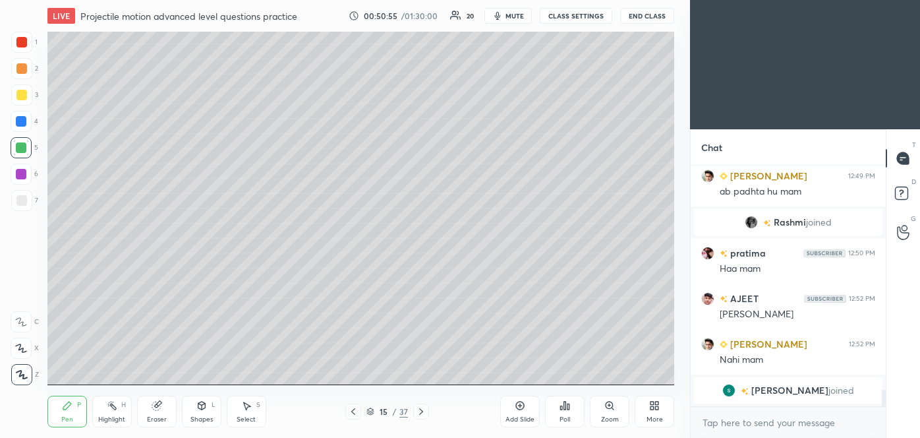
click at [352, 419] on div "Pen P Highlight H Eraser Shapes L Select S 15 / 37 Add Slide Poll Zoom More" at bounding box center [360, 411] width 627 height 53
click at [355, 411] on icon at bounding box center [353, 411] width 11 height 11
click at [428, 413] on div at bounding box center [421, 412] width 16 height 16
click at [355, 411] on icon at bounding box center [353, 411] width 11 height 11
click at [422, 415] on icon at bounding box center [421, 411] width 11 height 11
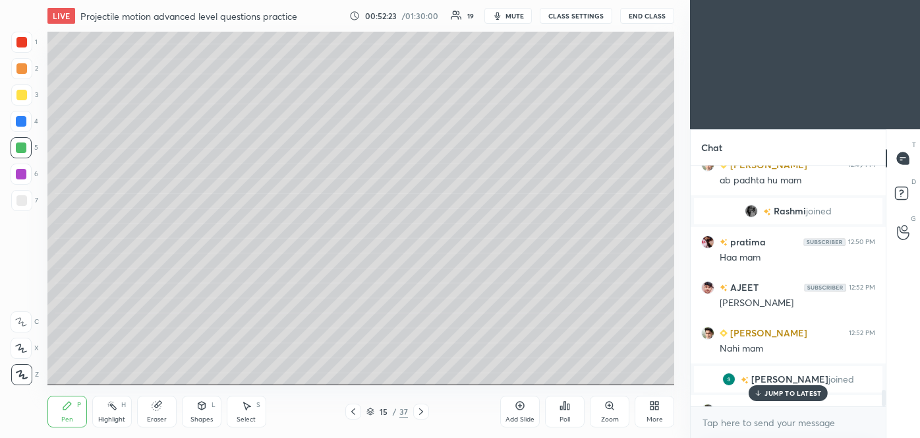
scroll to position [3341, 0]
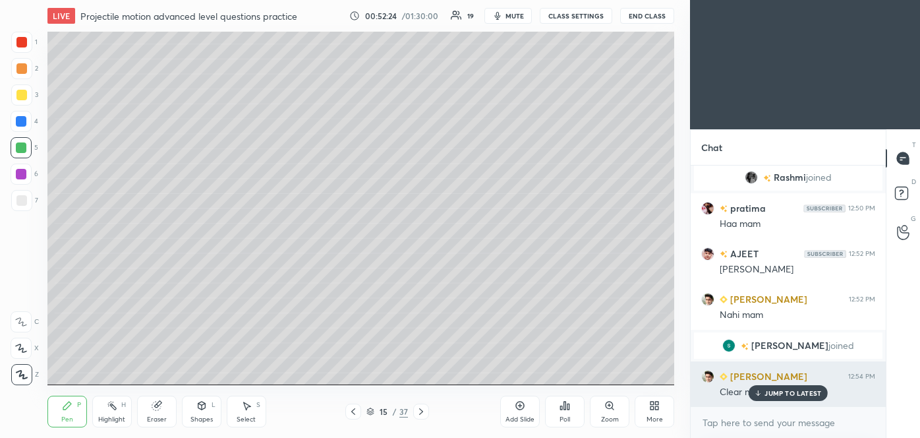
click at [786, 392] on p "JUMP TO LATEST" at bounding box center [793, 393] width 57 height 8
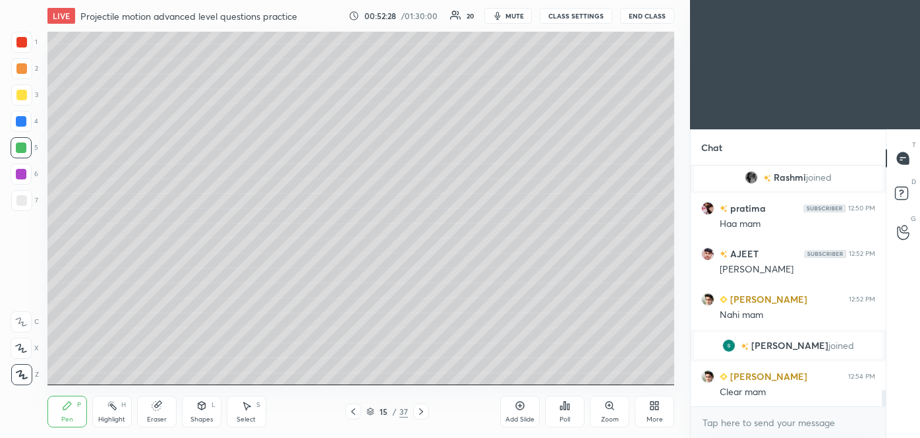
scroll to position [3386, 0]
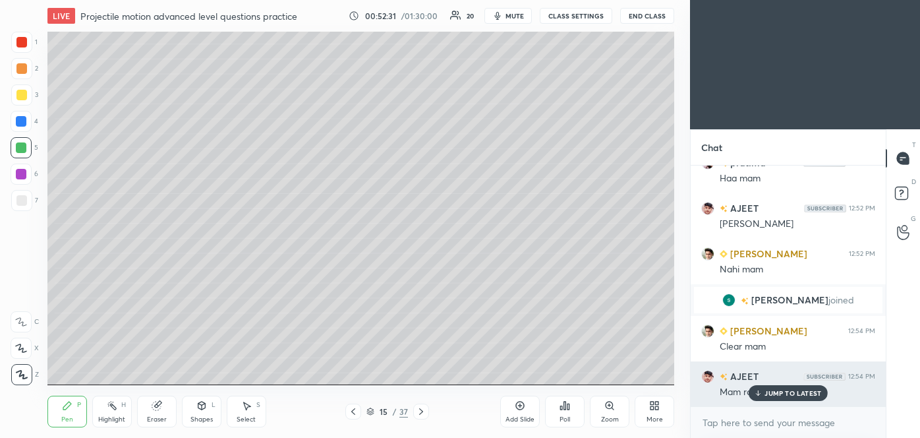
click at [795, 390] on p "JUMP TO LATEST" at bounding box center [793, 393] width 57 height 8
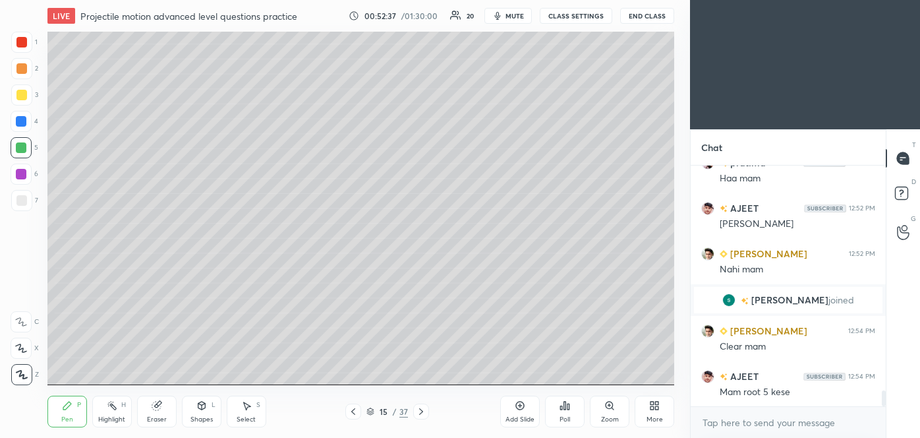
click at [355, 414] on icon at bounding box center [353, 411] width 4 height 7
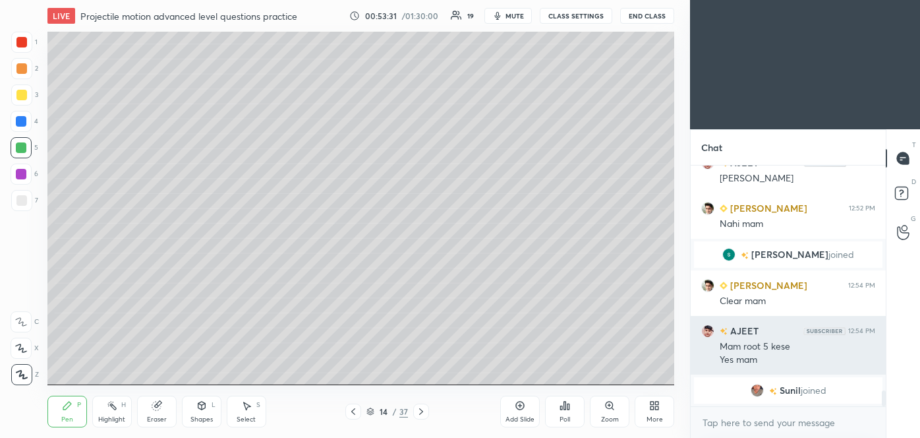
scroll to position [3452, 0]
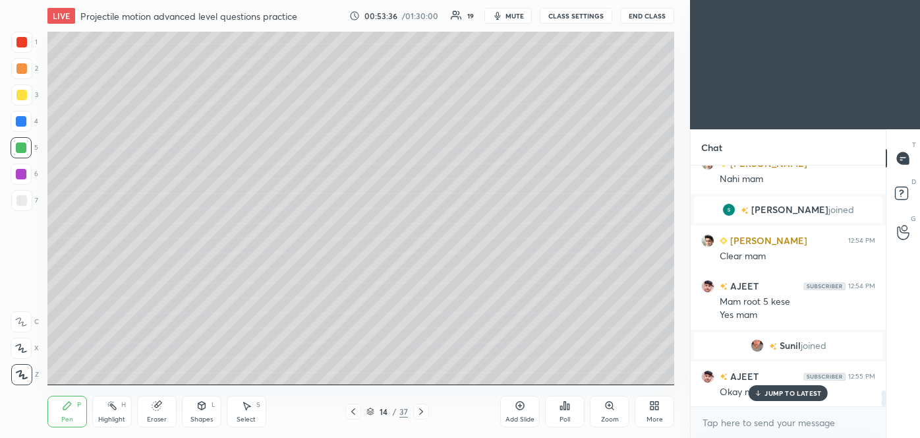
click at [760, 392] on icon at bounding box center [758, 393] width 9 height 8
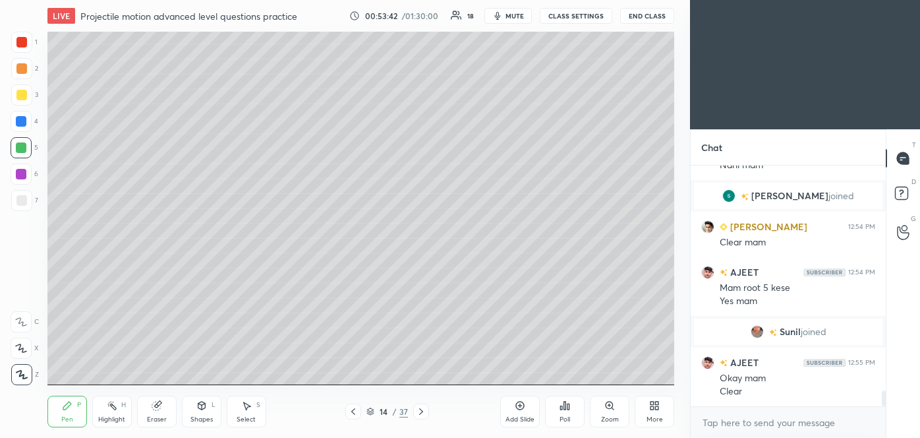
click at [524, 406] on icon at bounding box center [520, 405] width 11 height 11
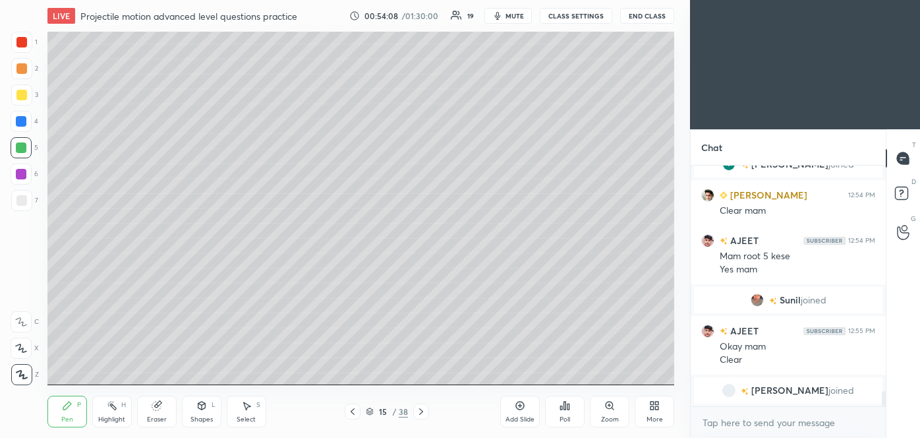
scroll to position [3513, 0]
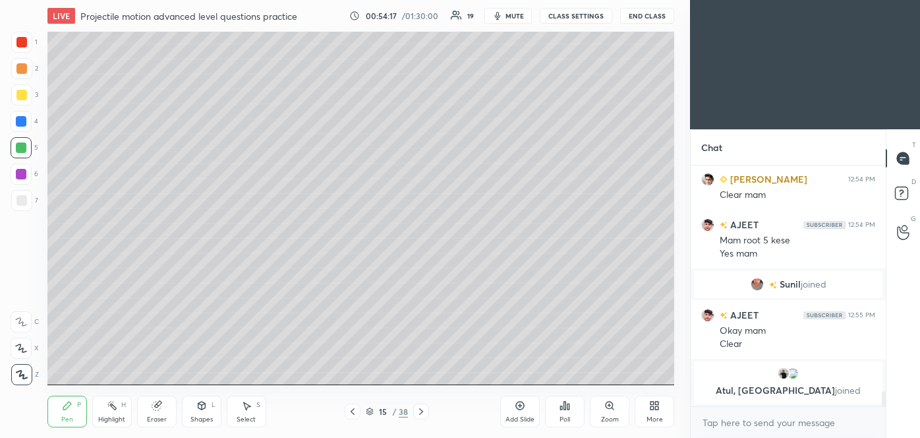
click at [791, 374] on img "grid" at bounding box center [793, 373] width 13 height 13
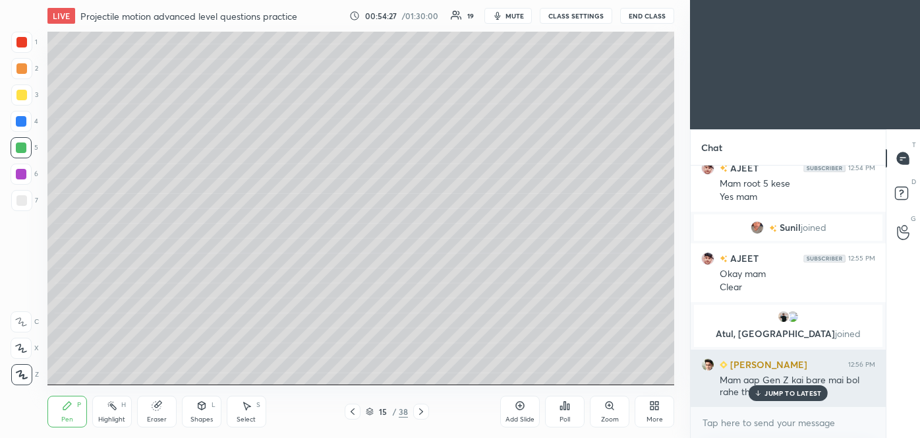
click at [777, 393] on p "JUMP TO LATEST" at bounding box center [793, 393] width 57 height 8
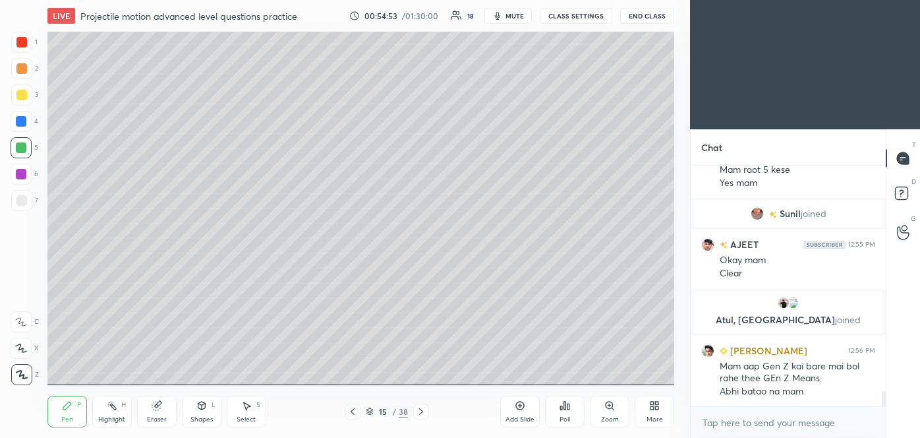
scroll to position [3548, 0]
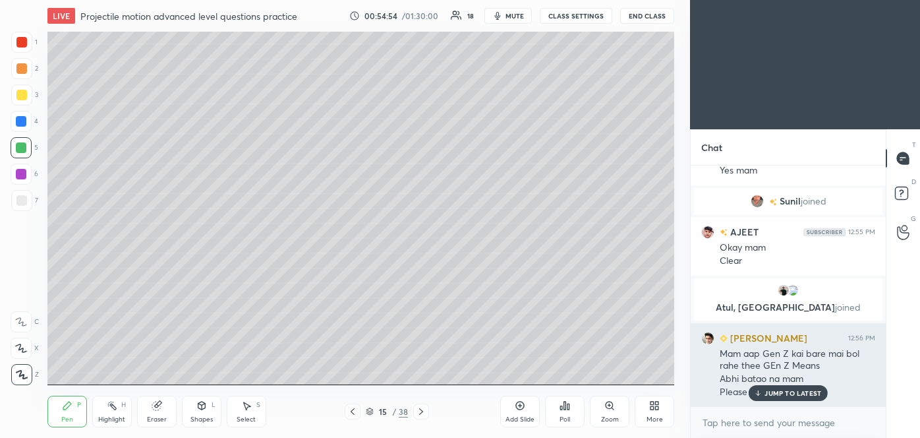
click at [790, 387] on div "JUMP TO LATEST" at bounding box center [788, 393] width 79 height 16
click at [644, 16] on button "End Class" at bounding box center [647, 16] width 54 height 16
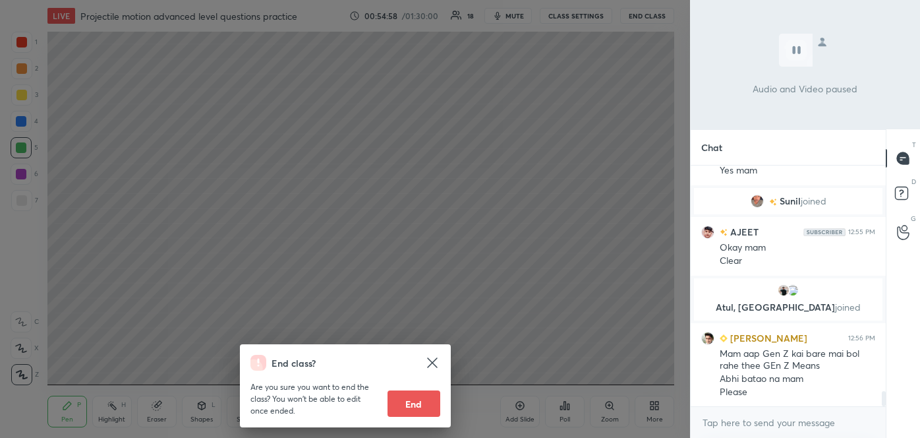
click at [421, 407] on button "End" at bounding box center [414, 403] width 53 height 26
type textarea "x"
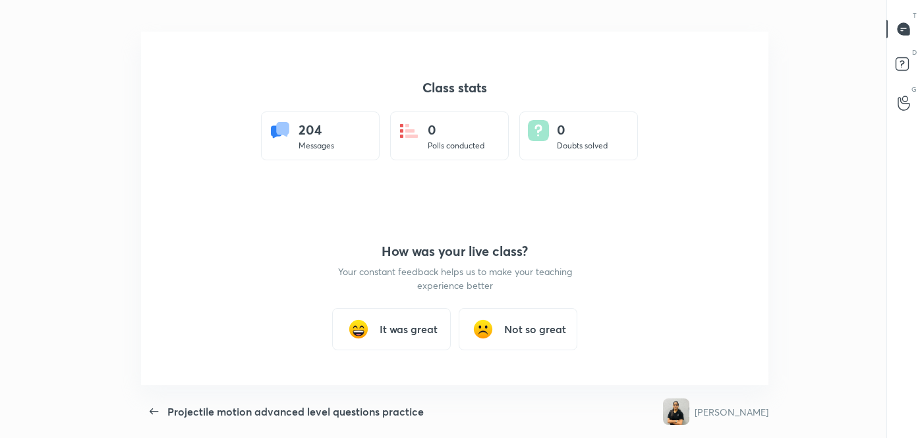
scroll to position [0, 0]
